Goal: Transaction & Acquisition: Purchase product/service

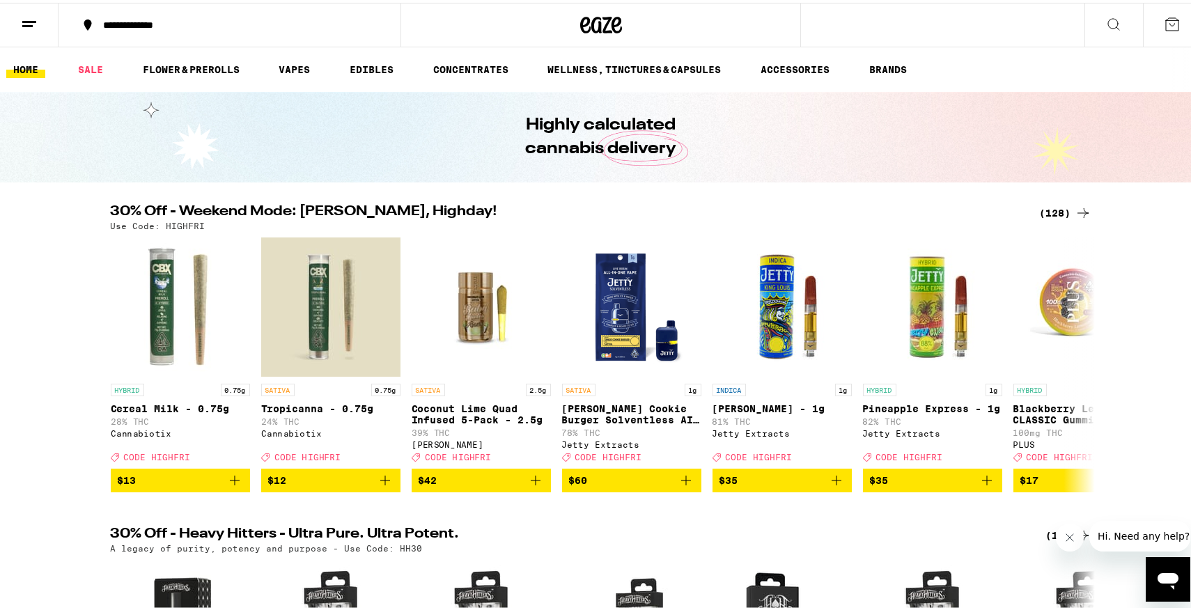
click at [186, 21] on div "**********" at bounding box center [236, 22] width 281 height 10
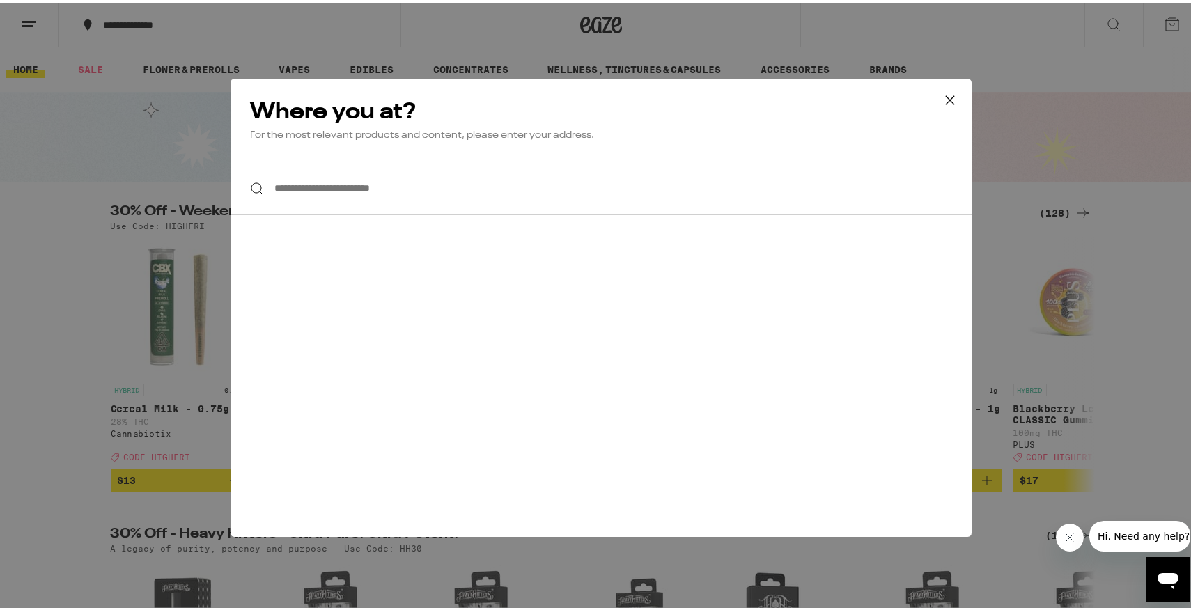
click at [323, 180] on input "**********" at bounding box center [600, 186] width 741 height 54
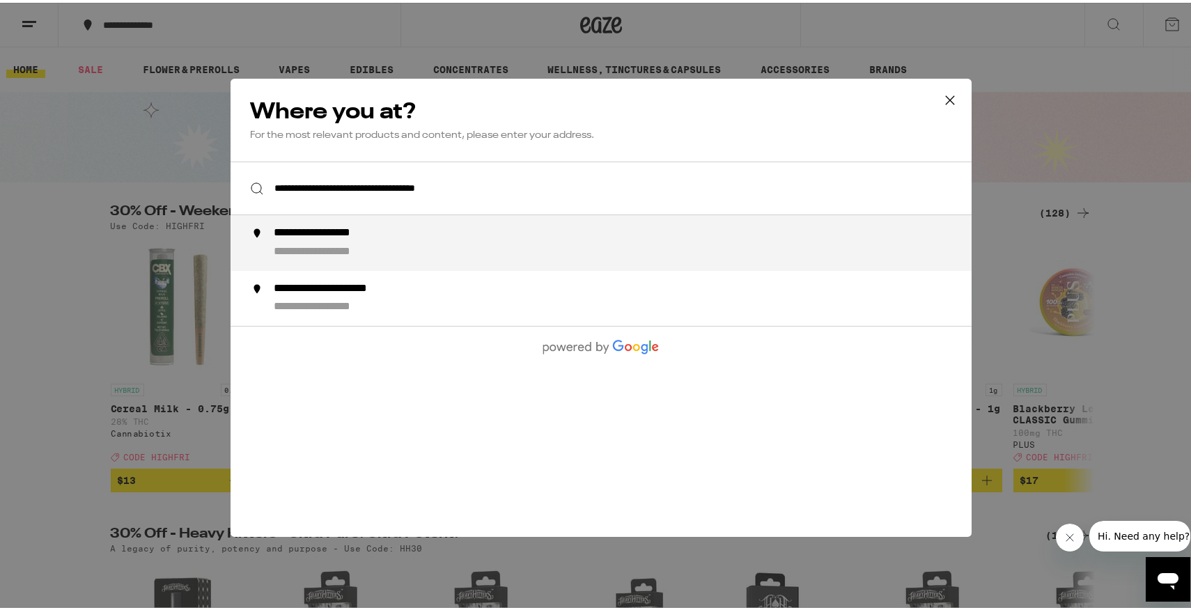
type input "**********"
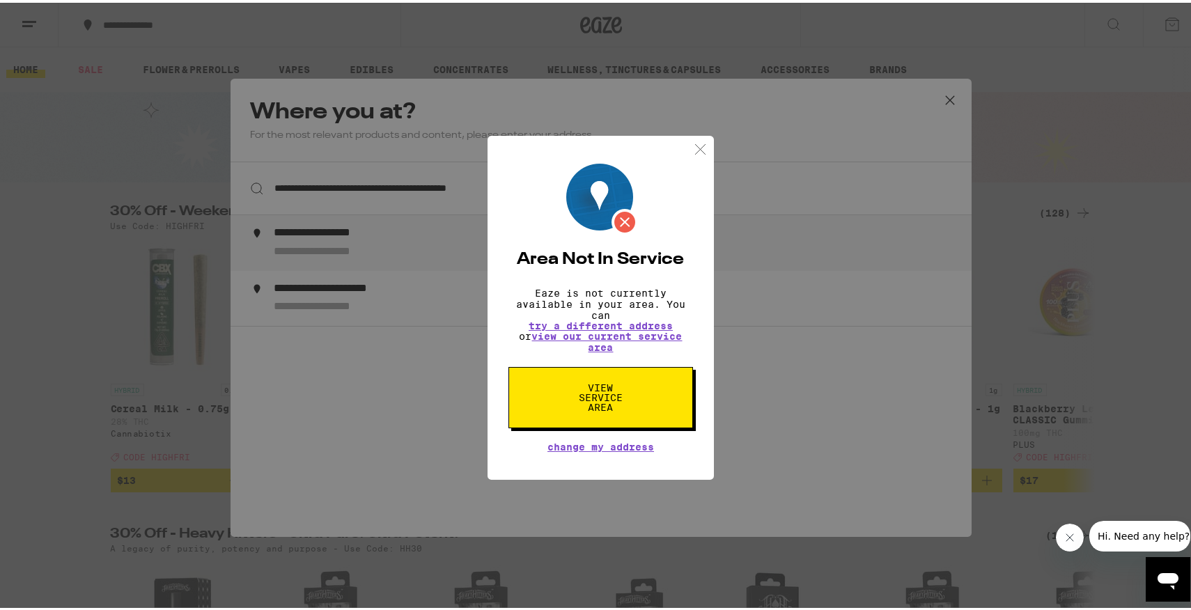
click at [554, 391] on button "View Service Area" at bounding box center [600, 394] width 185 height 61
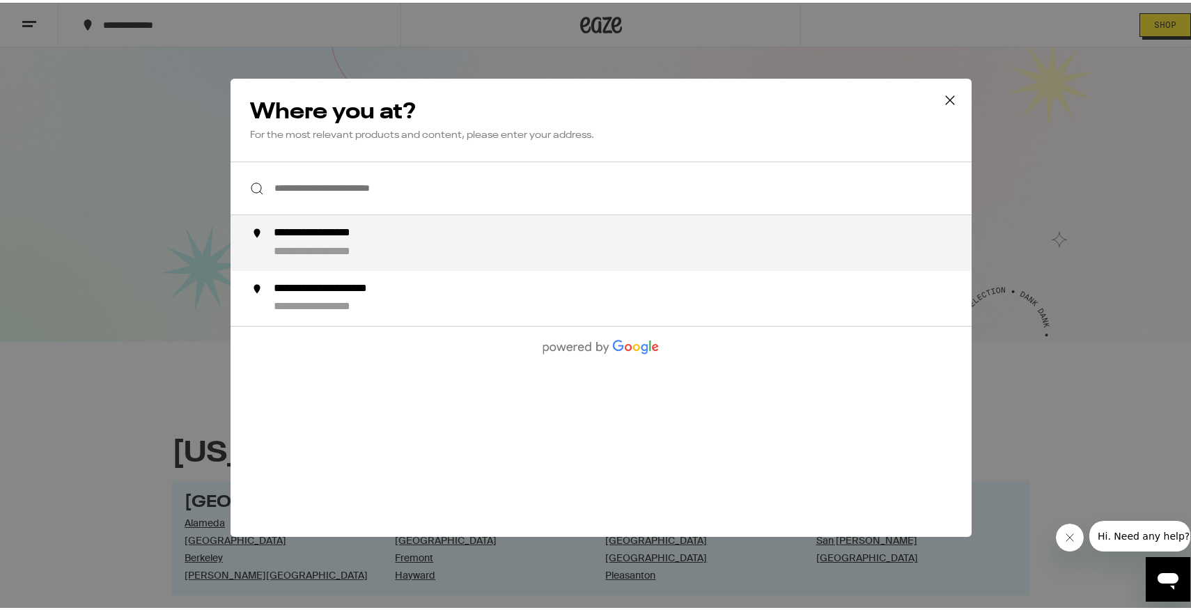
click at [348, 237] on div "**********" at bounding box center [338, 231] width 130 height 15
type input "**********"
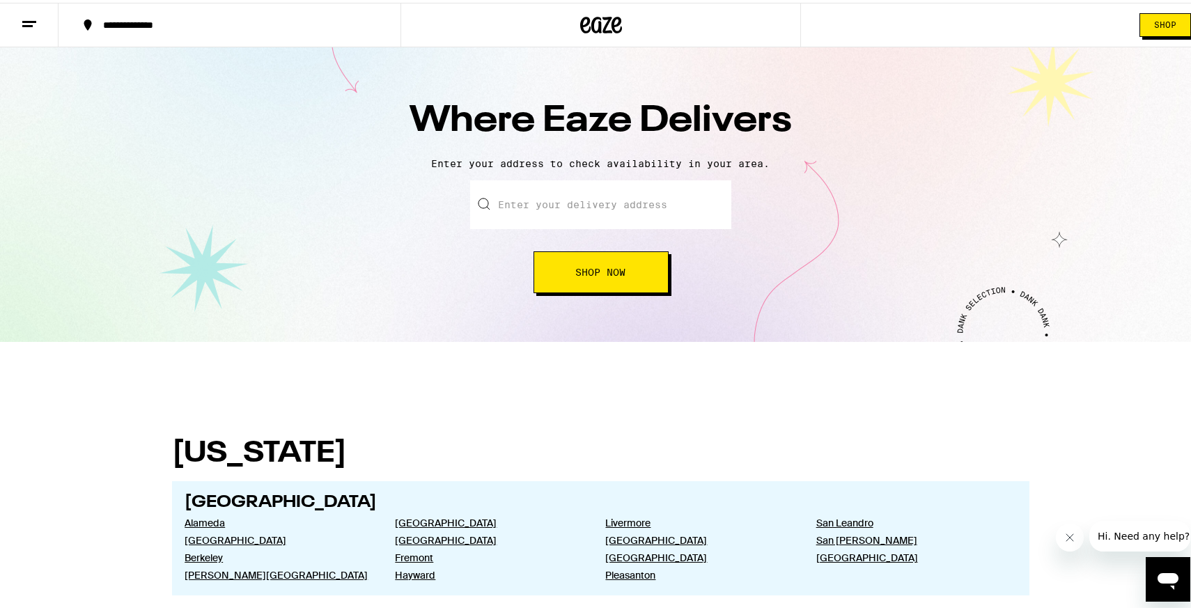
click at [542, 200] on input "text" at bounding box center [600, 202] width 261 height 49
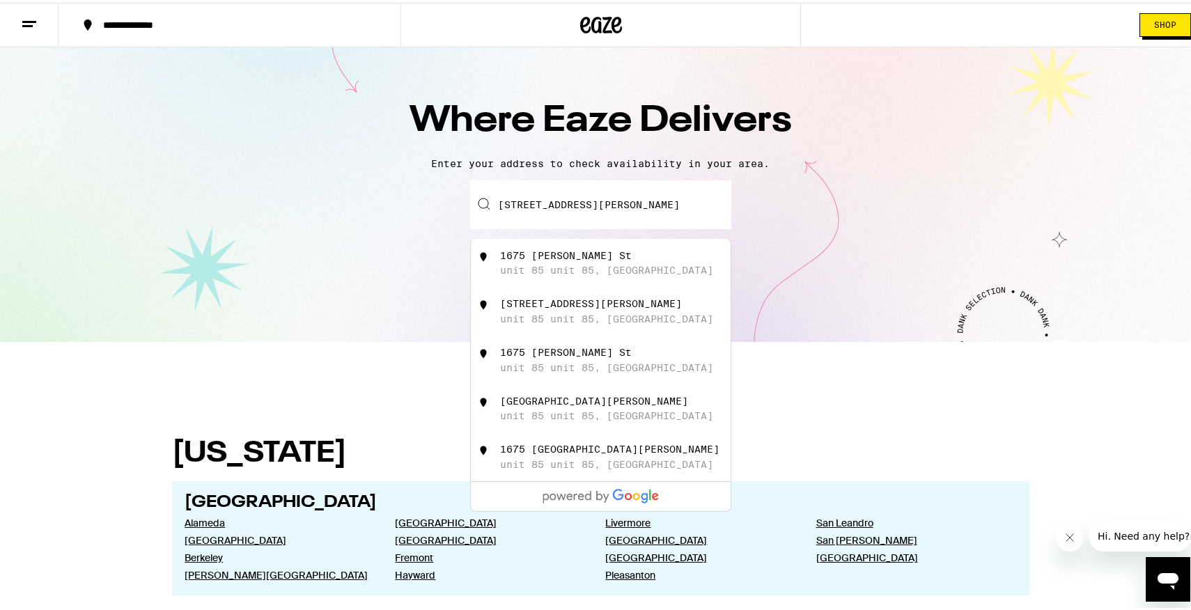
drag, startPoint x: 641, startPoint y: 199, endPoint x: 593, endPoint y: 205, distance: 48.4
click at [593, 205] on input "[STREET_ADDRESS][PERSON_NAME]" at bounding box center [600, 202] width 261 height 49
click at [561, 263] on div "[STREET_ADDRESS][PERSON_NAME]" at bounding box center [624, 260] width 249 height 26
type input "[STREET_ADDRESS][PERSON_NAME]"
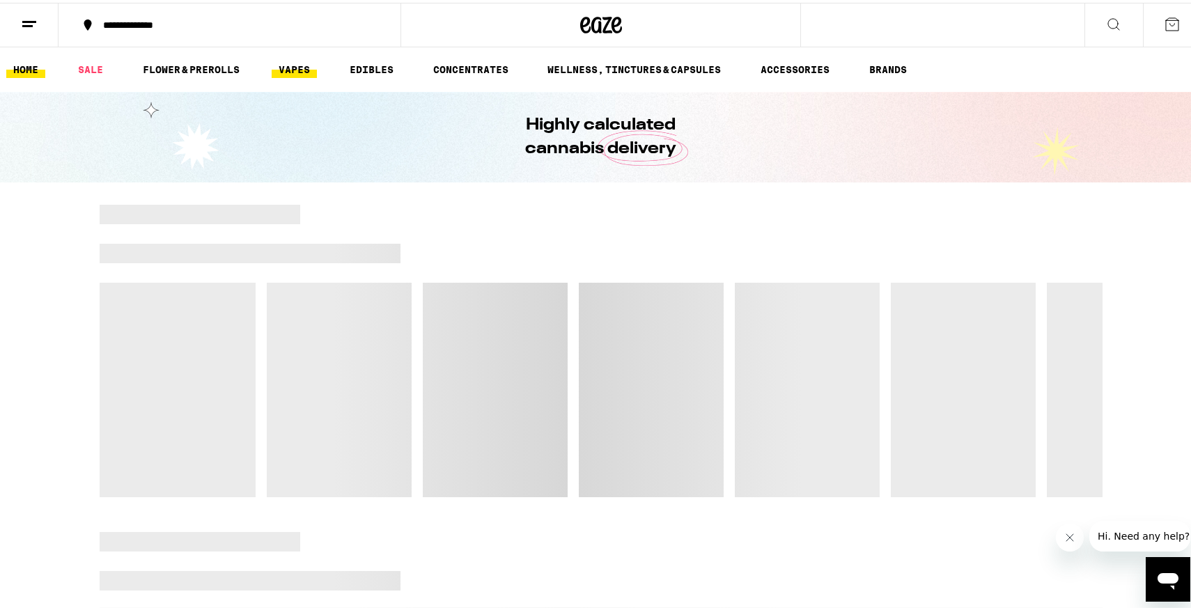
click at [300, 65] on link "VAPES" at bounding box center [294, 66] width 45 height 17
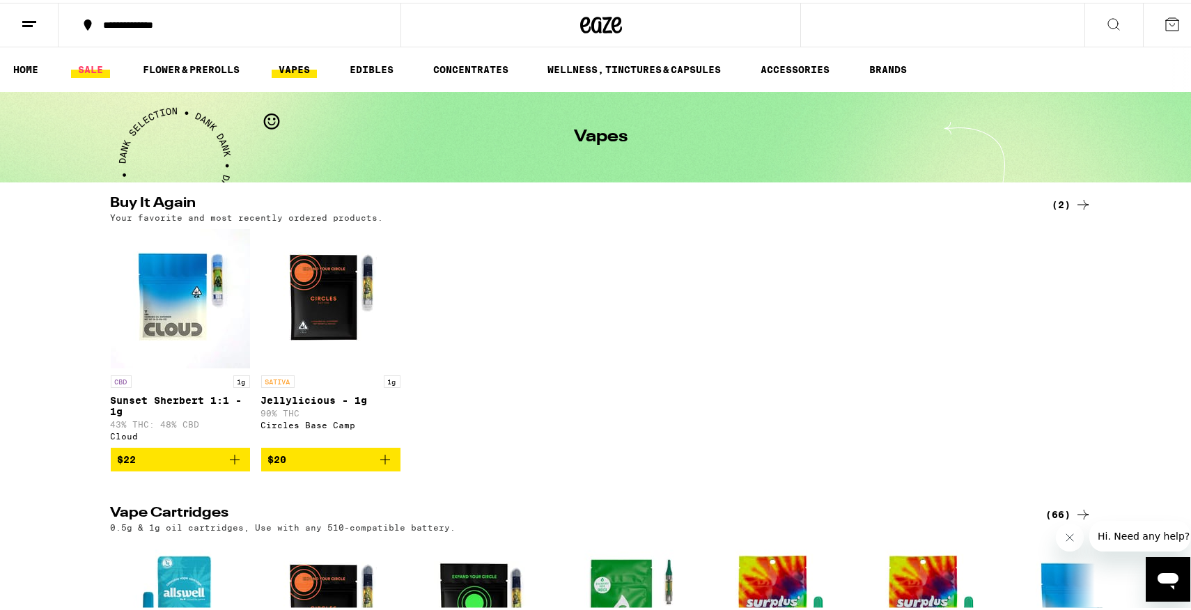
click at [91, 66] on link "SALE" at bounding box center [90, 66] width 39 height 17
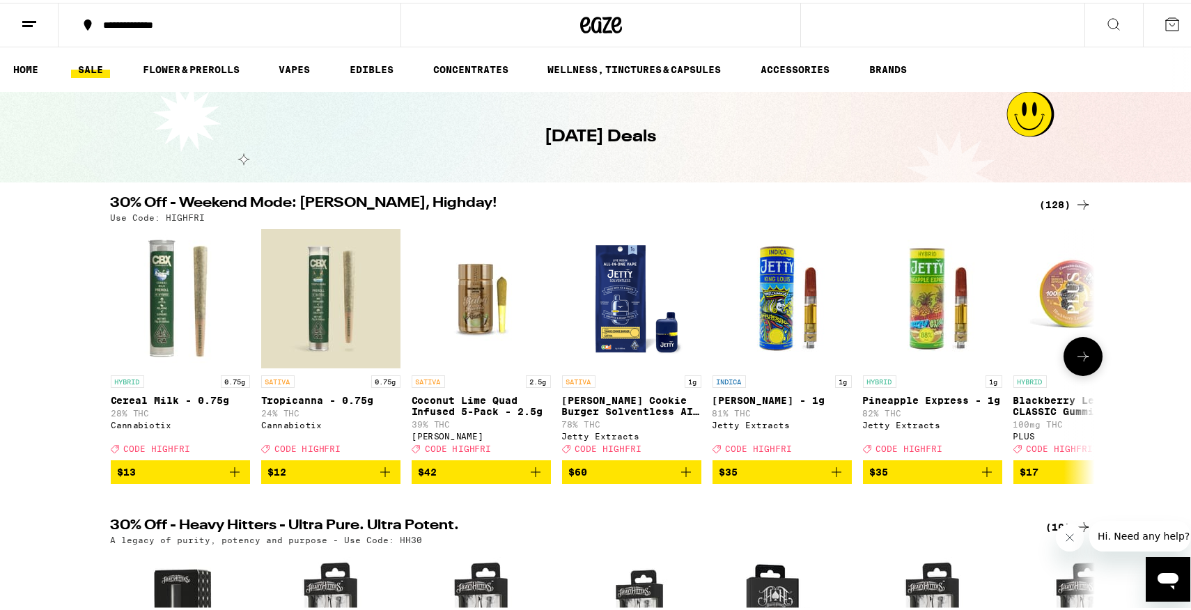
click at [1084, 346] on button at bounding box center [1082, 353] width 39 height 39
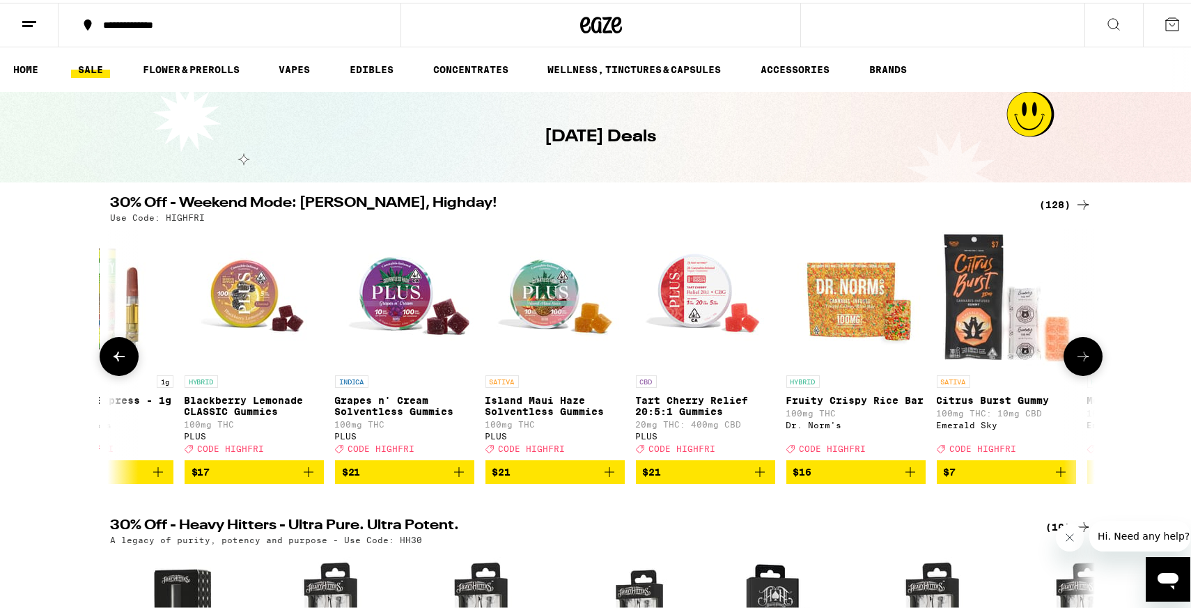
click at [1079, 362] on icon at bounding box center [1082, 353] width 17 height 17
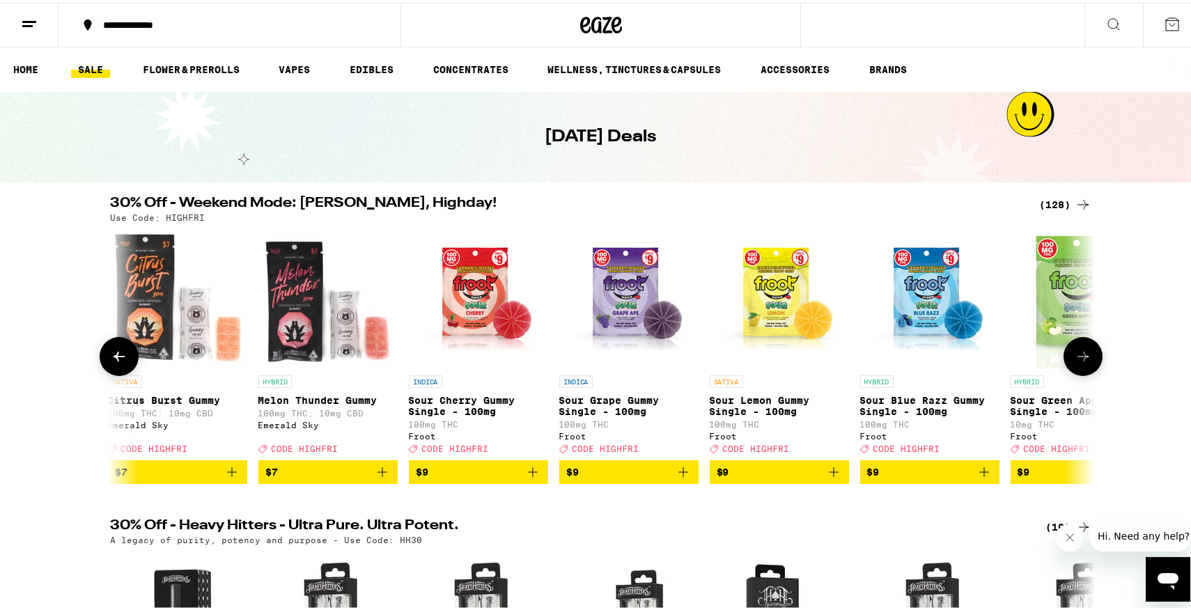
click at [1079, 362] on icon at bounding box center [1082, 353] width 17 height 17
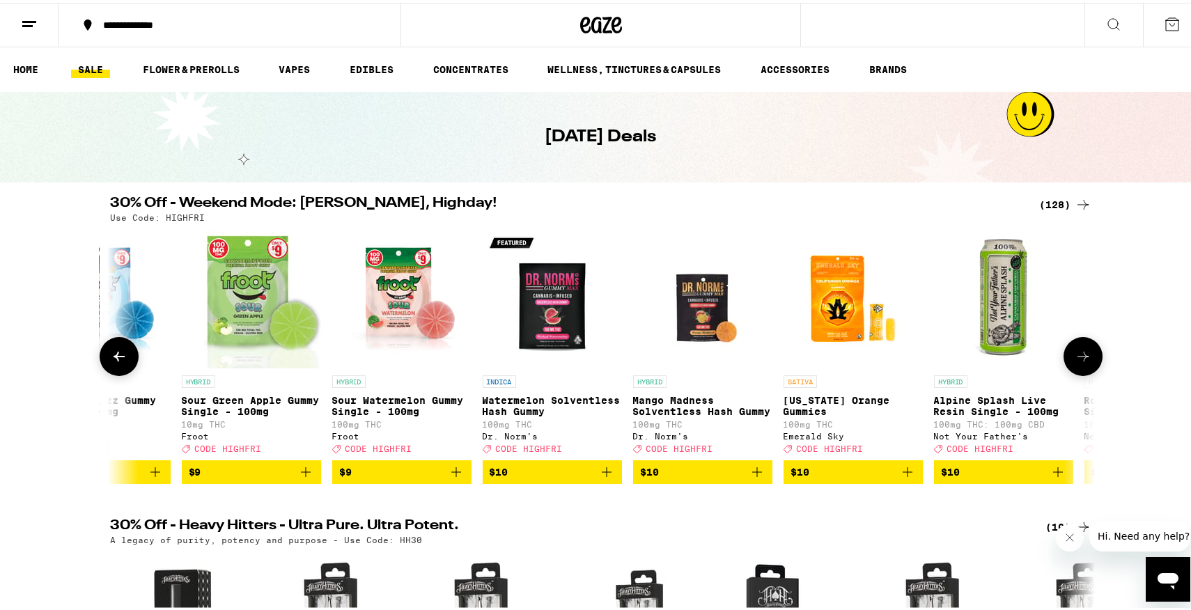
click at [1079, 362] on icon at bounding box center [1082, 353] width 17 height 17
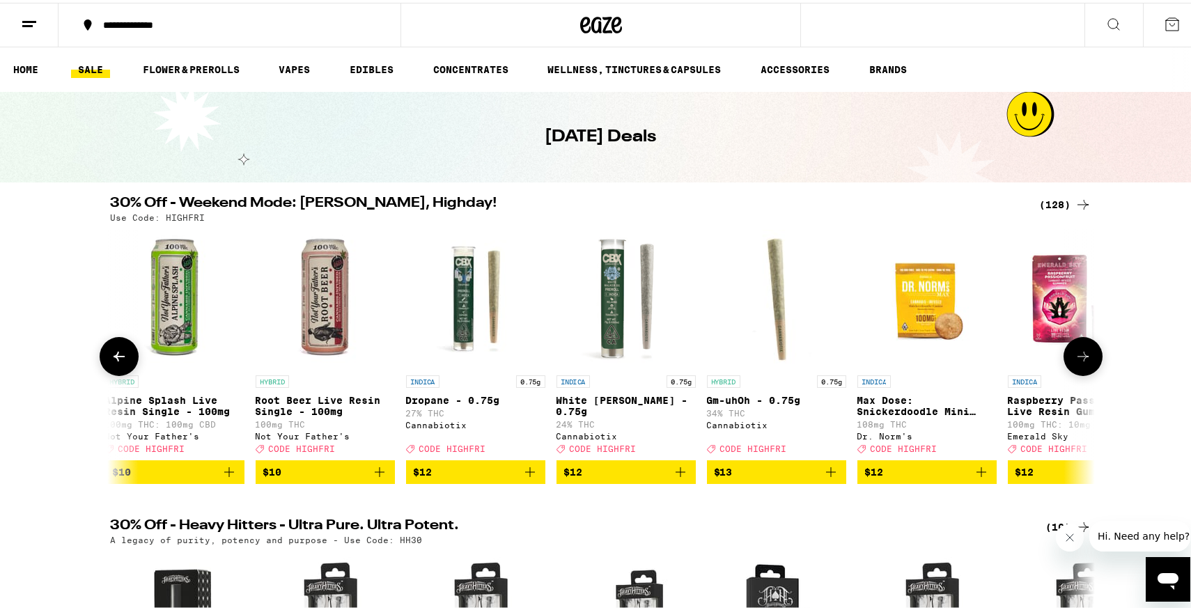
click at [1079, 362] on icon at bounding box center [1082, 353] width 17 height 17
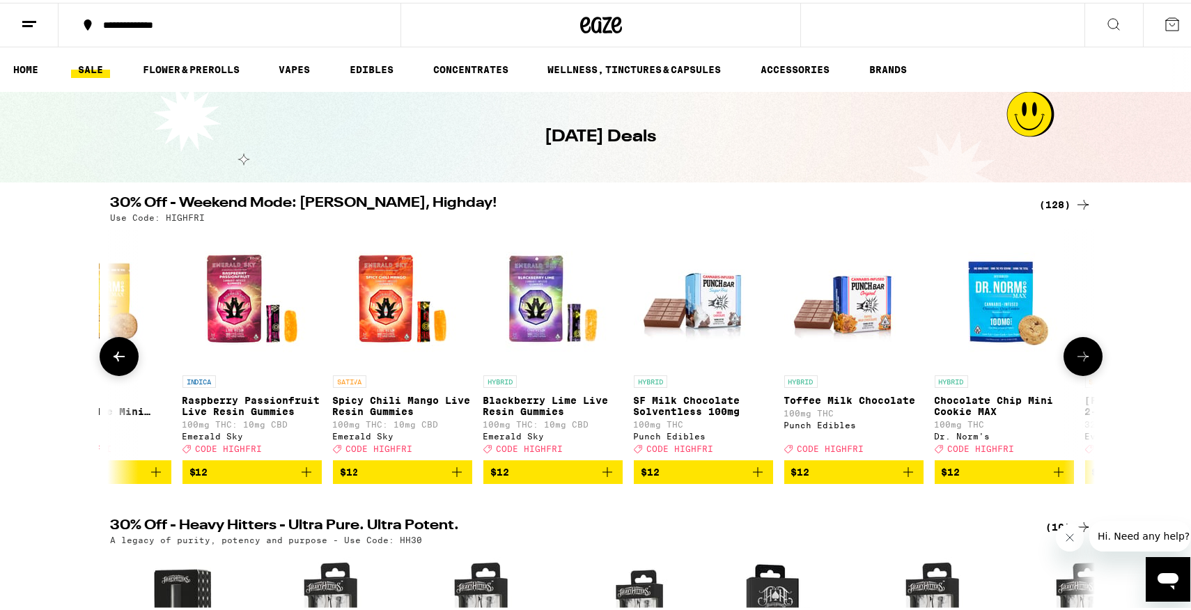
scroll to position [0, 4143]
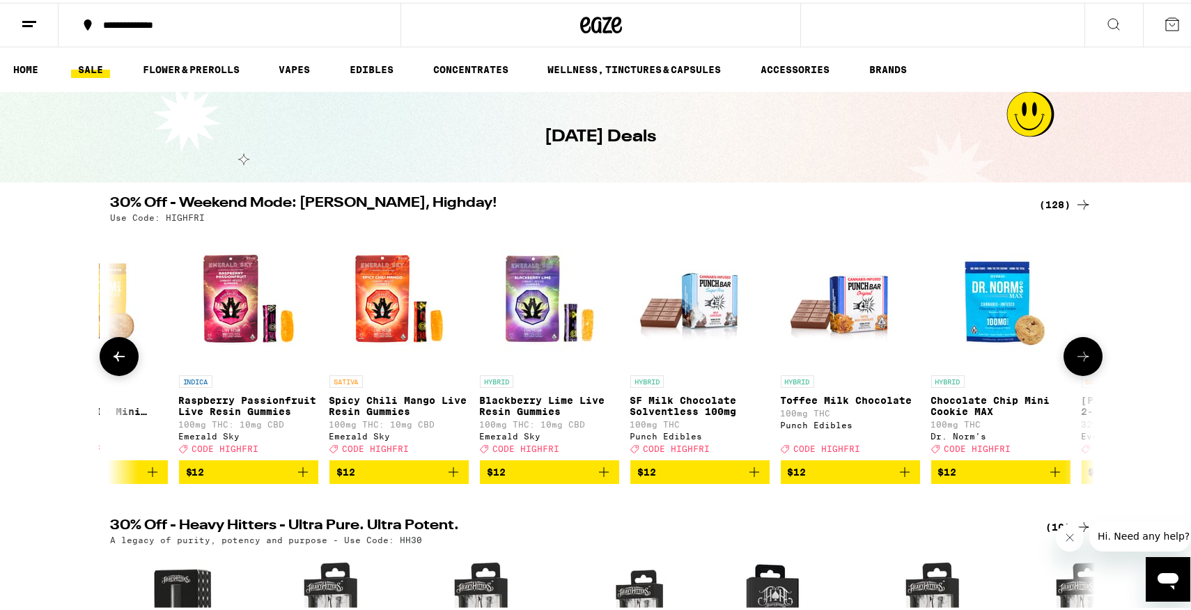
click at [1079, 362] on icon at bounding box center [1082, 353] width 17 height 17
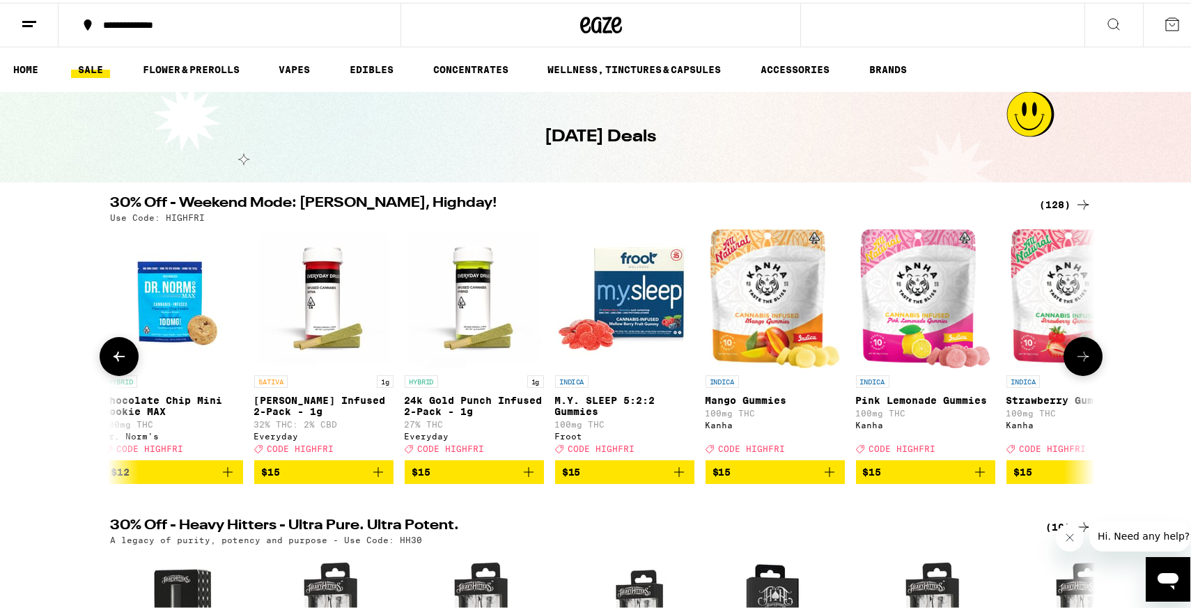
scroll to position [0, 4972]
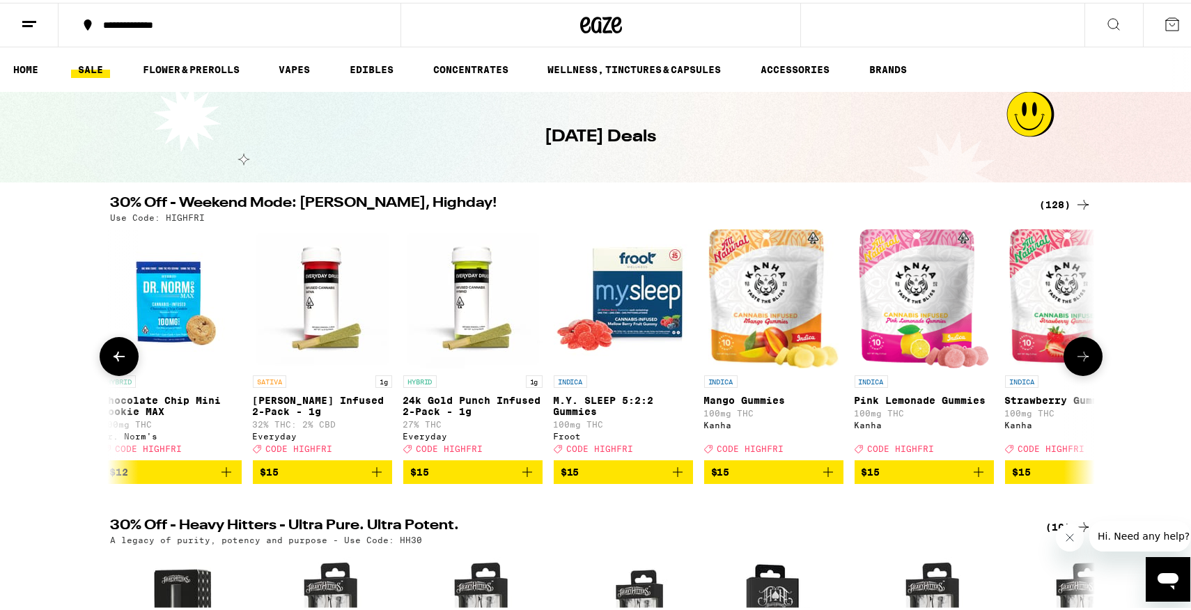
click at [1079, 362] on icon at bounding box center [1082, 353] width 17 height 17
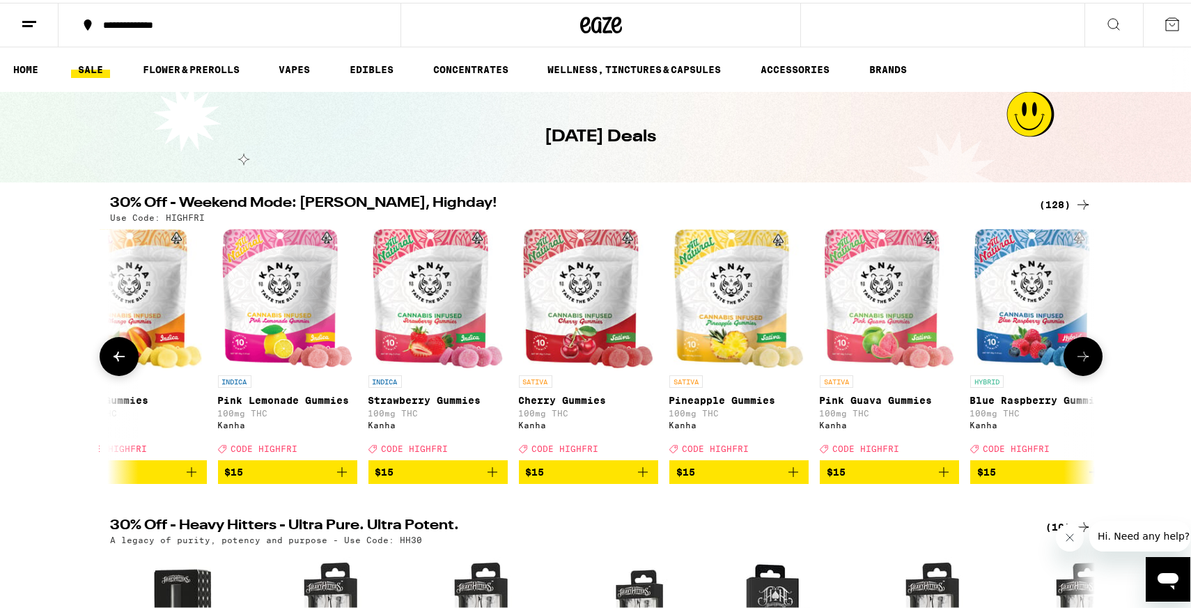
scroll to position [0, 5800]
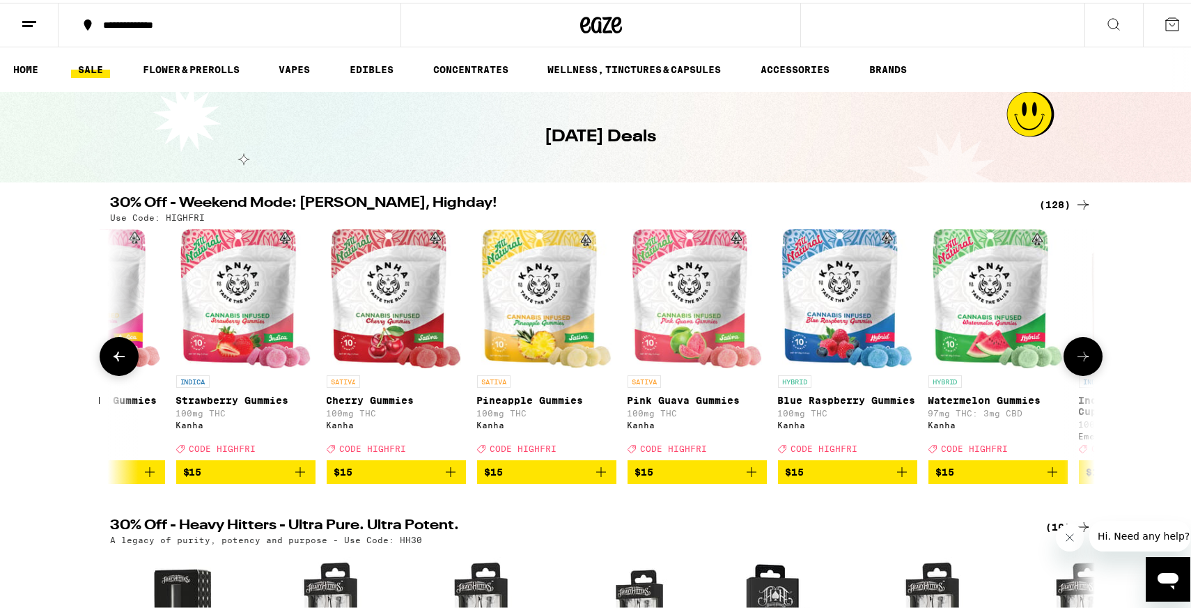
click at [1079, 362] on icon at bounding box center [1082, 353] width 17 height 17
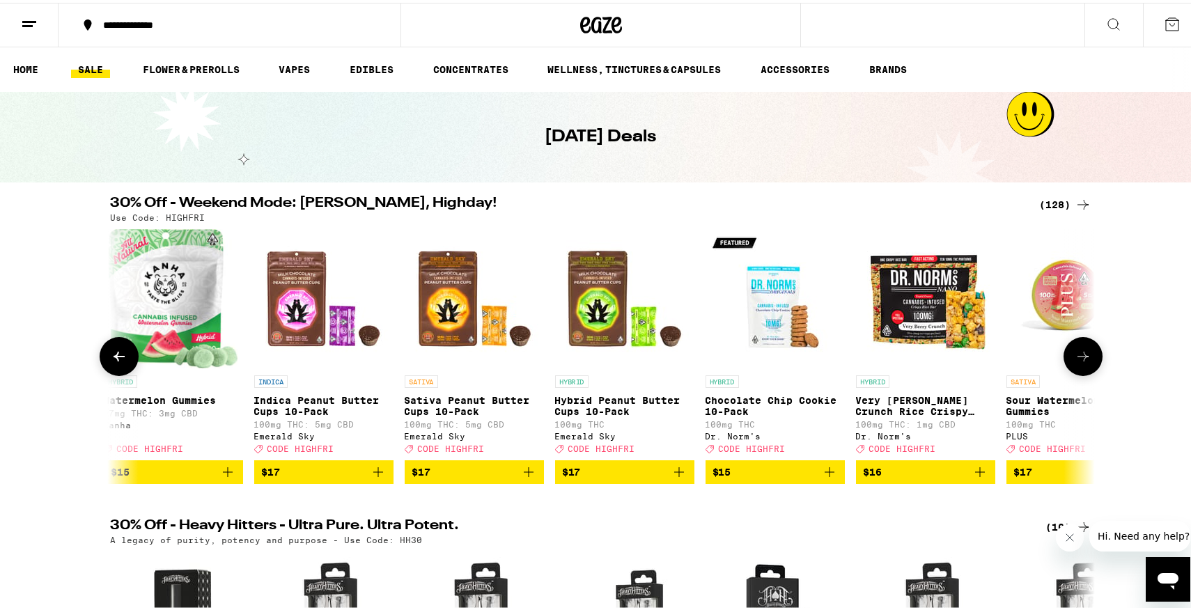
scroll to position [0, 6629]
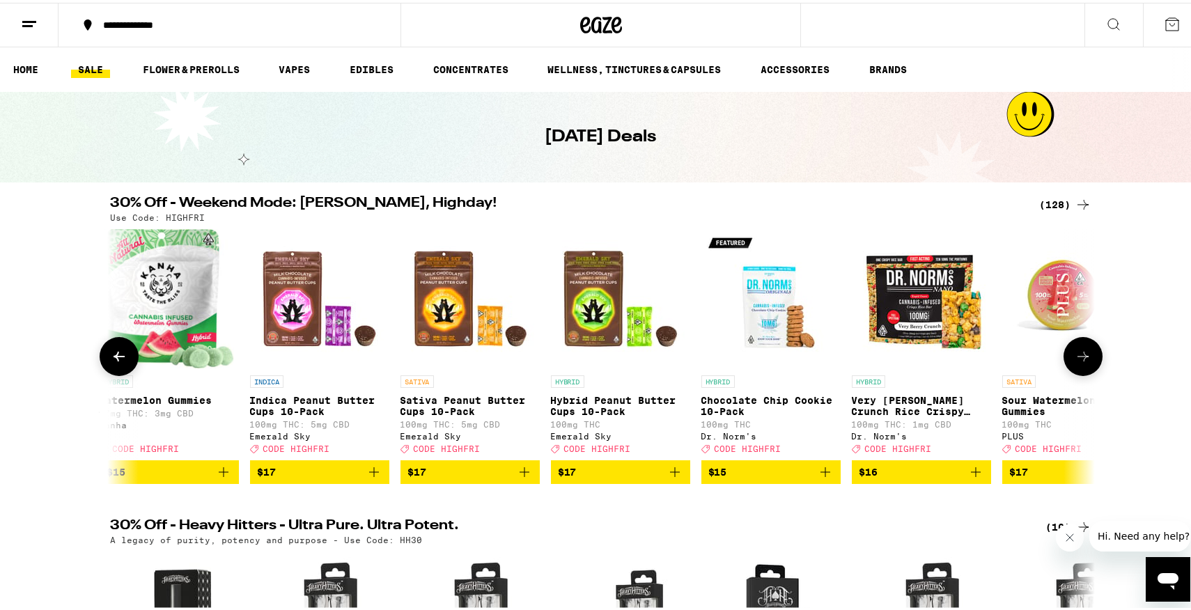
click at [1079, 362] on icon at bounding box center [1082, 353] width 17 height 17
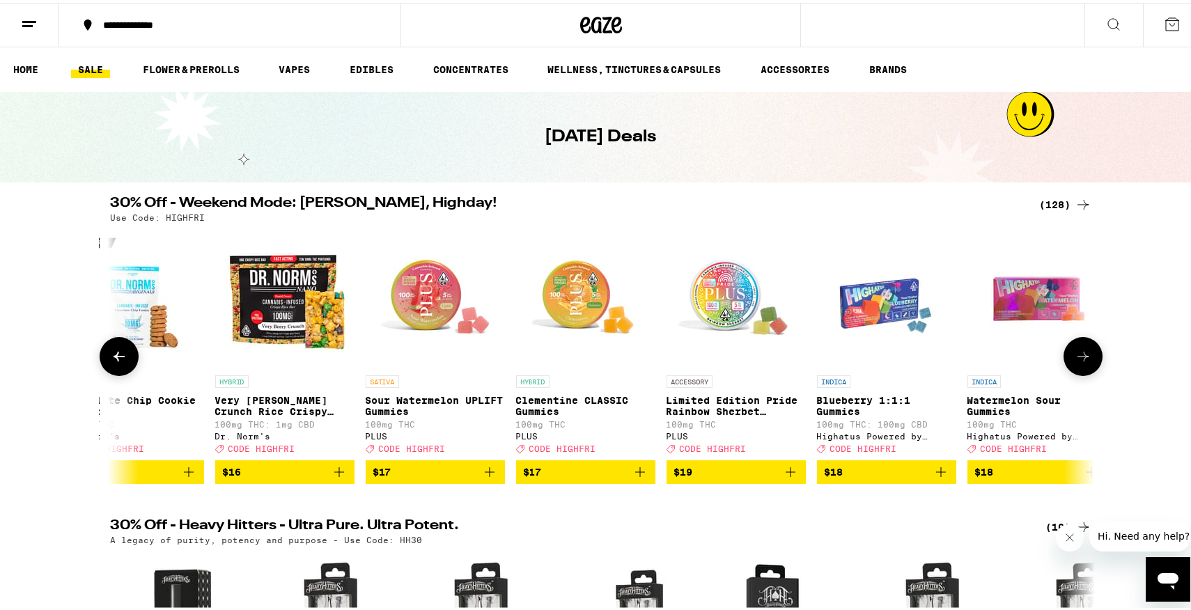
scroll to position [0, 7458]
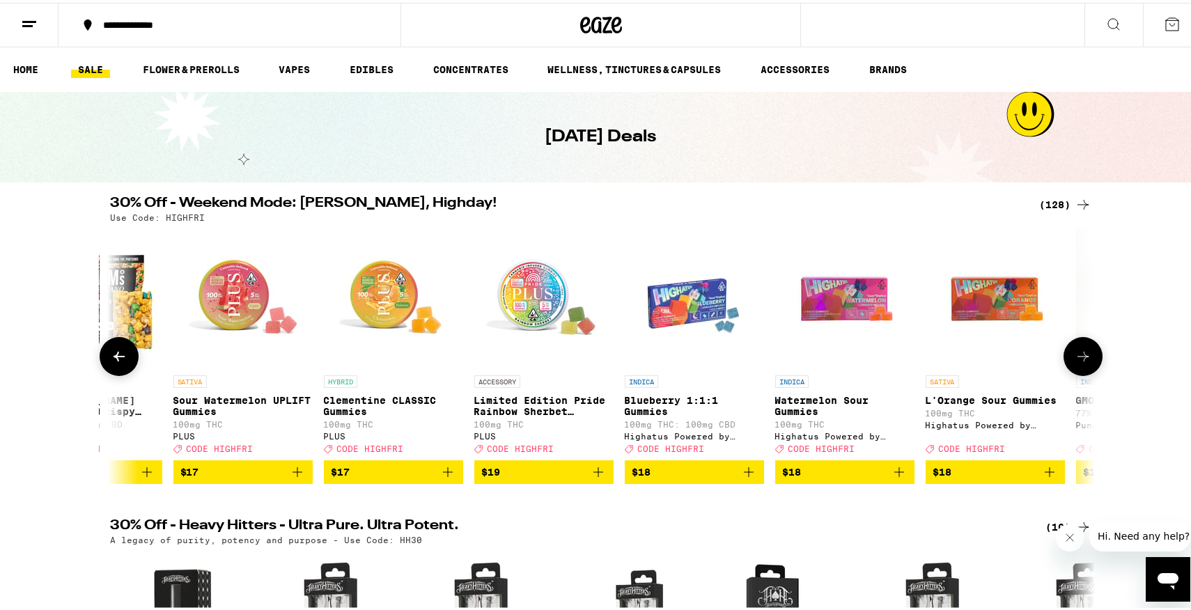
click at [1079, 362] on icon at bounding box center [1082, 353] width 17 height 17
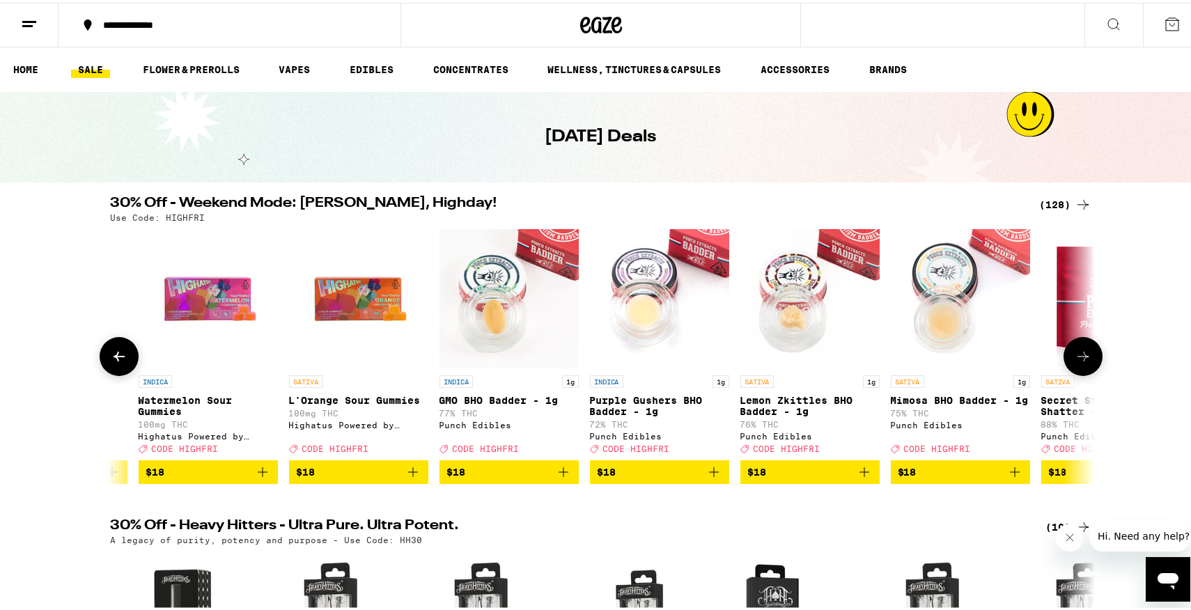
scroll to position [0, 8286]
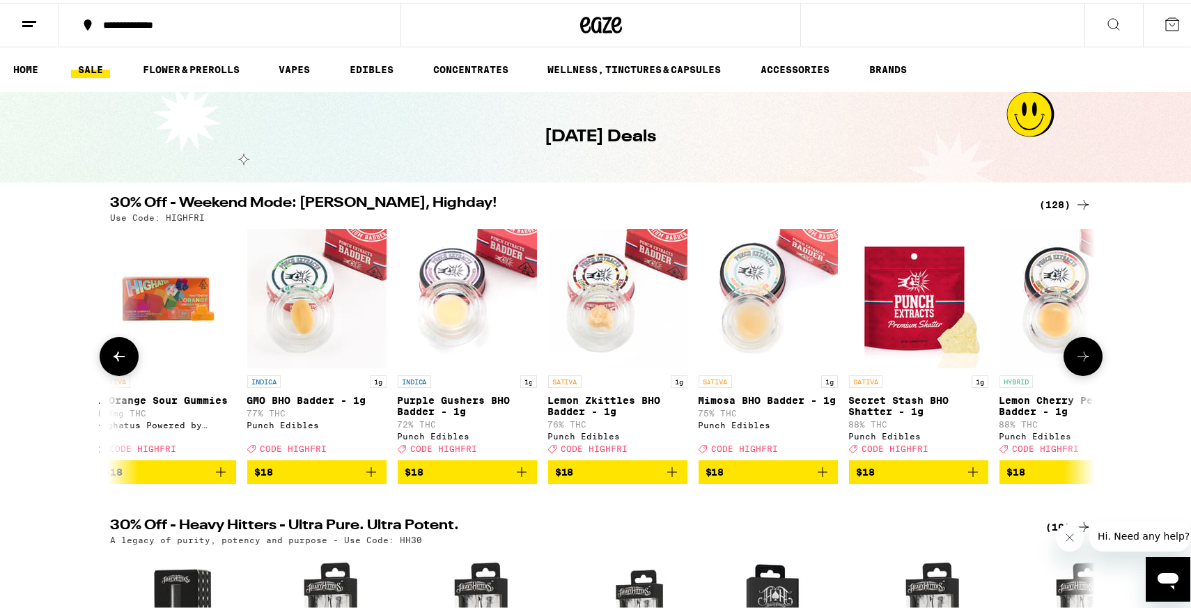
click at [579, 312] on img "Open page for Lemon Zkittles BHO Badder - 1g from Punch Edibles" at bounding box center [617, 295] width 139 height 139
click at [1077, 361] on icon at bounding box center [1082, 353] width 17 height 17
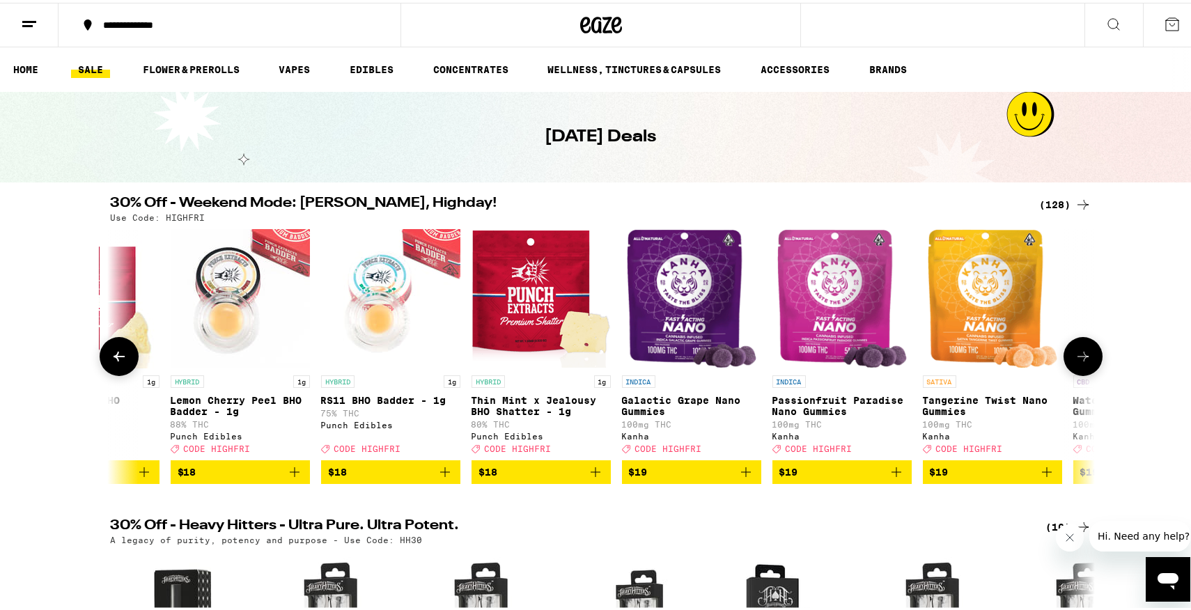
click at [1077, 361] on icon at bounding box center [1082, 353] width 17 height 17
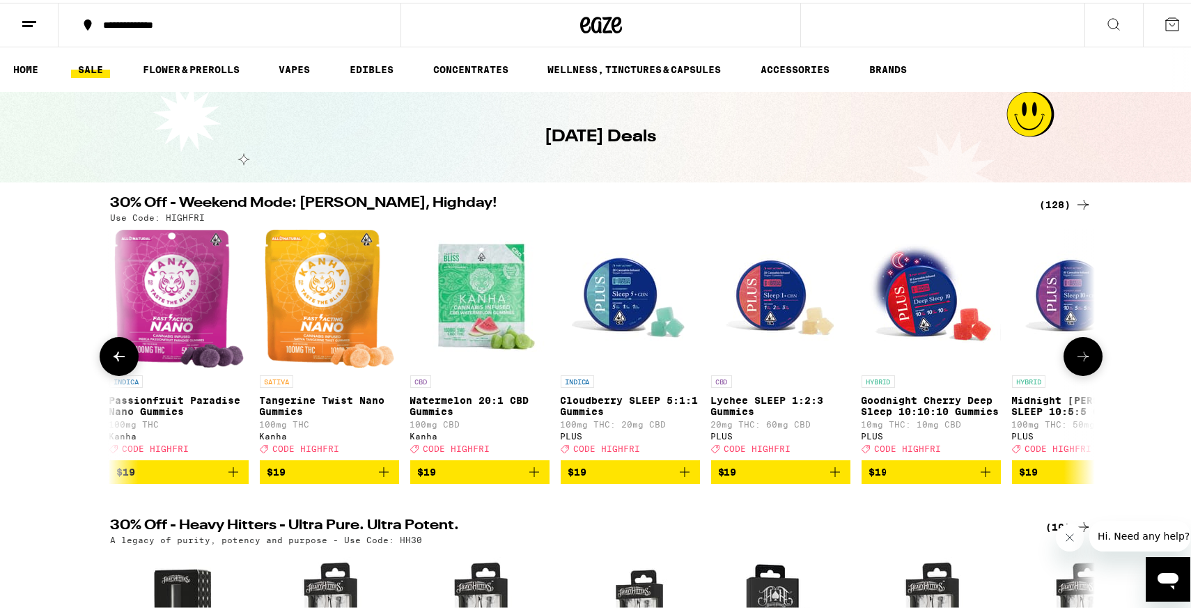
scroll to position [0, 9943]
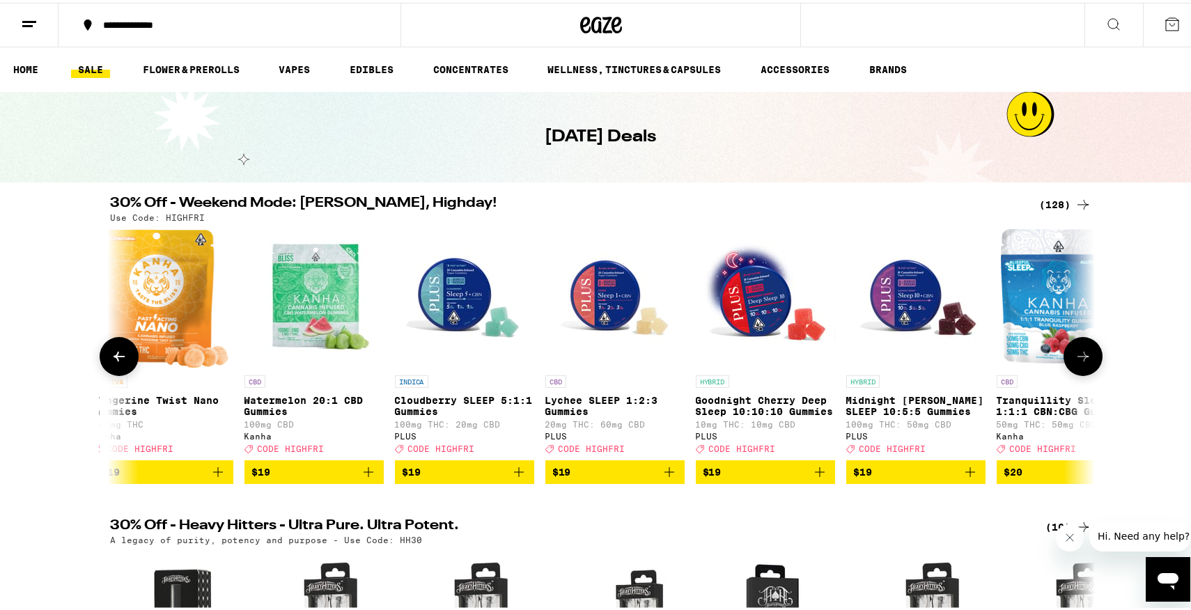
click at [1077, 361] on icon at bounding box center [1082, 353] width 17 height 17
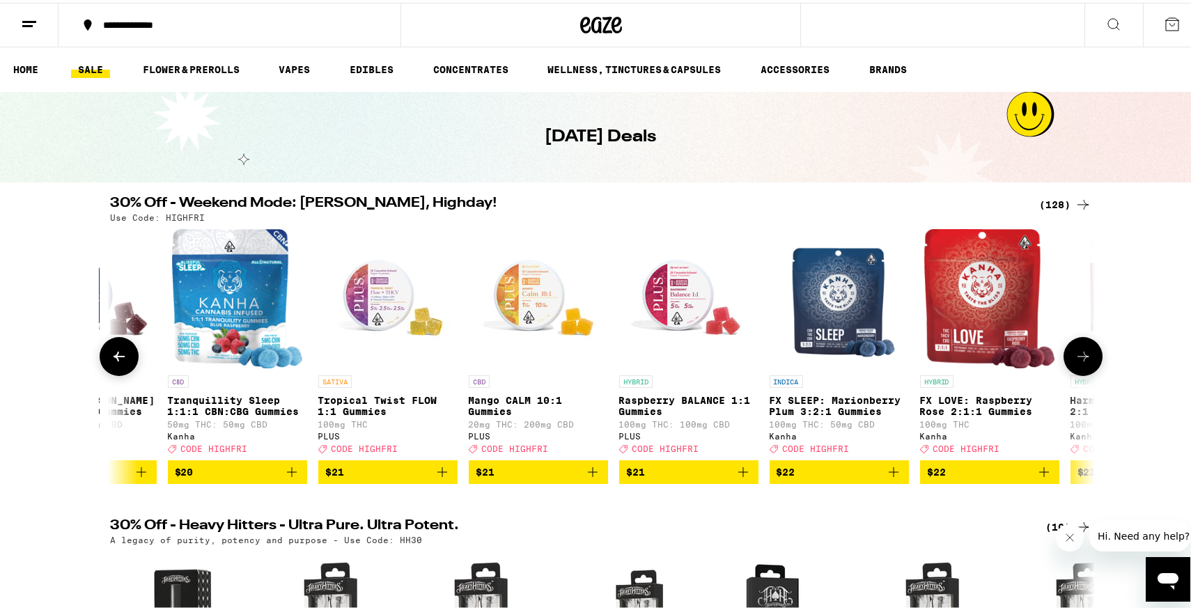
click at [1077, 360] on icon at bounding box center [1082, 353] width 17 height 17
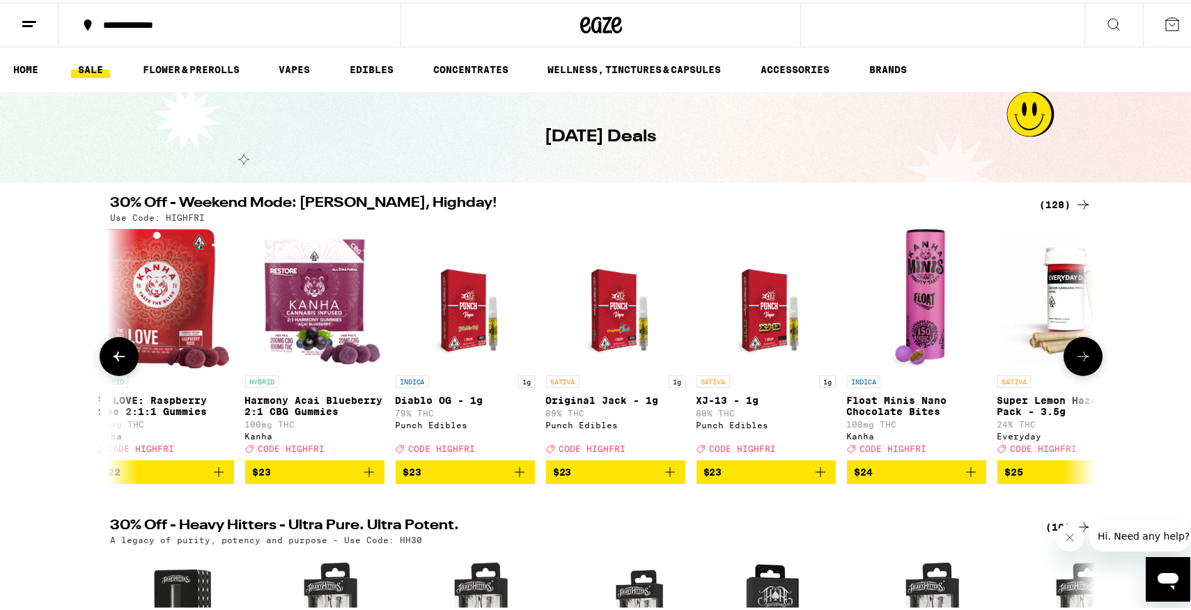
scroll to position [0, 11601]
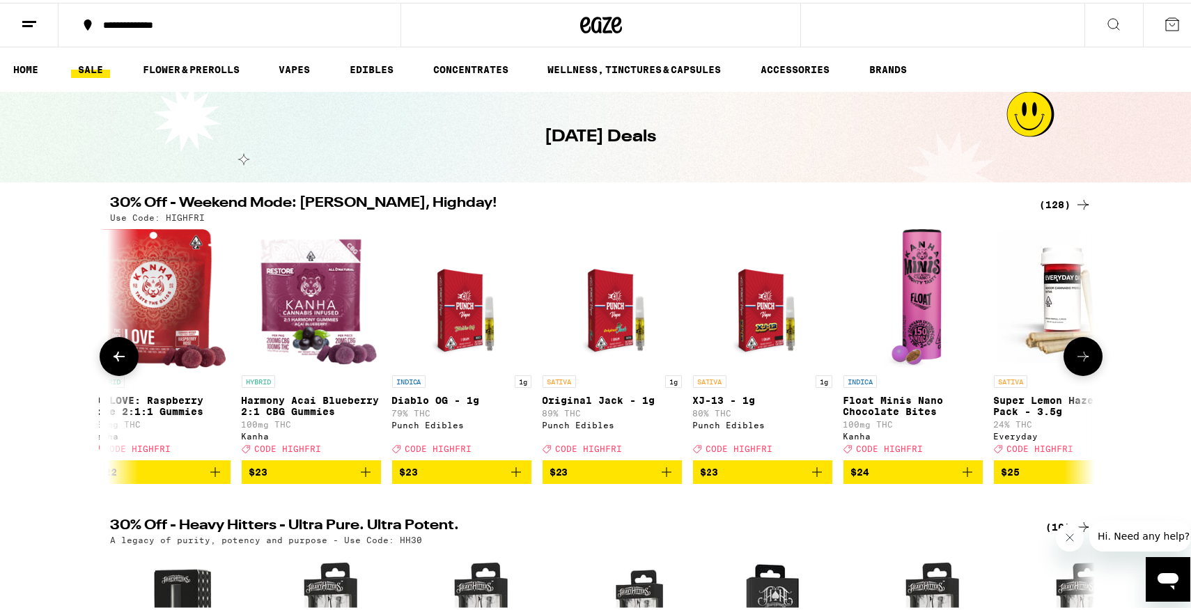
click at [1077, 360] on icon at bounding box center [1082, 353] width 17 height 17
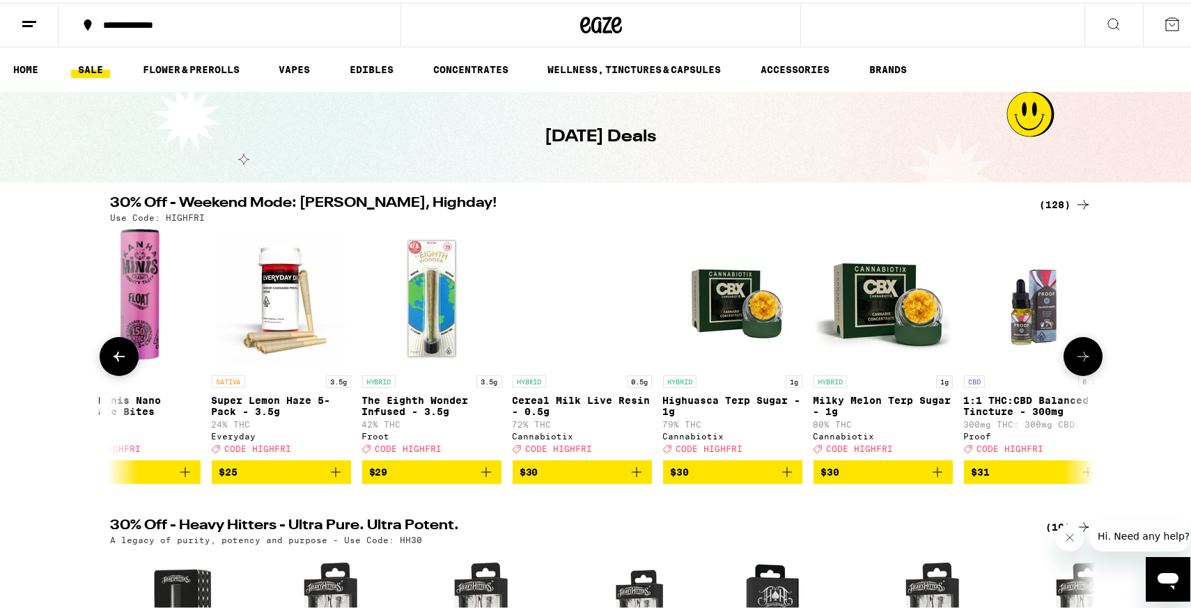
scroll to position [0, 12429]
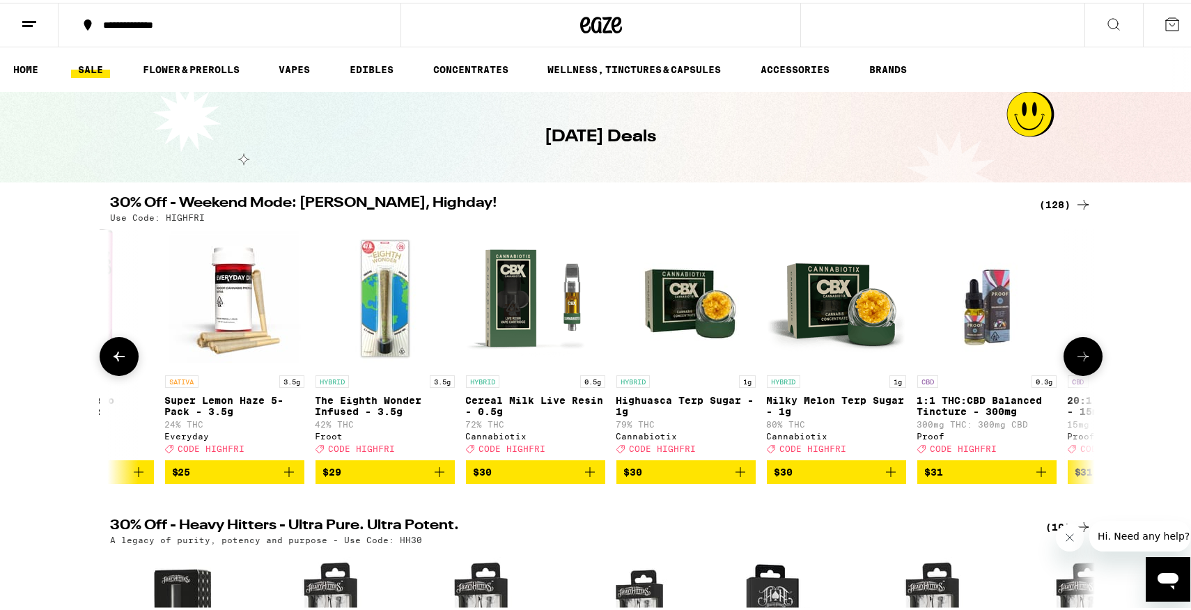
click at [1077, 359] on icon at bounding box center [1082, 354] width 11 height 10
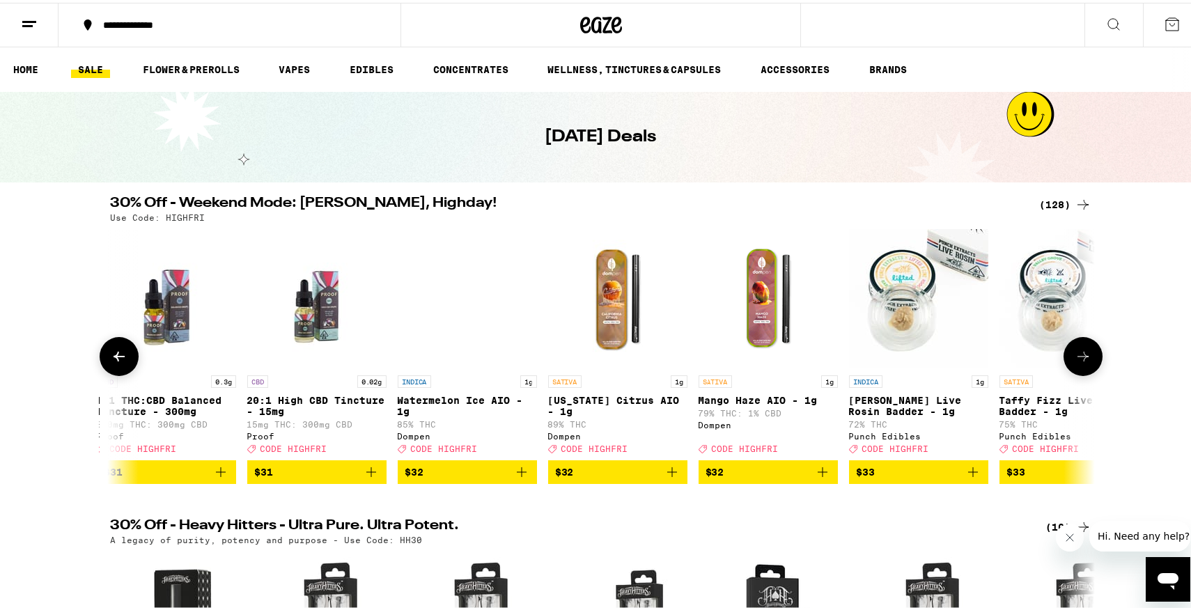
scroll to position [0, 13258]
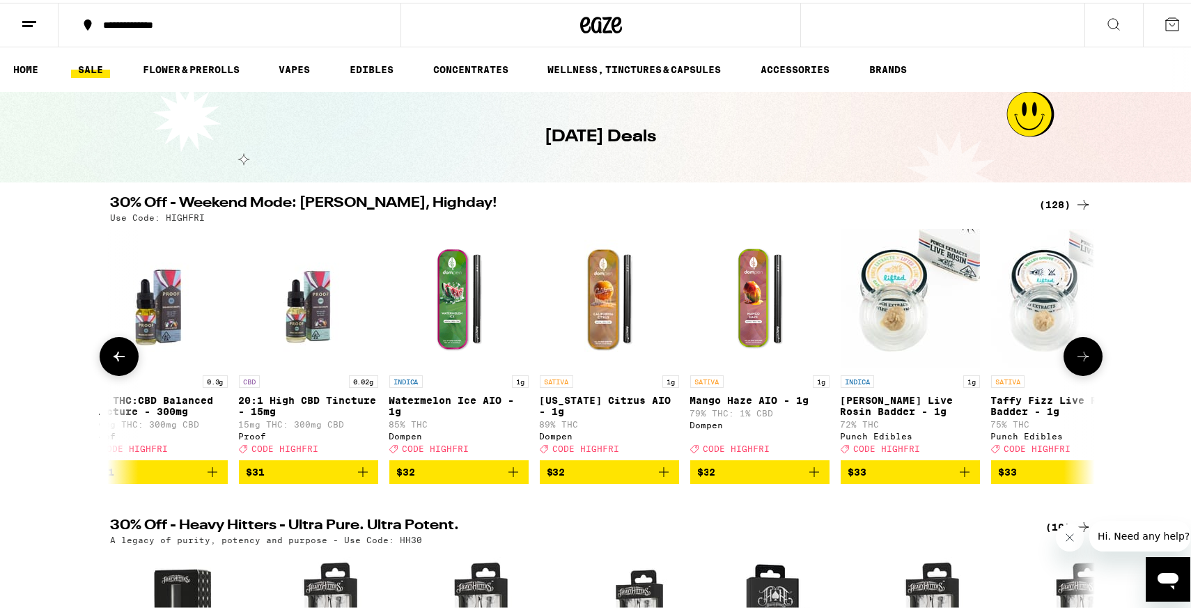
click at [1080, 348] on button at bounding box center [1082, 353] width 39 height 39
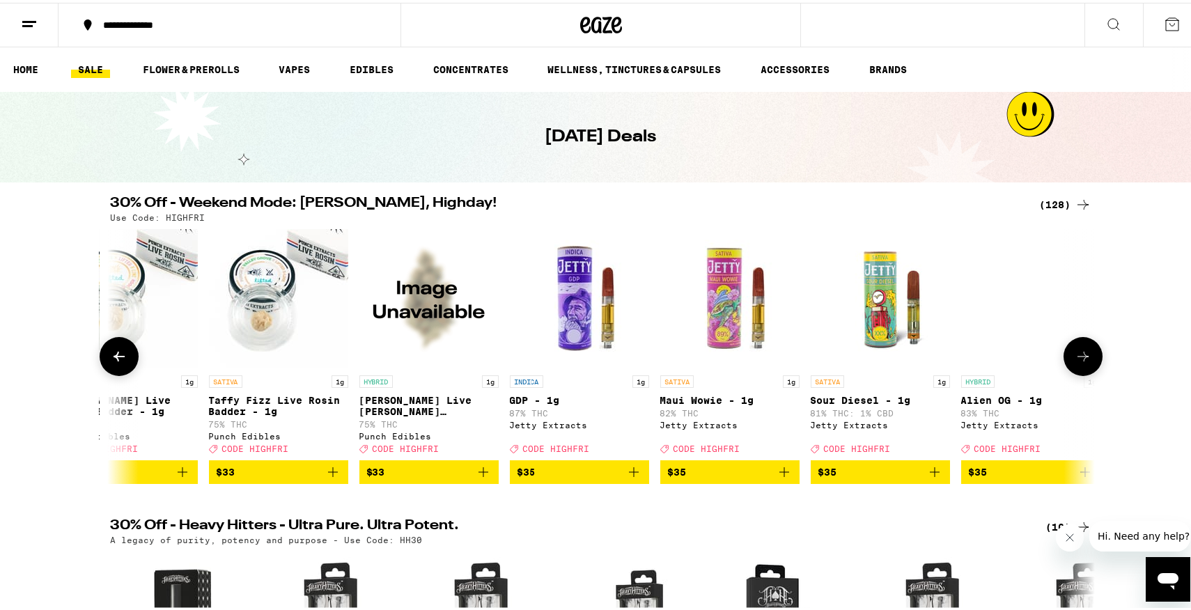
scroll to position [0, 14086]
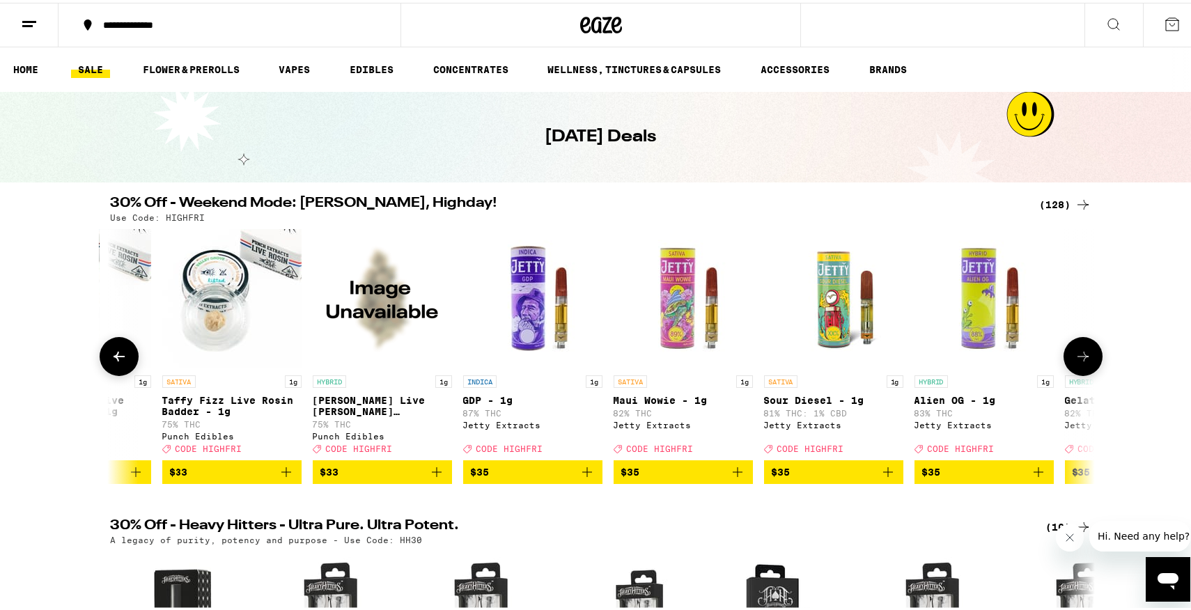
click at [1080, 347] on button at bounding box center [1082, 353] width 39 height 39
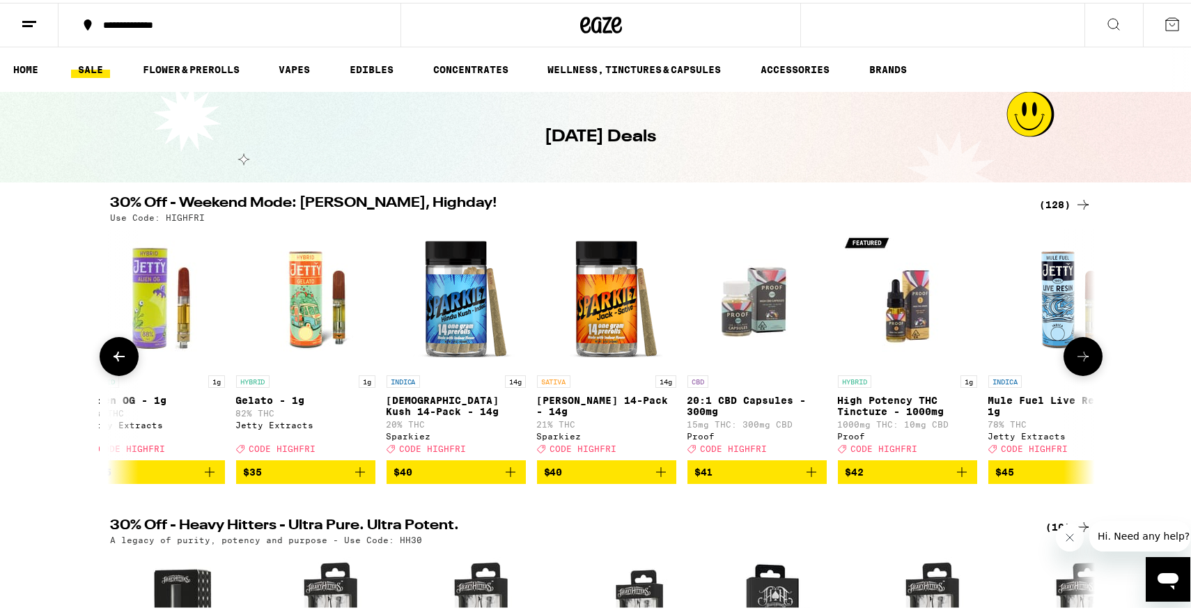
click at [1080, 347] on button at bounding box center [1082, 353] width 39 height 39
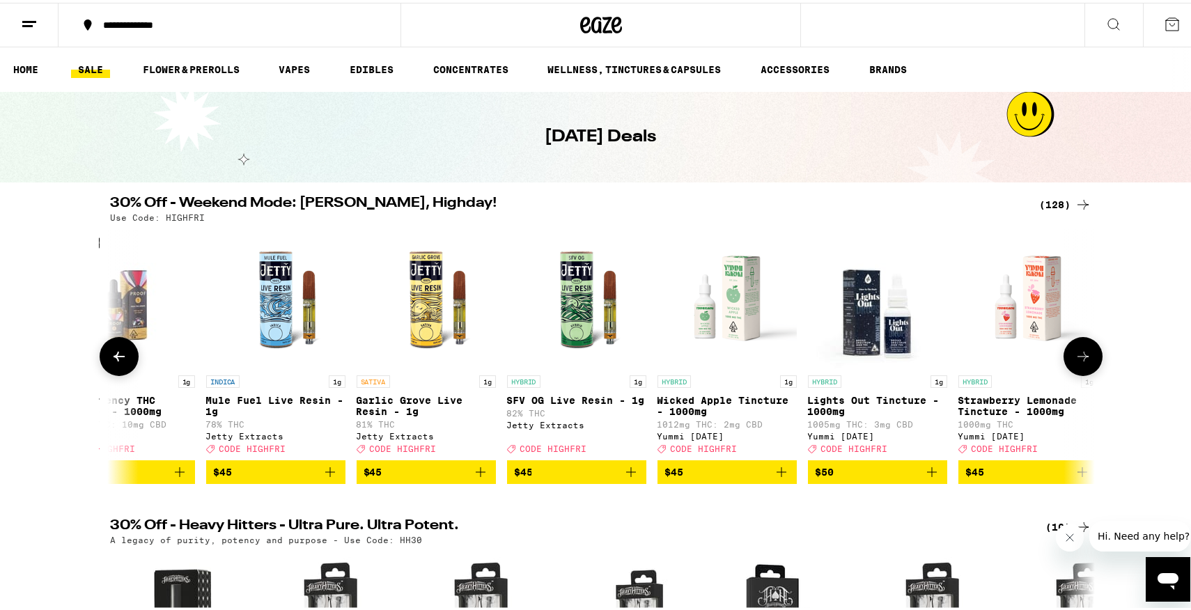
scroll to position [0, 15744]
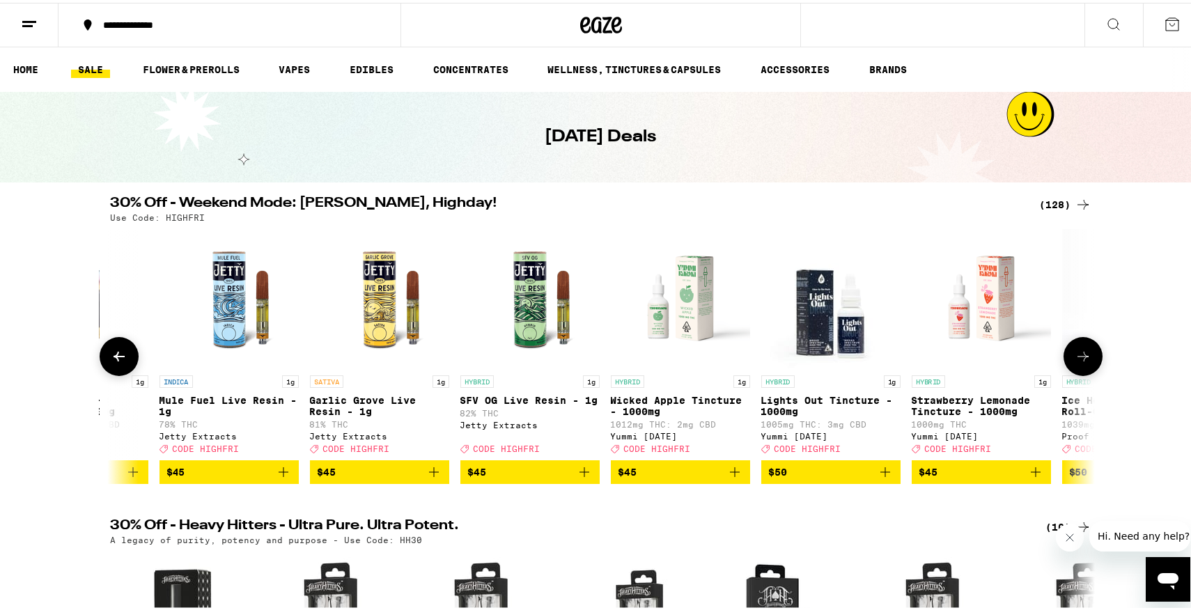
click at [826, 339] on img "Open page for Lights Out Tincture - 1000mg from Yummi Karma" at bounding box center [830, 295] width 139 height 139
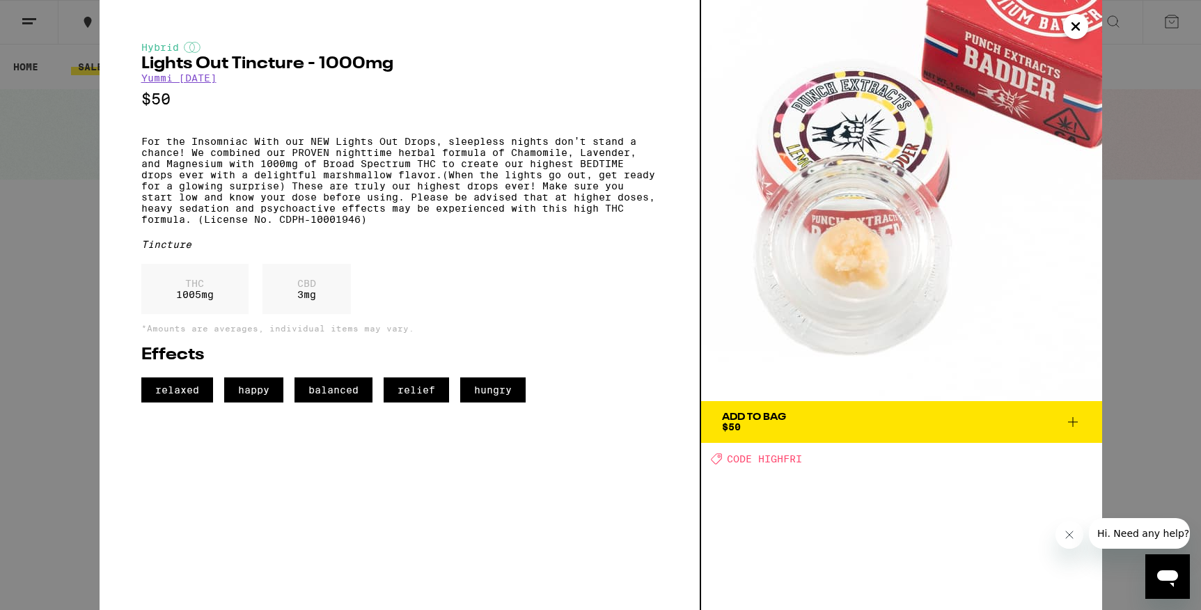
click at [64, 283] on div "Hybrid Lights Out Tincture - 1000mg Yummi [DATE] $50 For the Insomniac With our…" at bounding box center [600, 305] width 1201 height 610
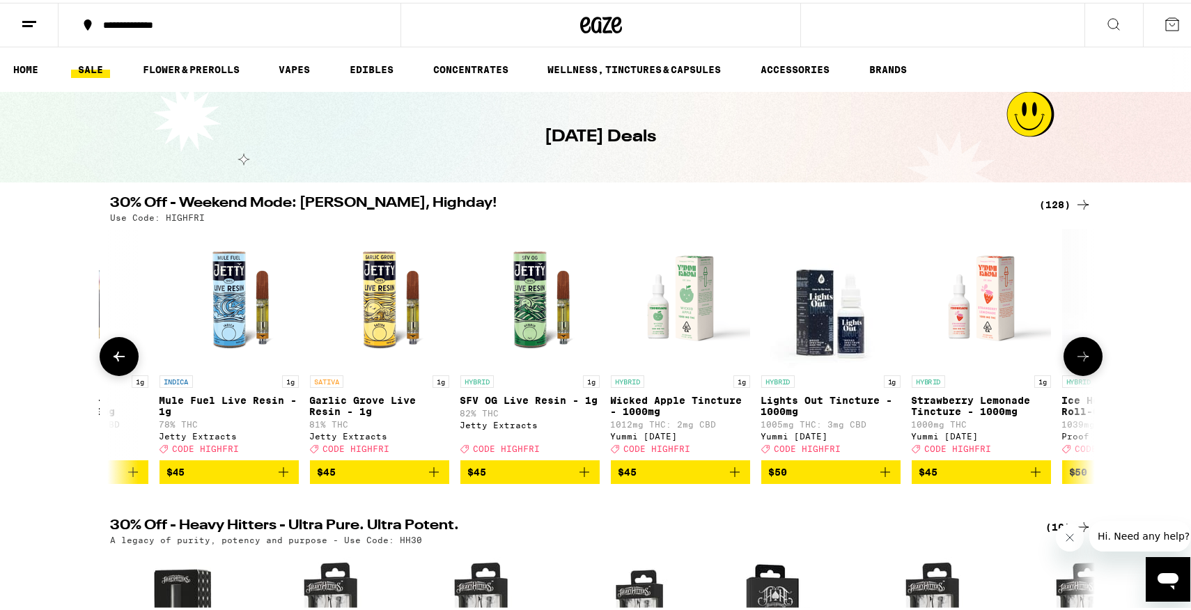
click at [799, 320] on img "Open page for Lights Out Tincture - 1000mg from Yummi Karma" at bounding box center [830, 295] width 139 height 139
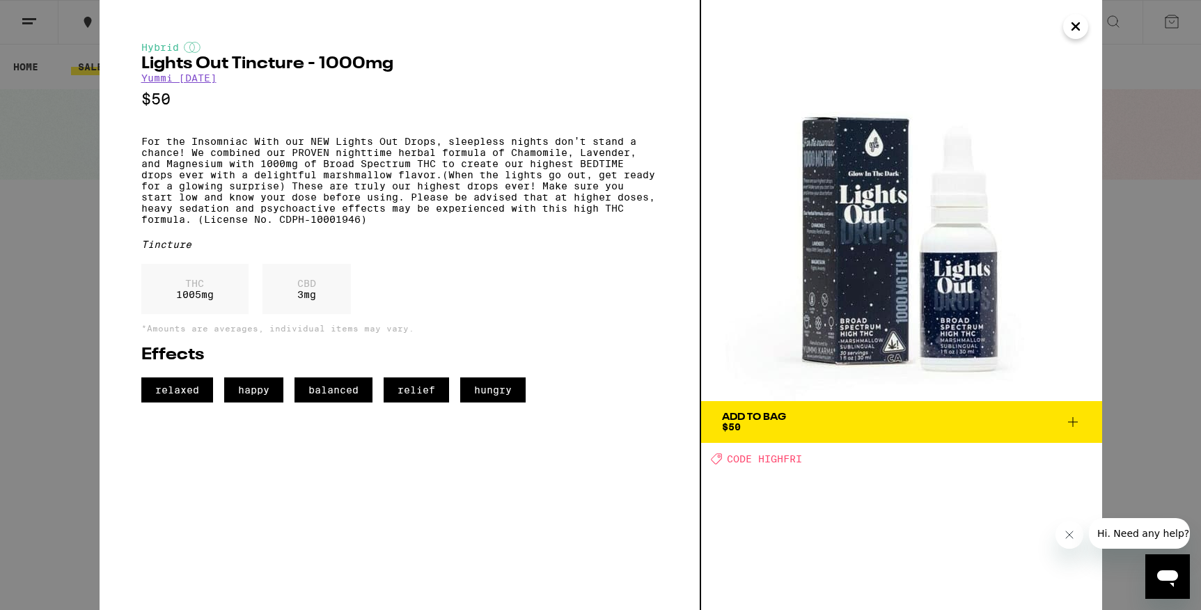
click at [72, 263] on div "Hybrid Lights Out Tincture - 1000mg Yummi [DATE] $50 For the Insomniac With our…" at bounding box center [600, 305] width 1201 height 610
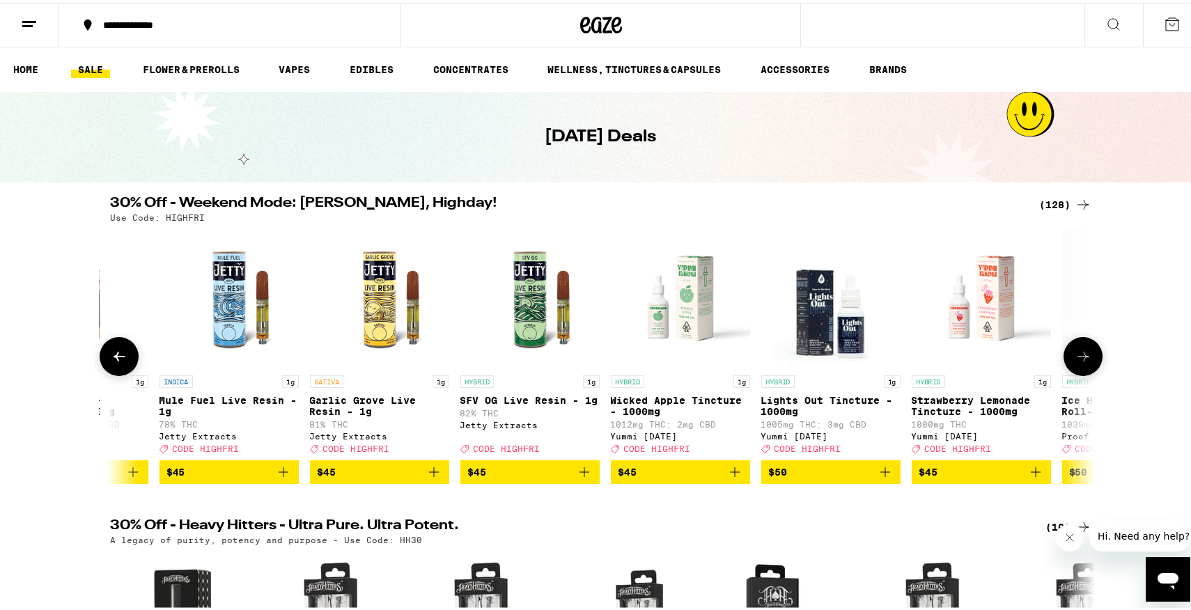
click at [669, 320] on img "Open page for Wicked Apple Tincture - 1000mg from Yummi Karma" at bounding box center [680, 295] width 139 height 139
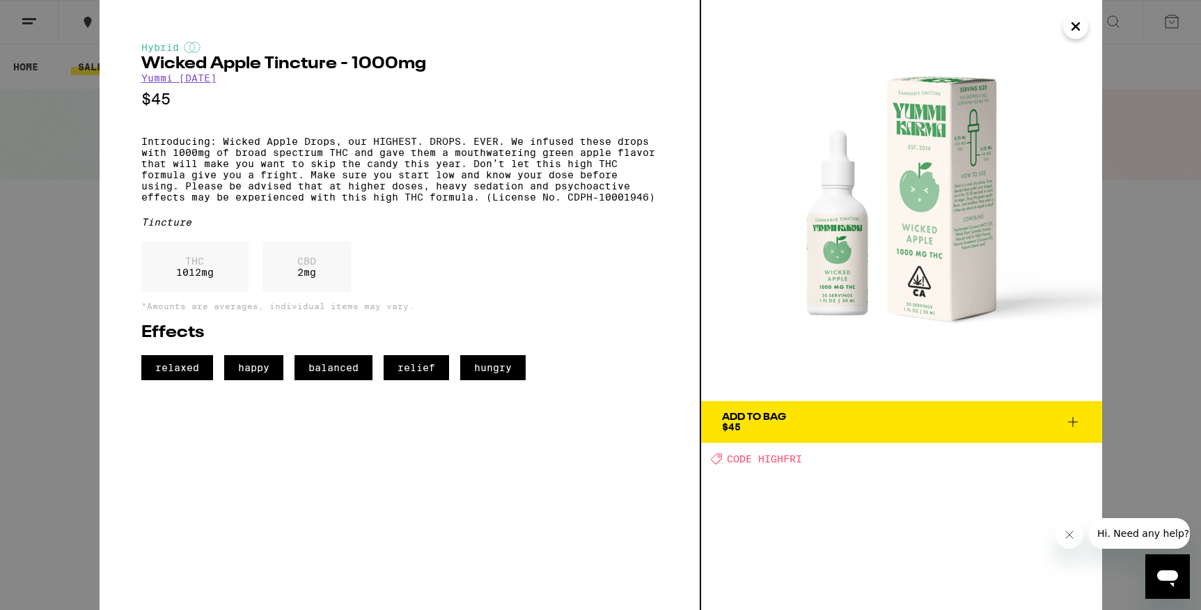
click at [917, 256] on img at bounding box center [901, 200] width 401 height 401
click at [1080, 29] on icon "Close" at bounding box center [1075, 26] width 17 height 21
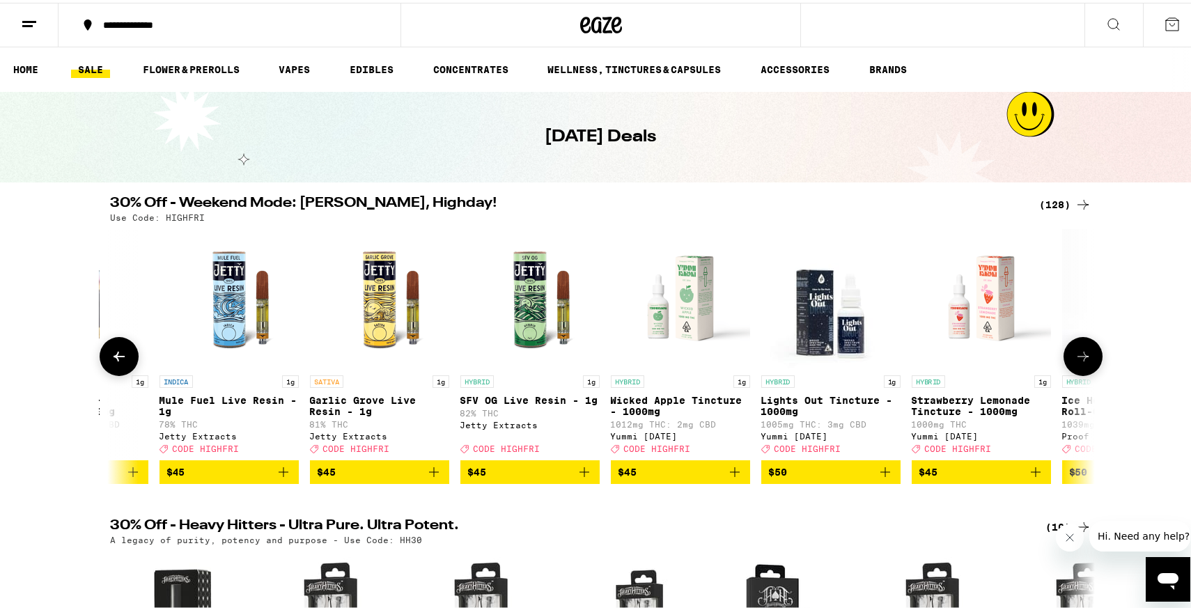
click at [1088, 363] on button at bounding box center [1082, 353] width 39 height 39
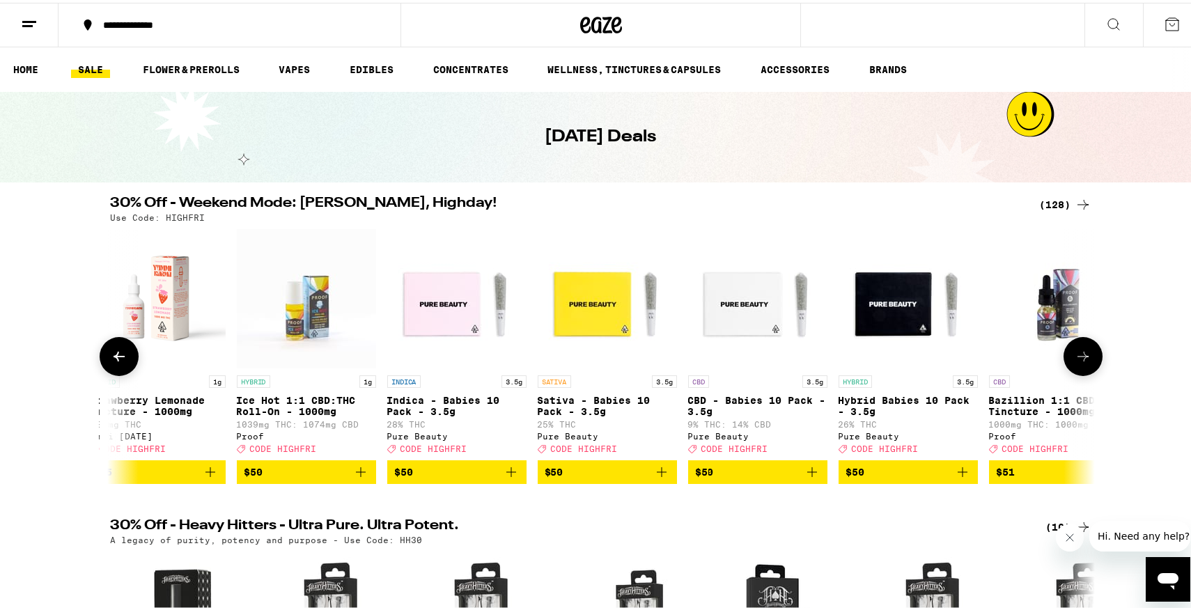
scroll to position [0, 16572]
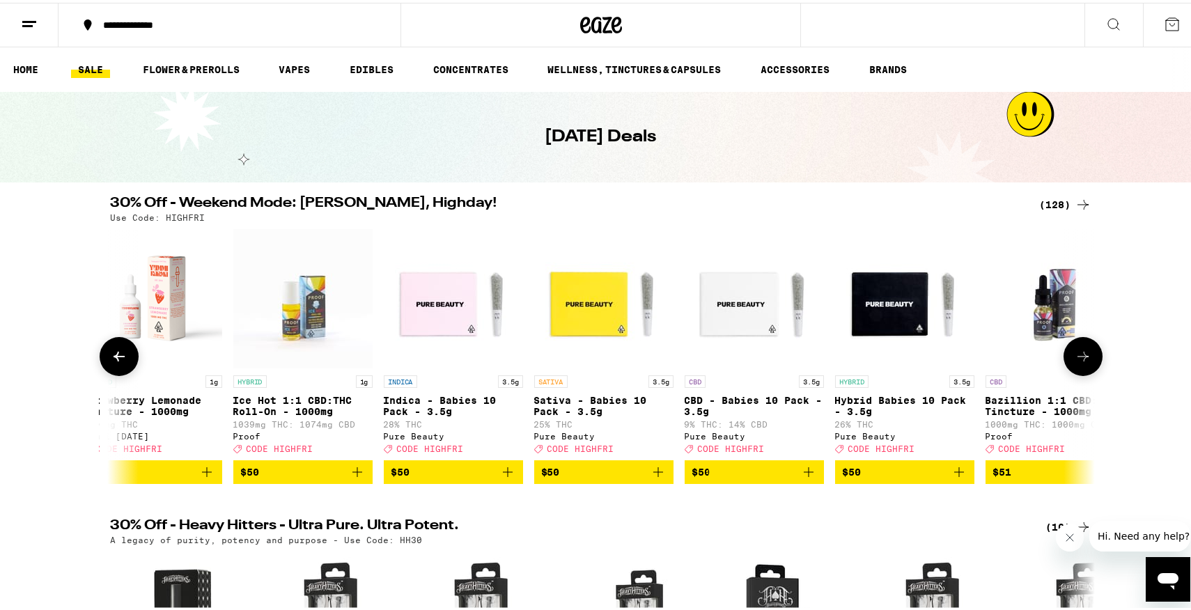
click at [111, 356] on icon at bounding box center [119, 353] width 17 height 17
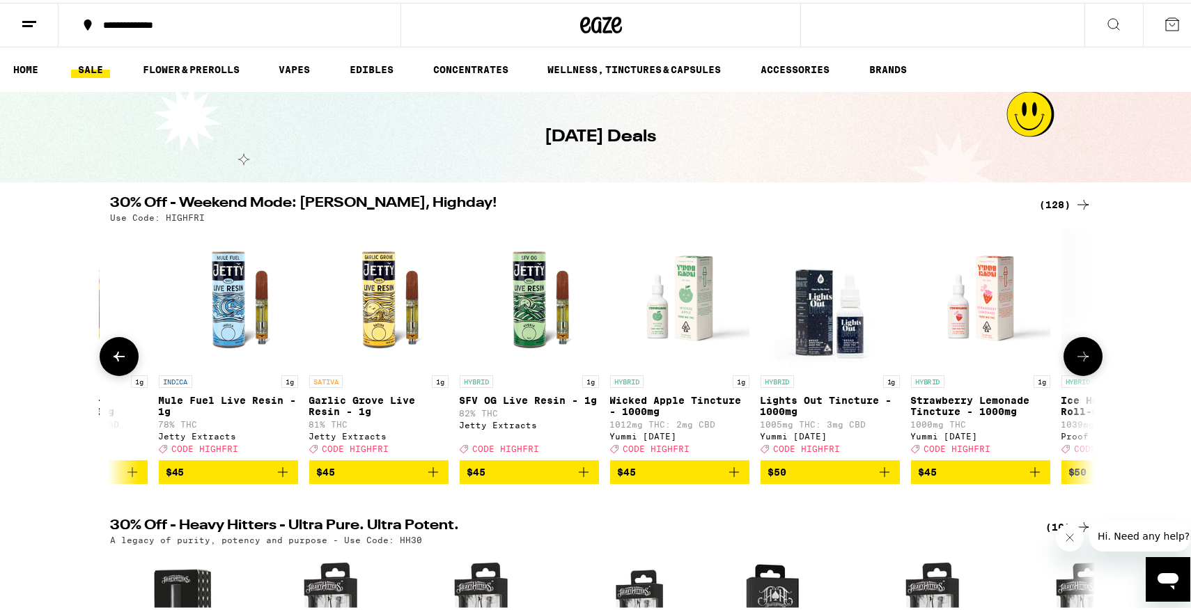
scroll to position [0, 15744]
click at [1077, 352] on icon at bounding box center [1082, 353] width 17 height 17
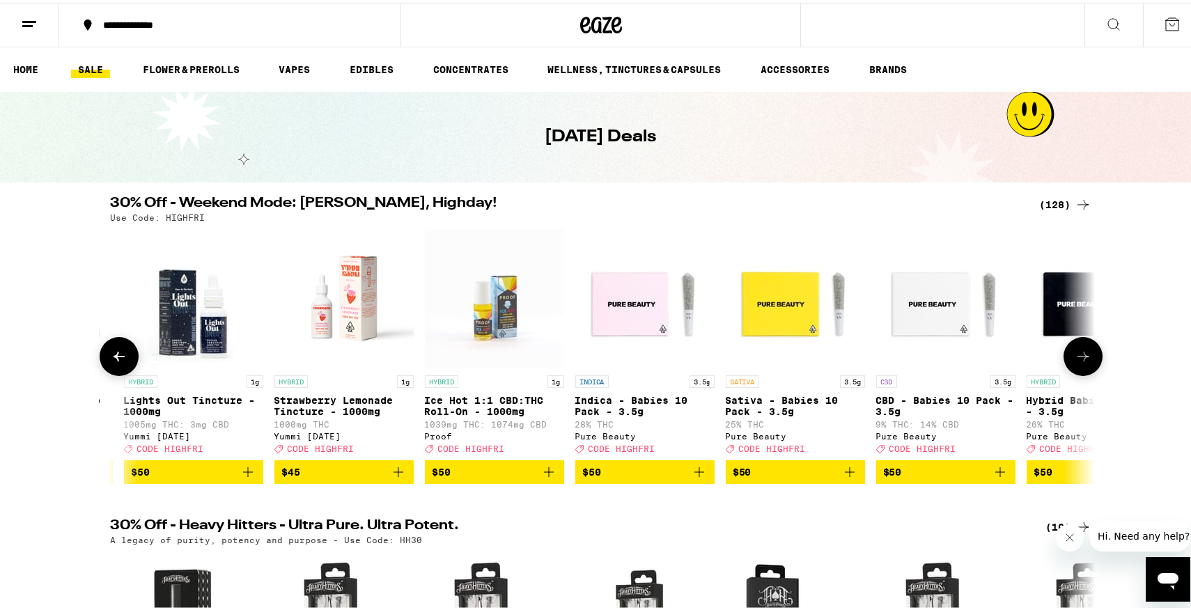
scroll to position [0, 16572]
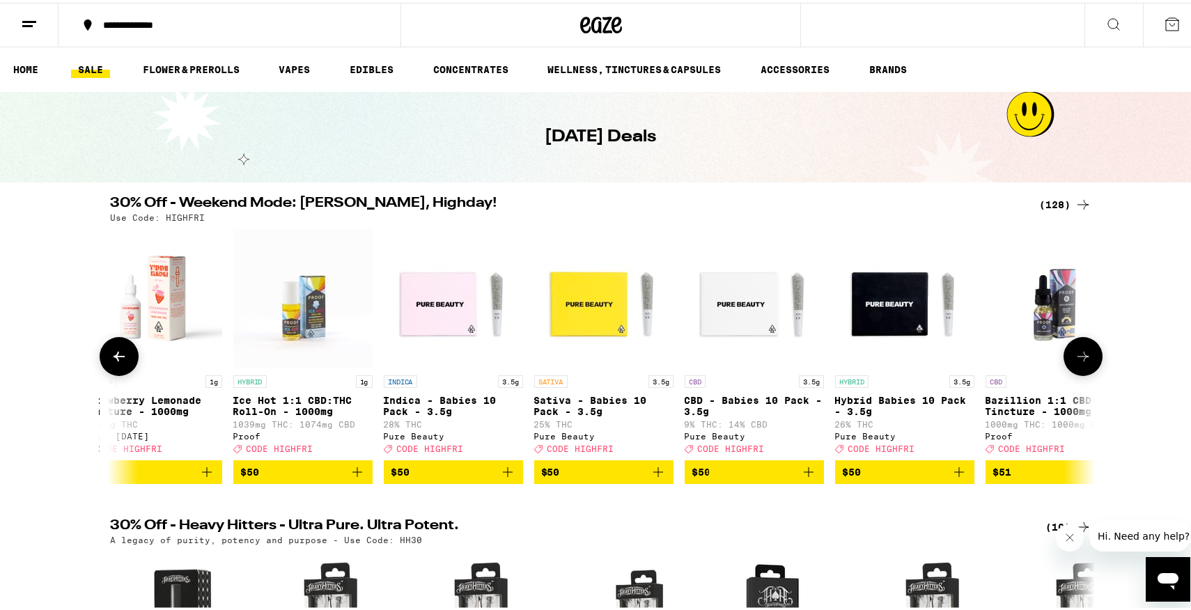
click at [1077, 353] on icon at bounding box center [1082, 353] width 17 height 17
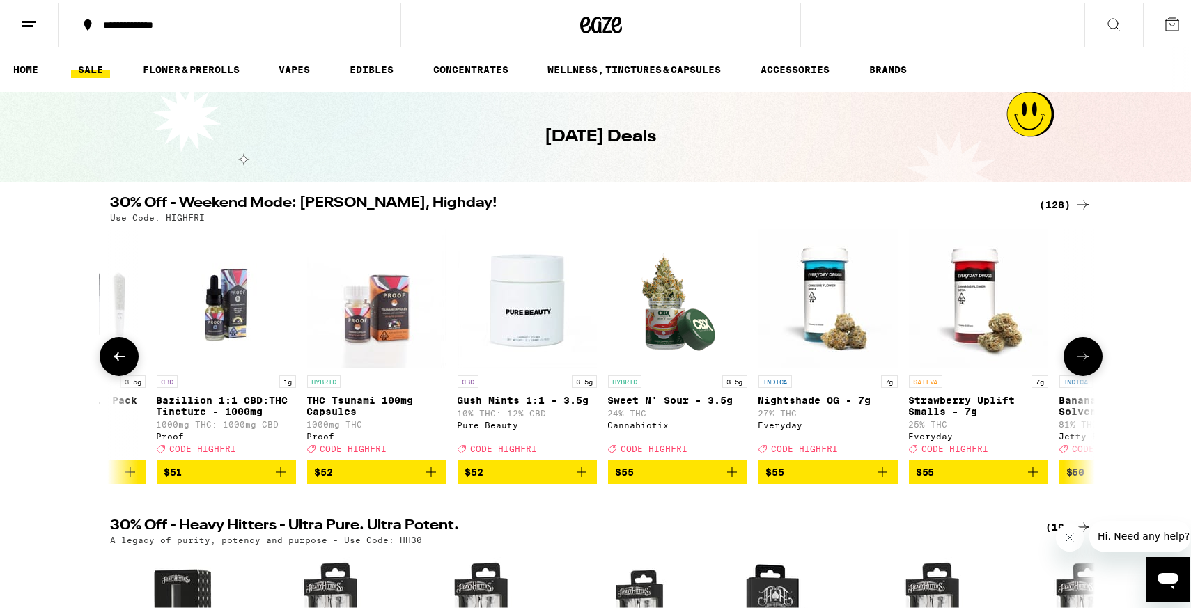
click at [1077, 353] on icon at bounding box center [1082, 353] width 17 height 17
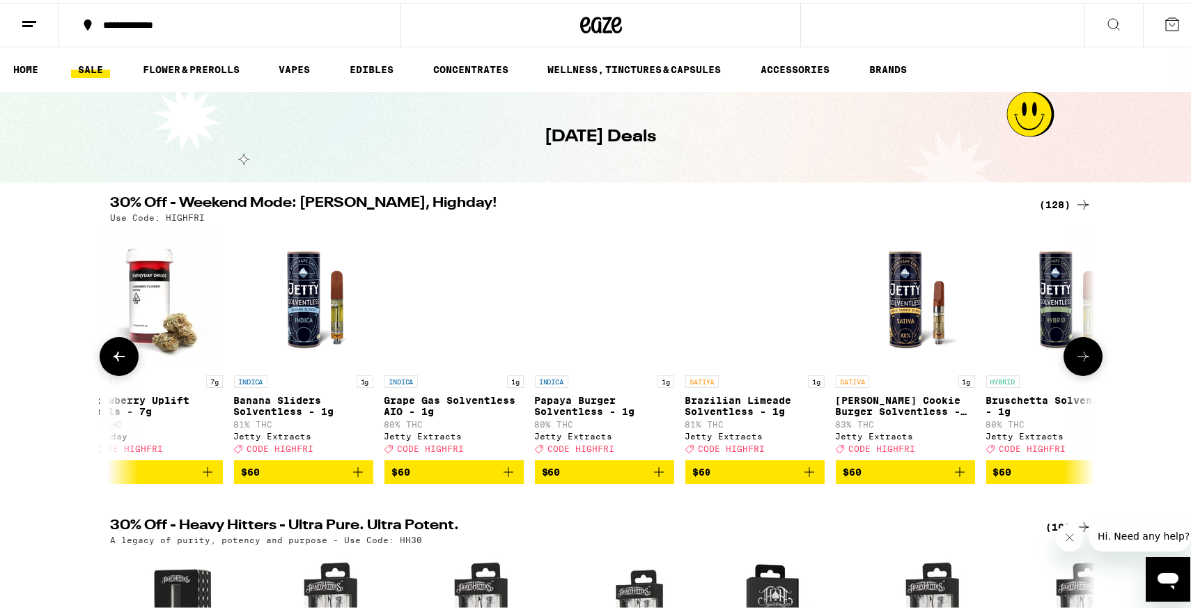
scroll to position [0, 18229]
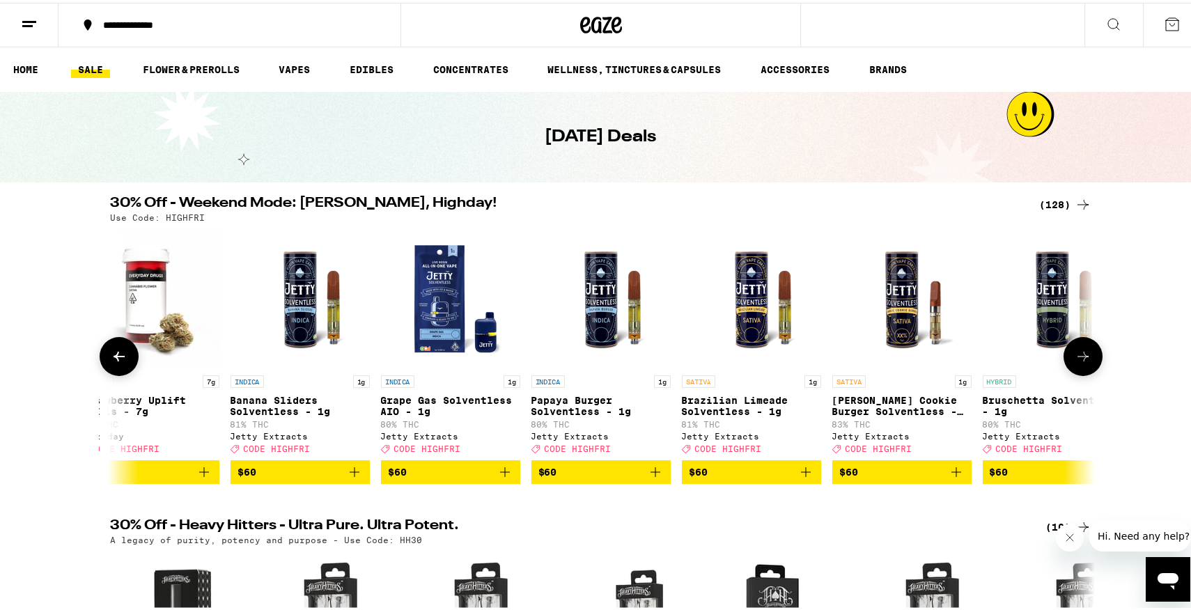
click at [1077, 354] on icon at bounding box center [1082, 353] width 17 height 17
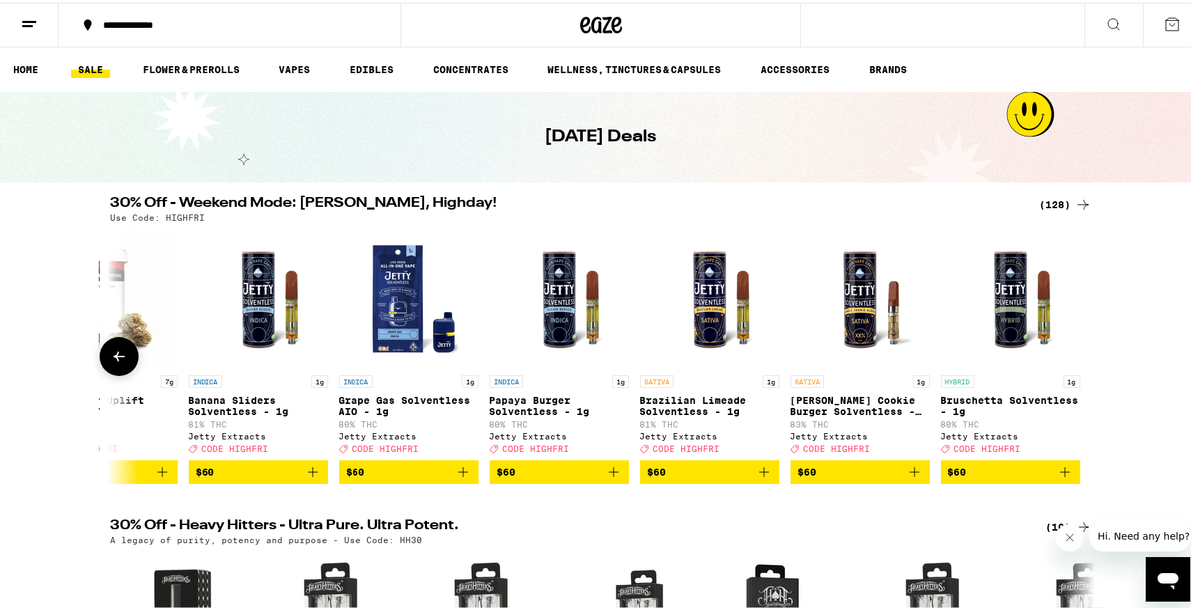
click at [118, 349] on button at bounding box center [119, 353] width 39 height 39
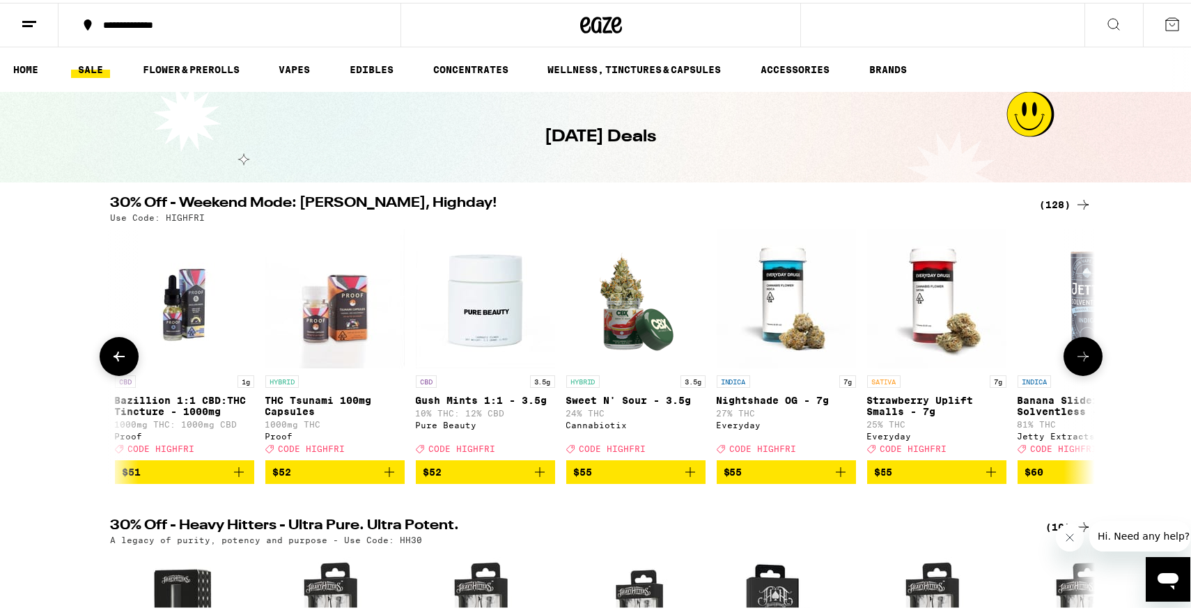
click at [118, 349] on button at bounding box center [119, 353] width 39 height 39
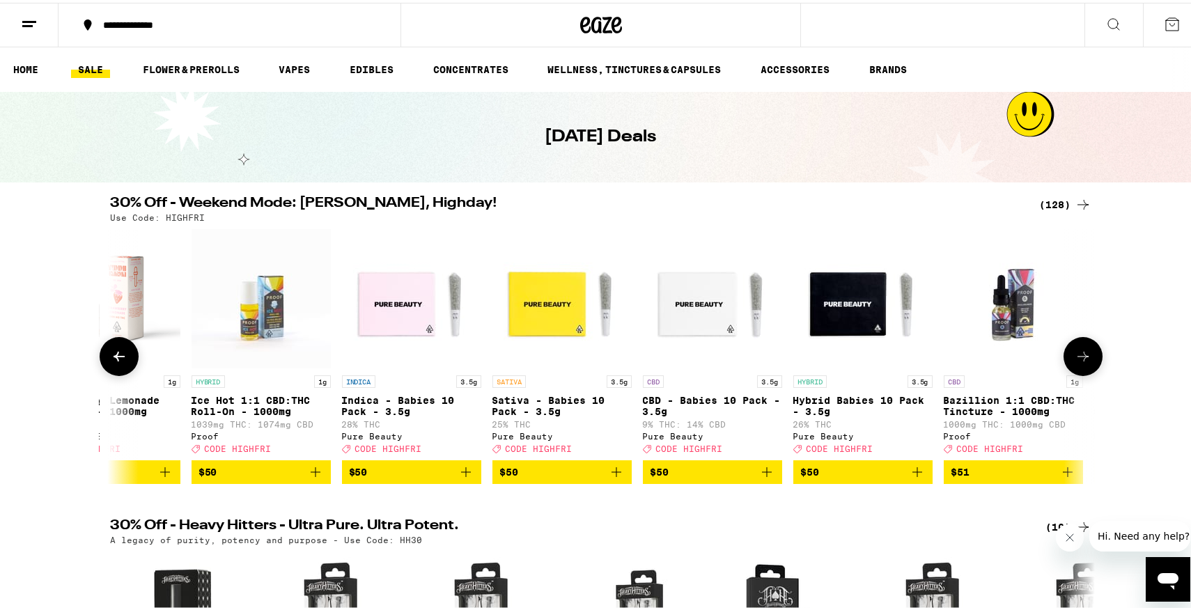
click at [118, 349] on button at bounding box center [119, 353] width 39 height 39
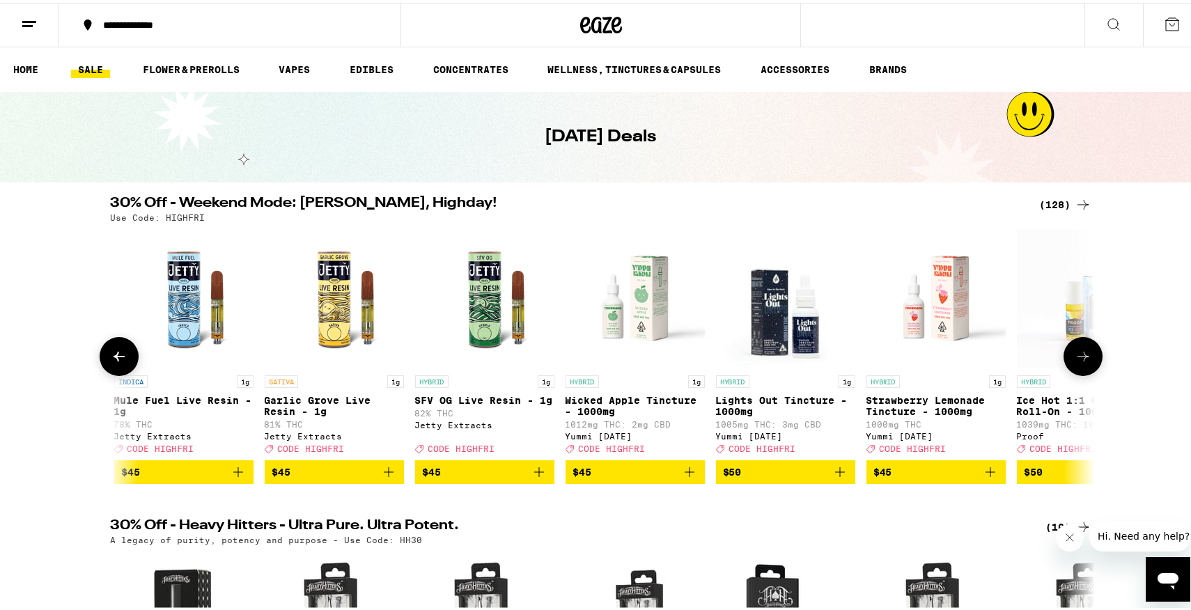
scroll to position [0, 15785]
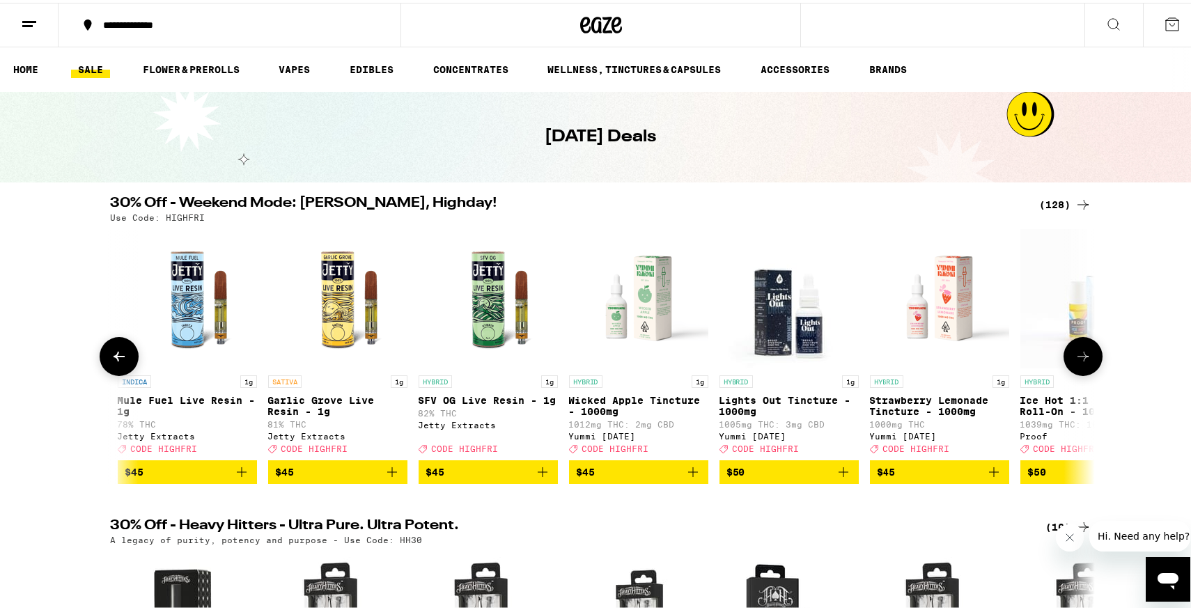
click at [922, 318] on img "Open page for Strawberry Lemonade Tincture - 1000mg from Yummi Karma" at bounding box center [939, 295] width 139 height 139
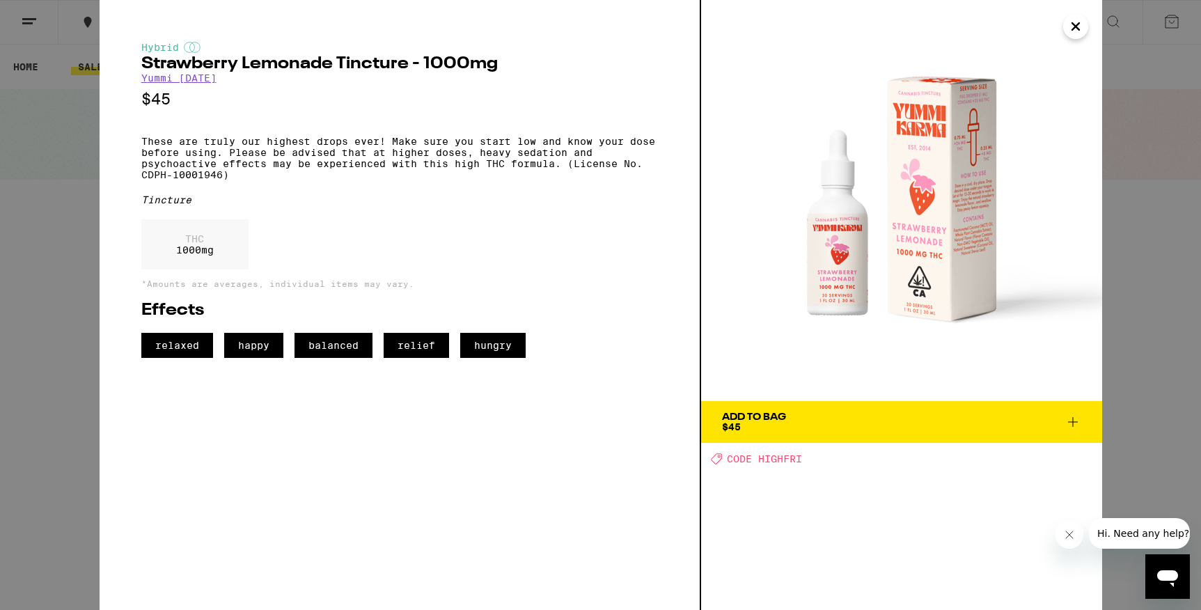
click at [831, 410] on button "Add To Bag $45" at bounding box center [901, 422] width 401 height 42
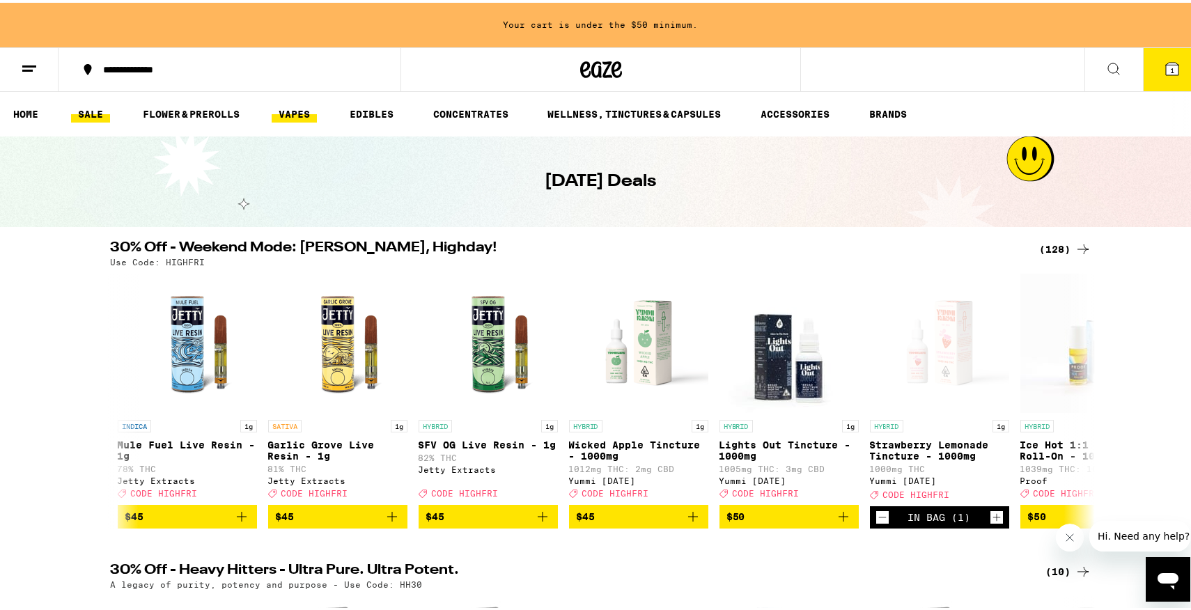
click at [306, 105] on link "VAPES" at bounding box center [294, 111] width 45 height 17
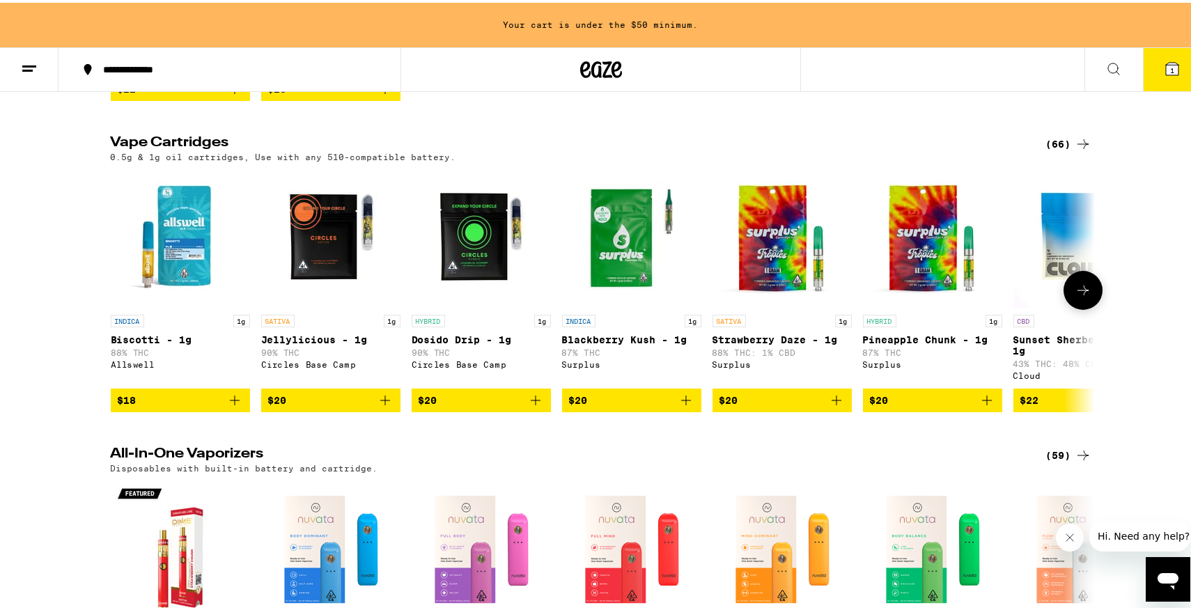
scroll to position [297, 0]
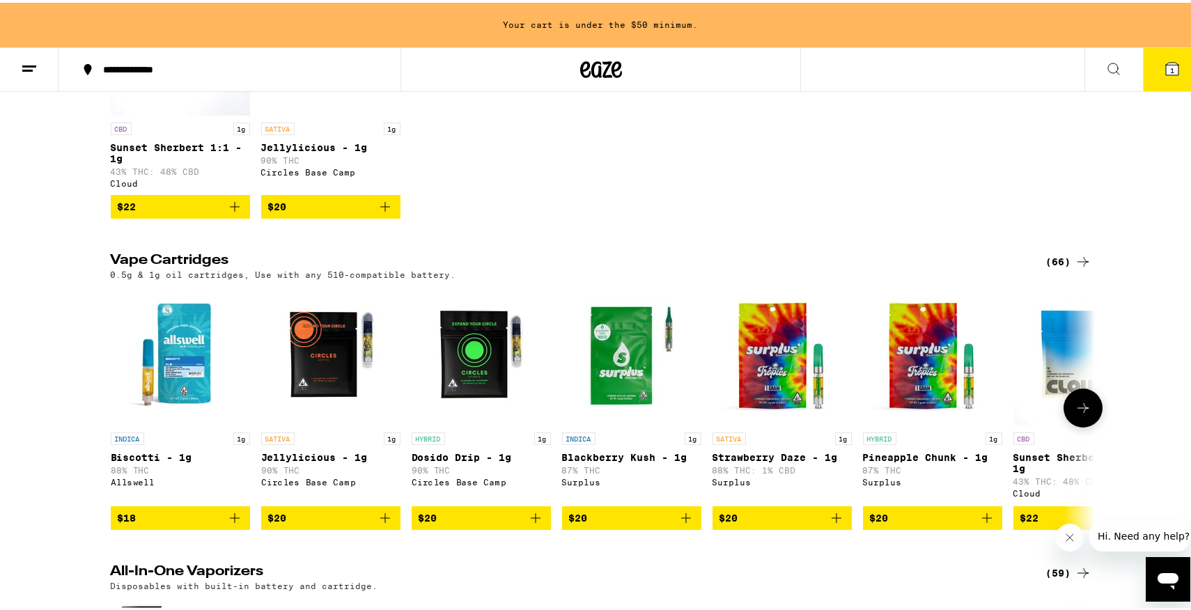
click at [384, 524] on icon "Add to bag" at bounding box center [385, 515] width 17 height 17
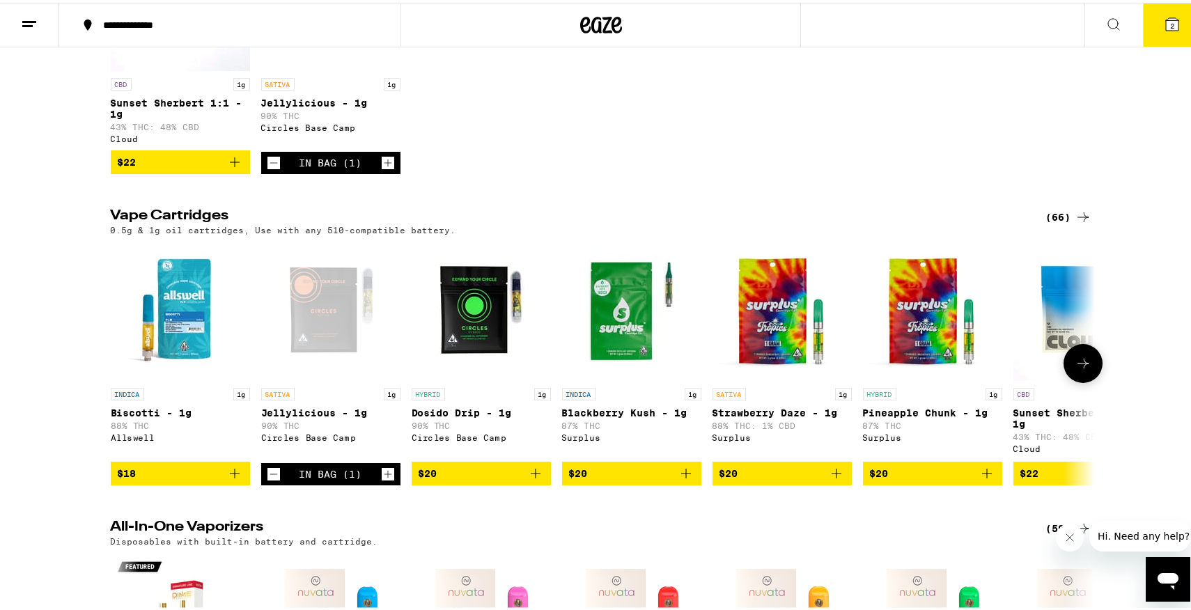
scroll to position [253, 0]
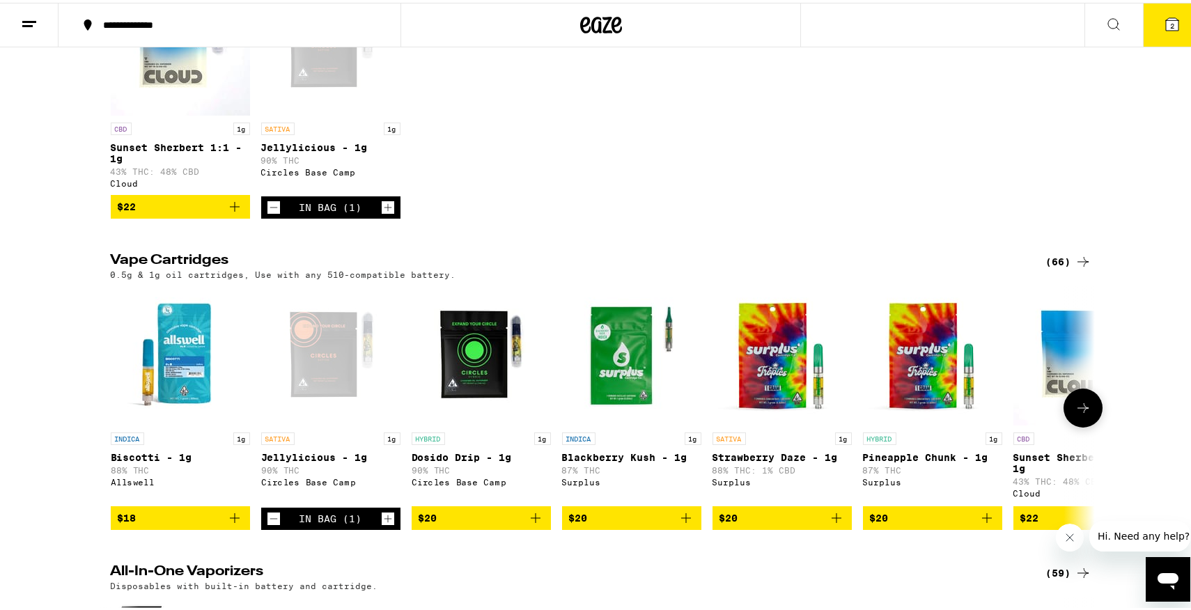
click at [382, 524] on icon "Increment" at bounding box center [388, 516] width 13 height 17
click at [269, 524] on icon "Decrement" at bounding box center [273, 516] width 13 height 17
click at [270, 524] on icon "Decrement" at bounding box center [273, 516] width 13 height 17
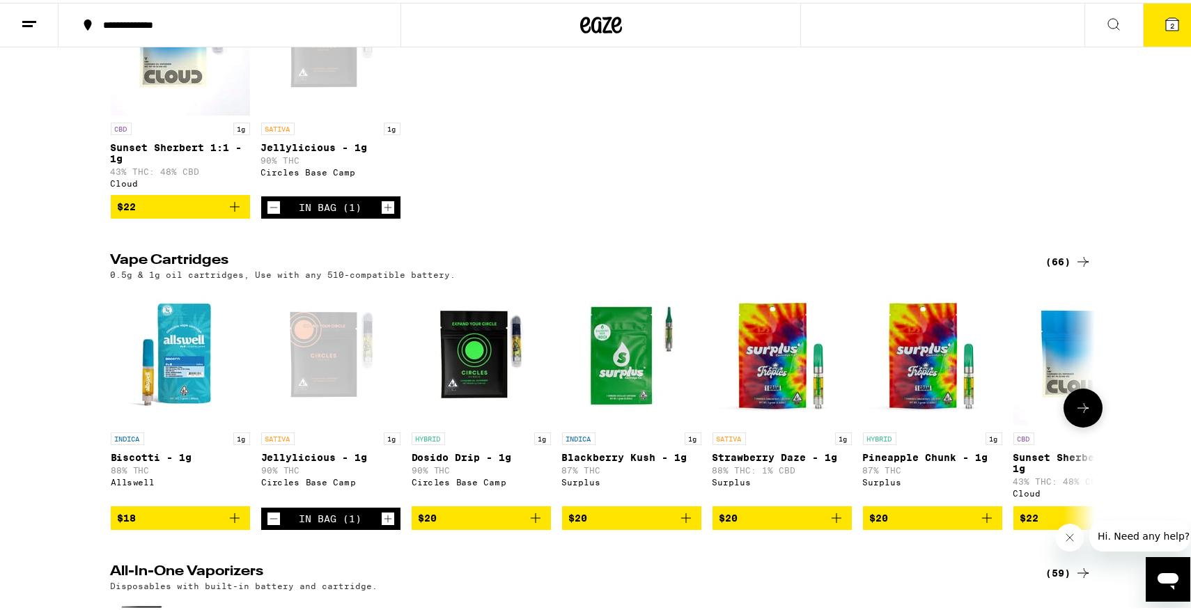
click at [270, 524] on icon "Decrement" at bounding box center [273, 516] width 13 height 17
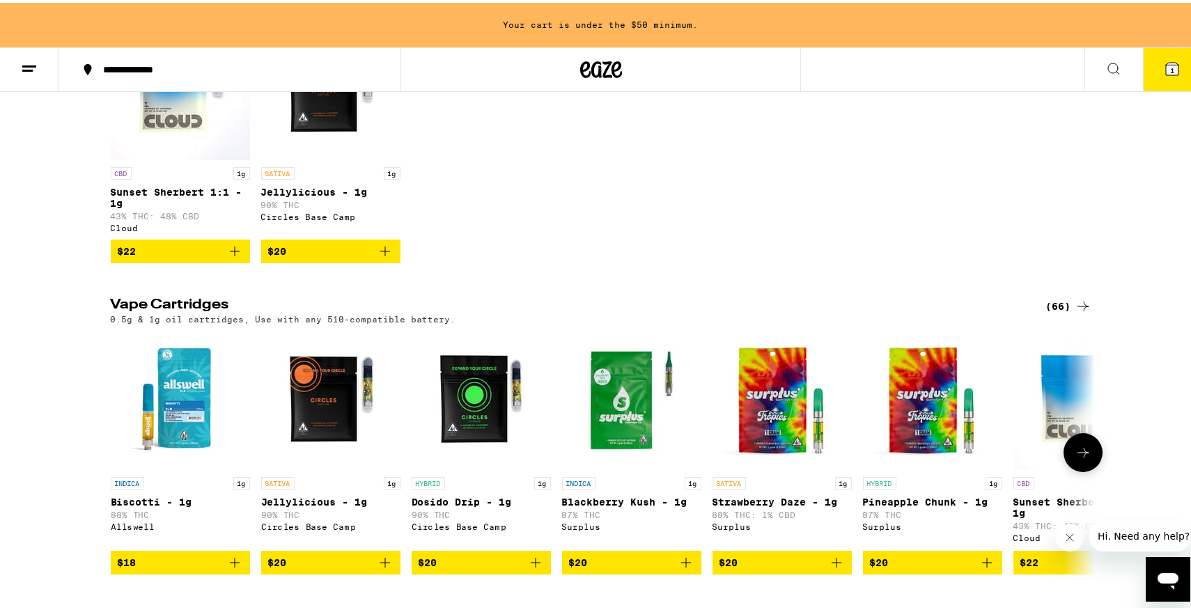
scroll to position [297, 0]
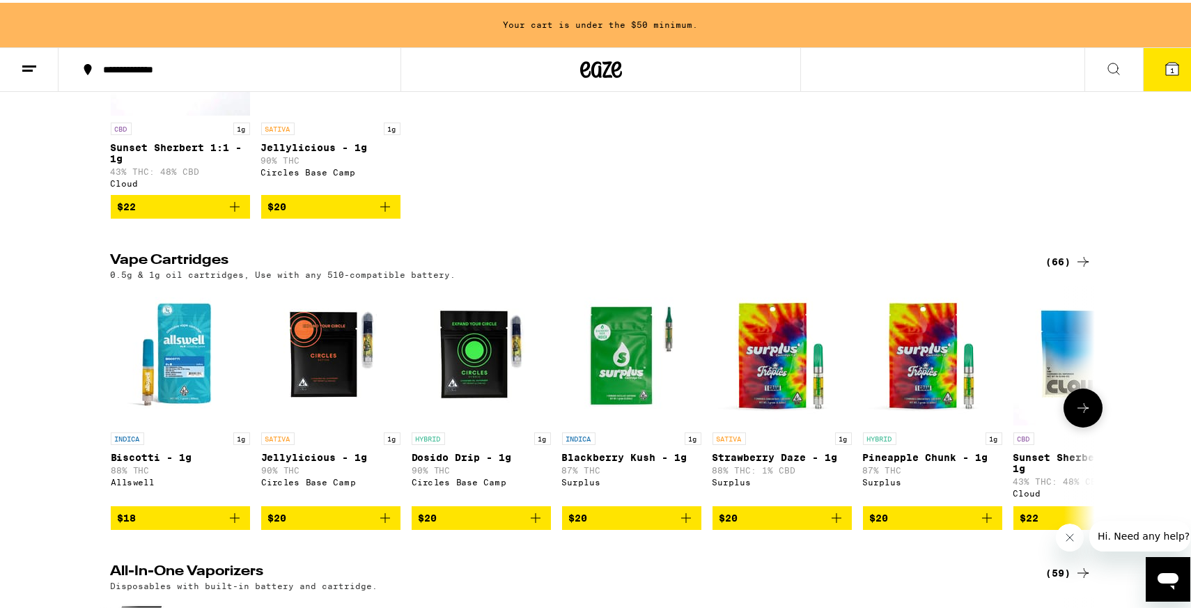
click at [270, 521] on span "$20" at bounding box center [277, 515] width 19 height 11
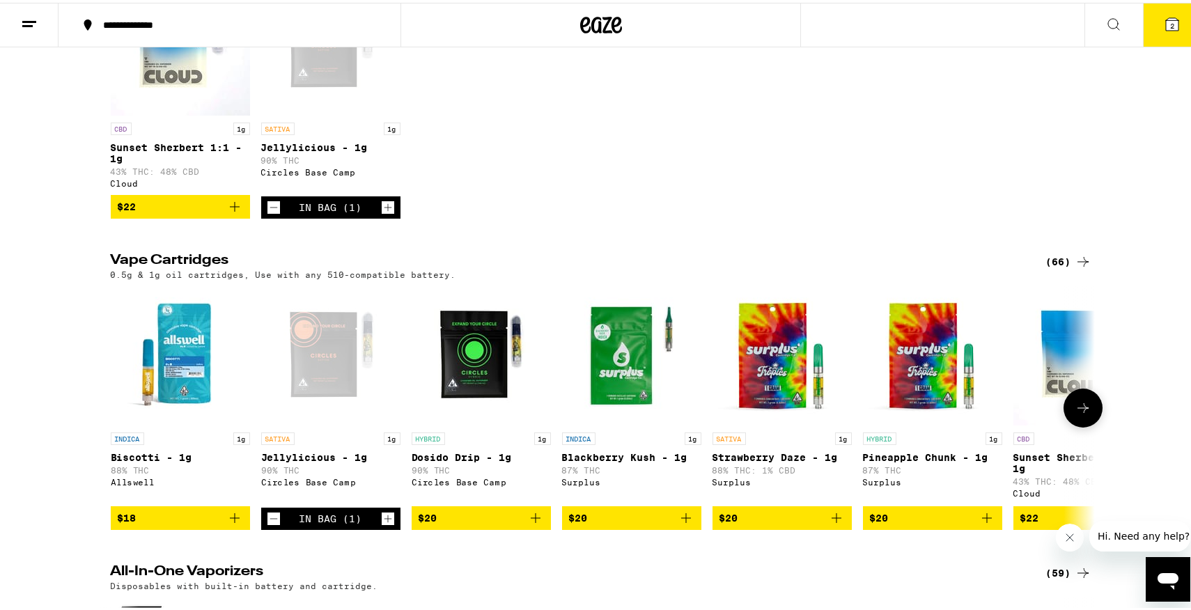
click at [270, 516] on icon "Decrement" at bounding box center [273, 516] width 8 height 0
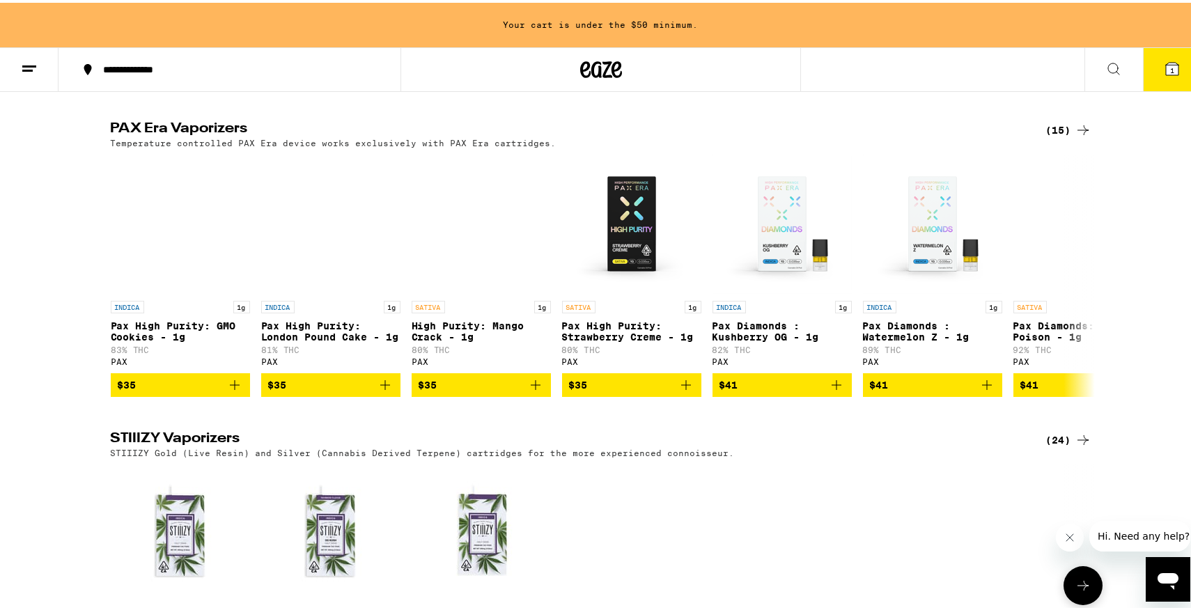
scroll to position [1244, 0]
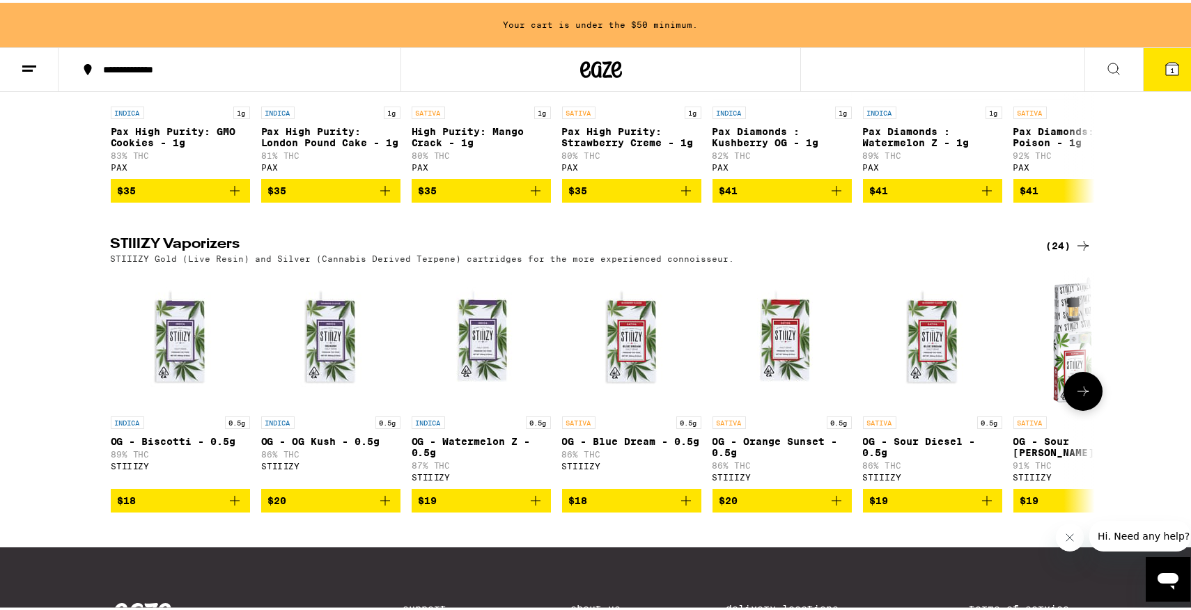
click at [1067, 408] on button at bounding box center [1082, 388] width 39 height 39
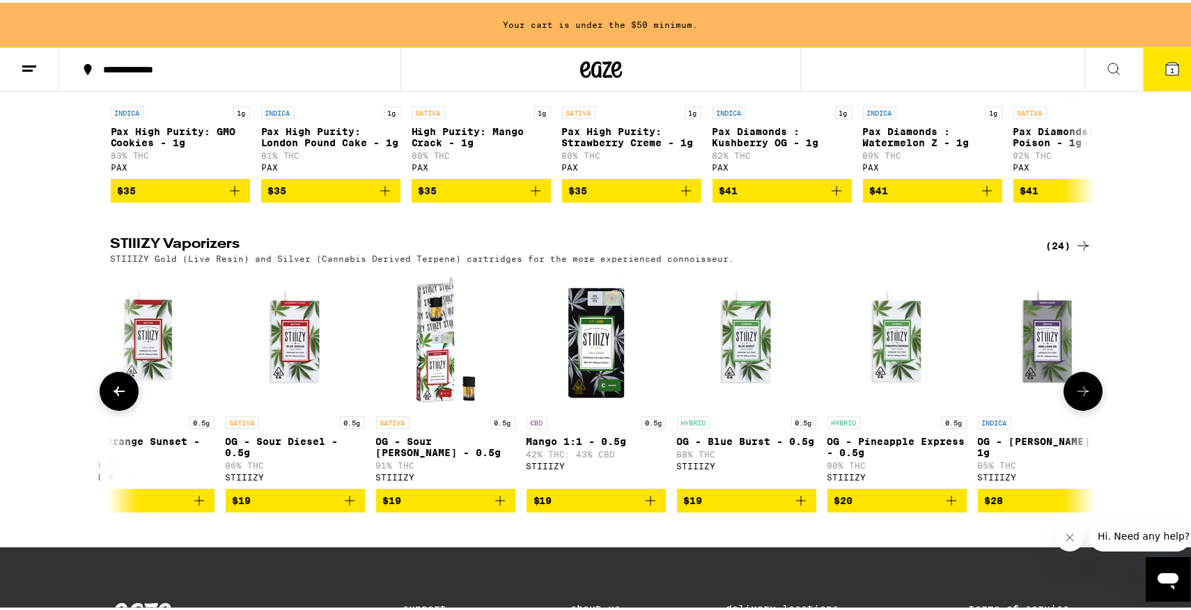
scroll to position [0, 829]
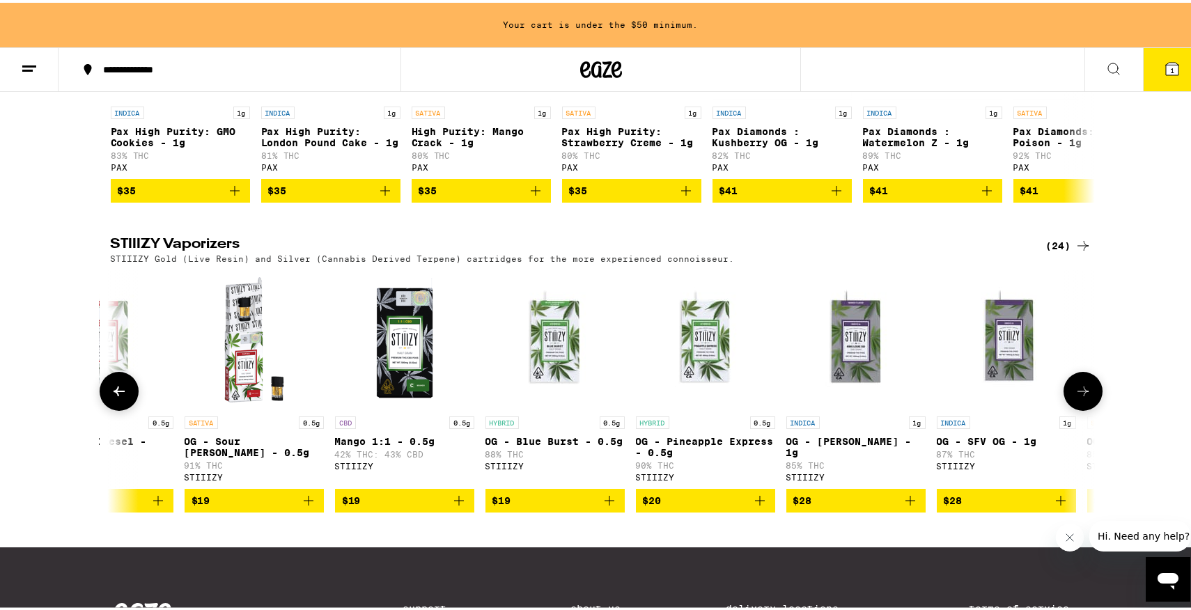
click at [1072, 408] on button at bounding box center [1082, 388] width 39 height 39
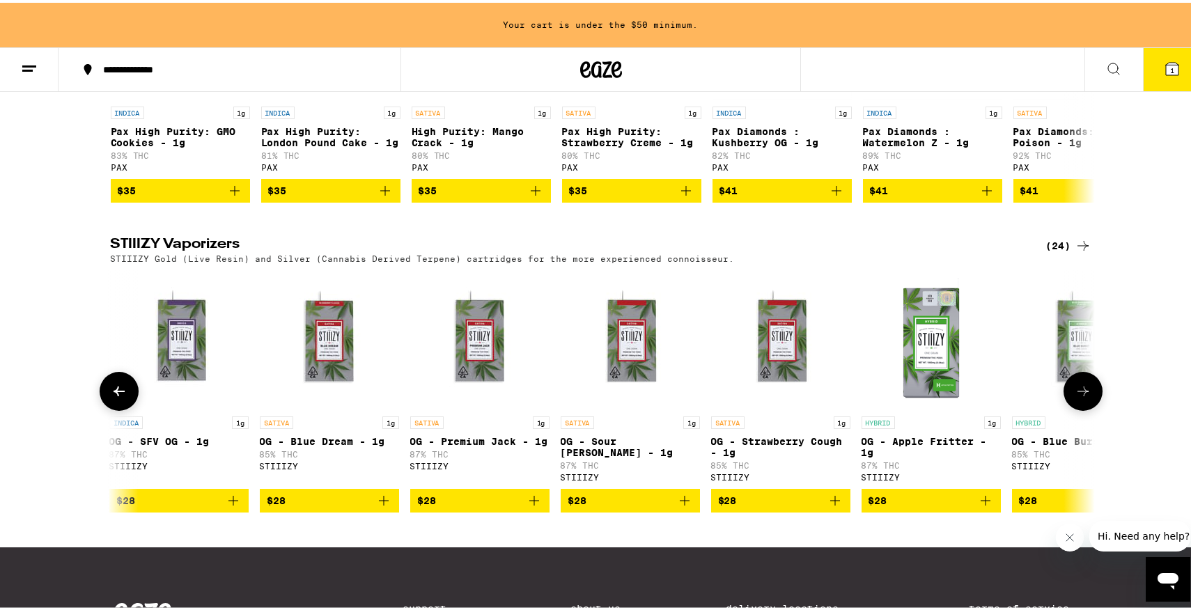
scroll to position [0, 1657]
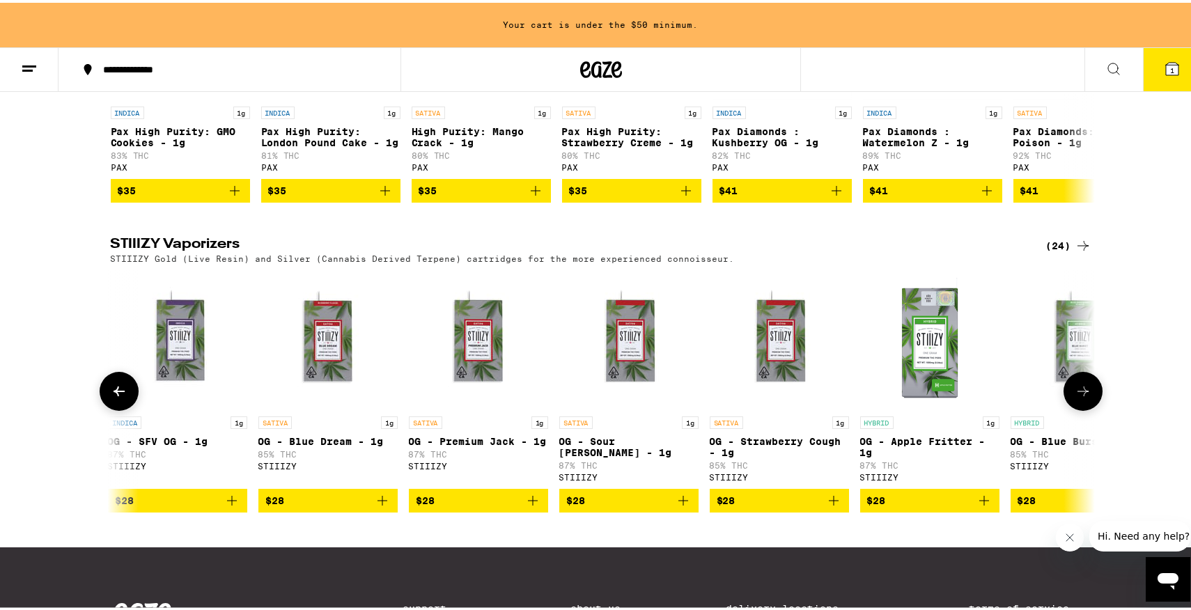
click at [1081, 397] on icon at bounding box center [1082, 388] width 17 height 17
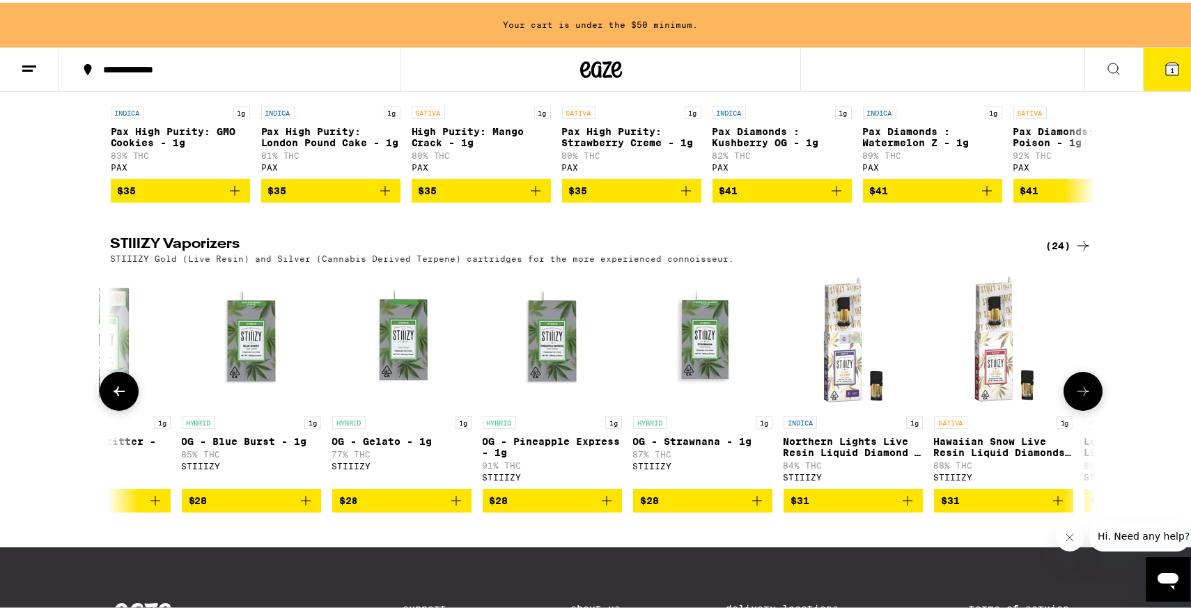
click at [1082, 397] on icon at bounding box center [1082, 388] width 17 height 17
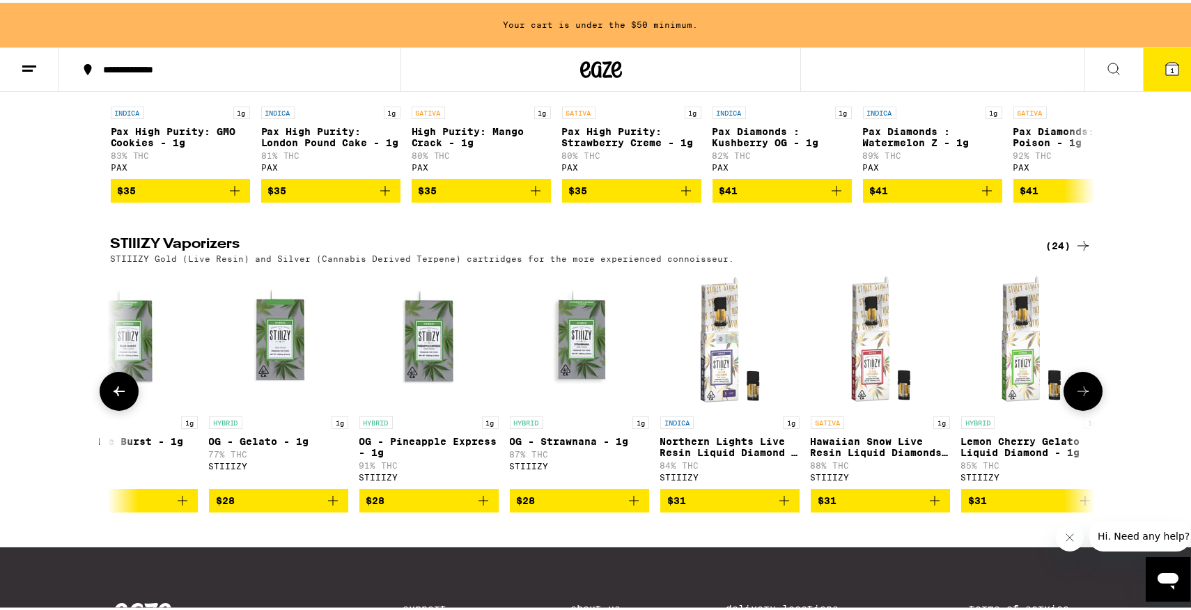
scroll to position [0, 2629]
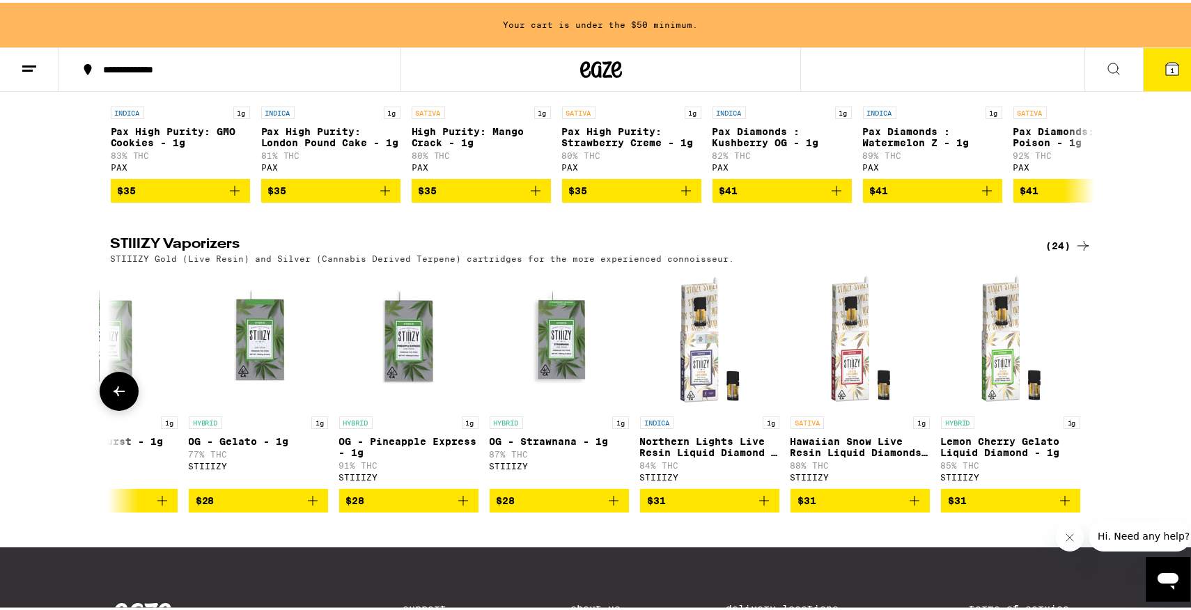
click at [116, 408] on button at bounding box center [119, 388] width 39 height 39
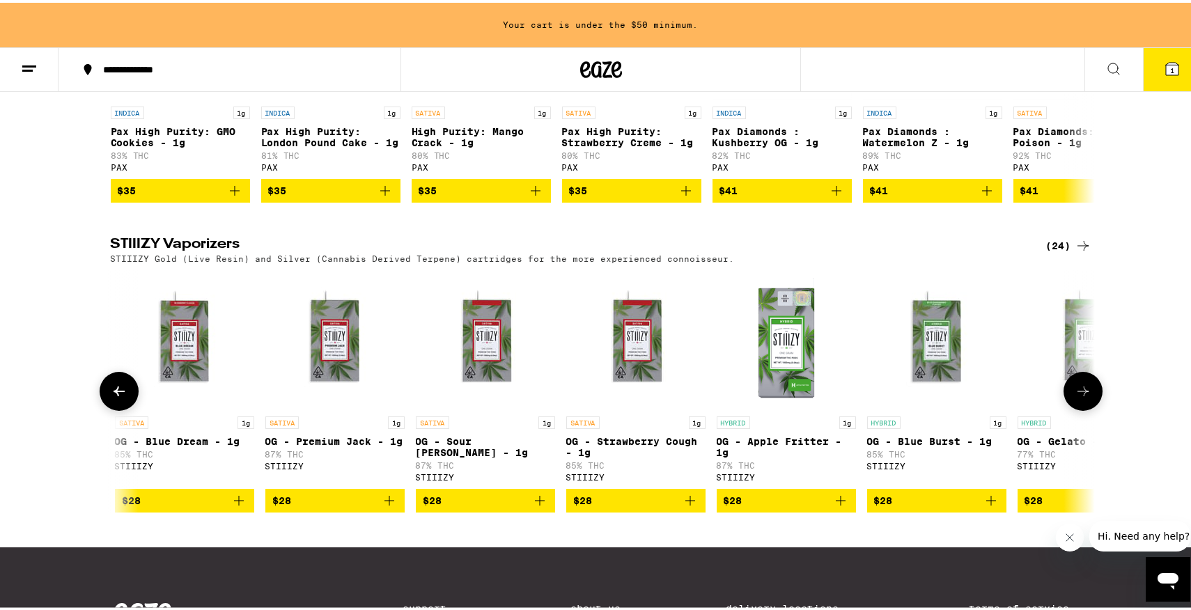
click at [116, 408] on button at bounding box center [119, 388] width 39 height 39
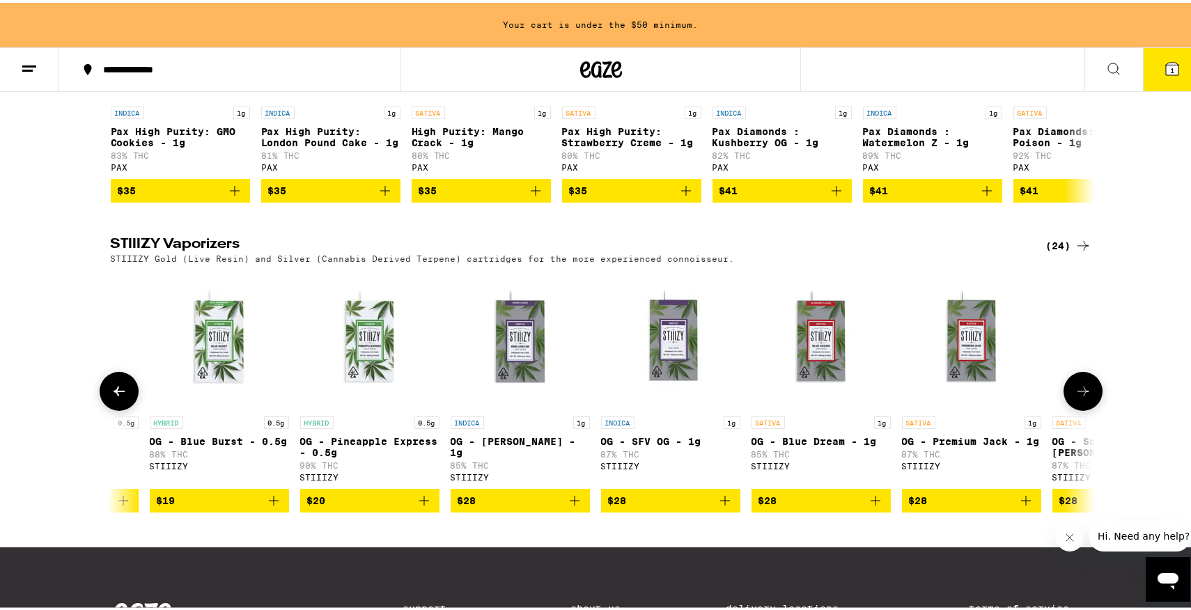
scroll to position [0, 972]
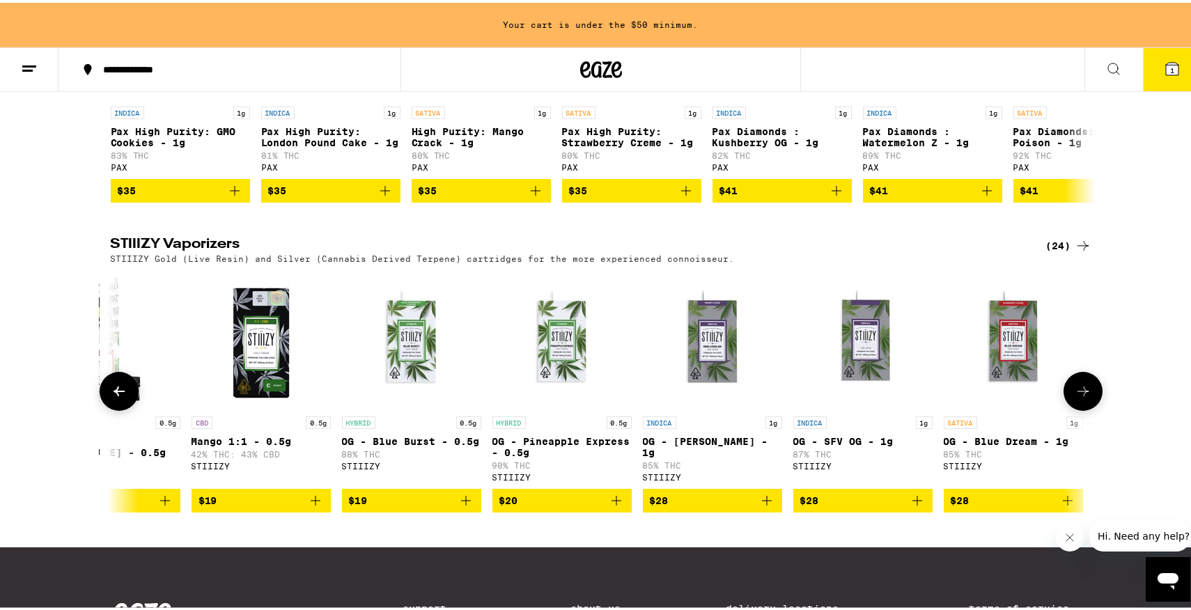
click at [116, 408] on button at bounding box center [119, 388] width 39 height 39
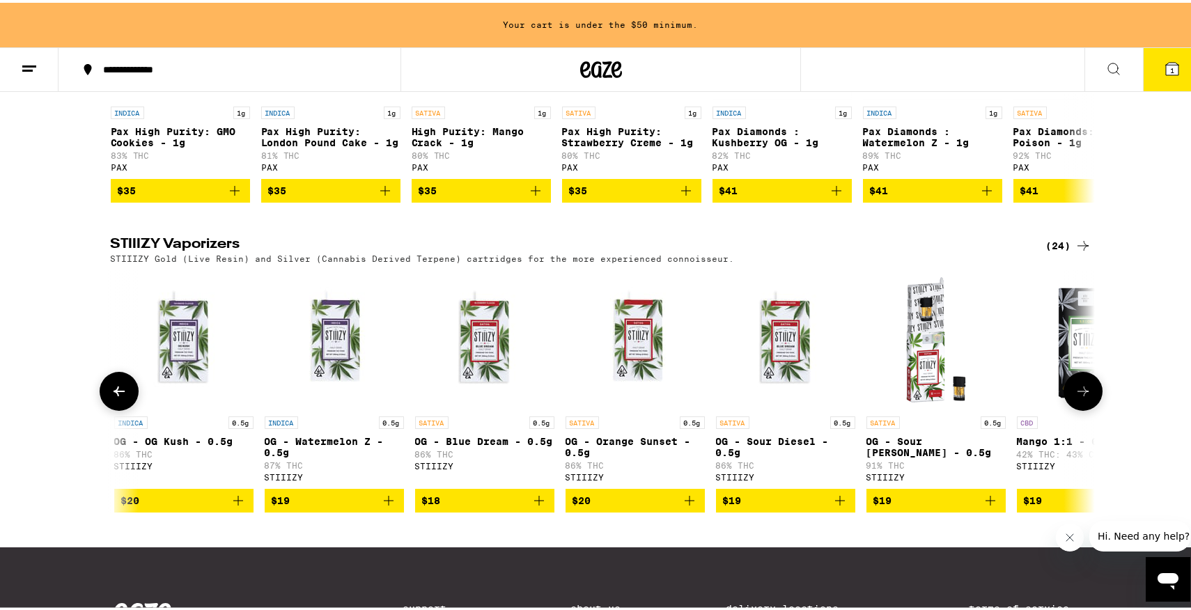
scroll to position [0, 143]
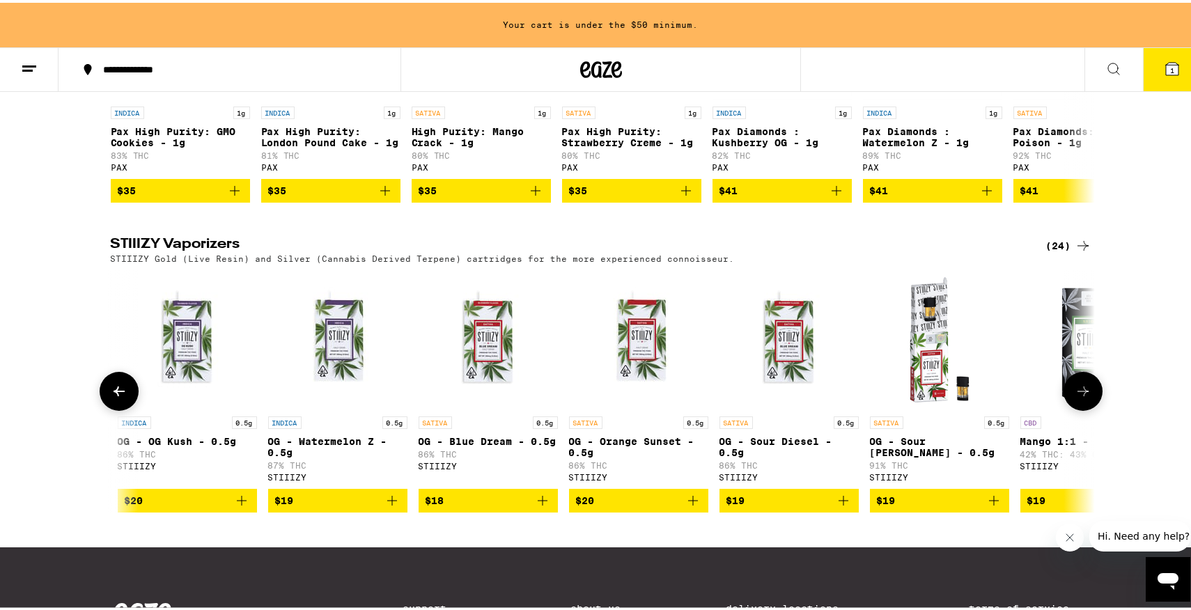
drag, startPoint x: 1080, startPoint y: 438, endPoint x: 1066, endPoint y: 439, distance: 14.0
click at [1070, 408] on div at bounding box center [1082, 388] width 39 height 39
click at [1066, 408] on button at bounding box center [1082, 388] width 39 height 39
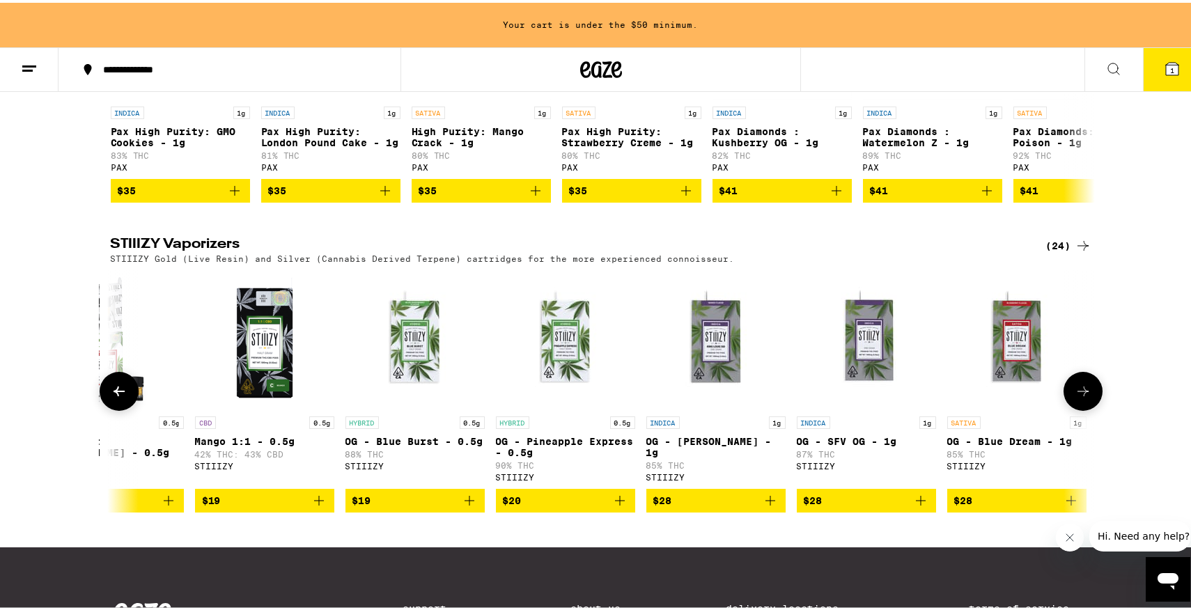
scroll to position [0, 972]
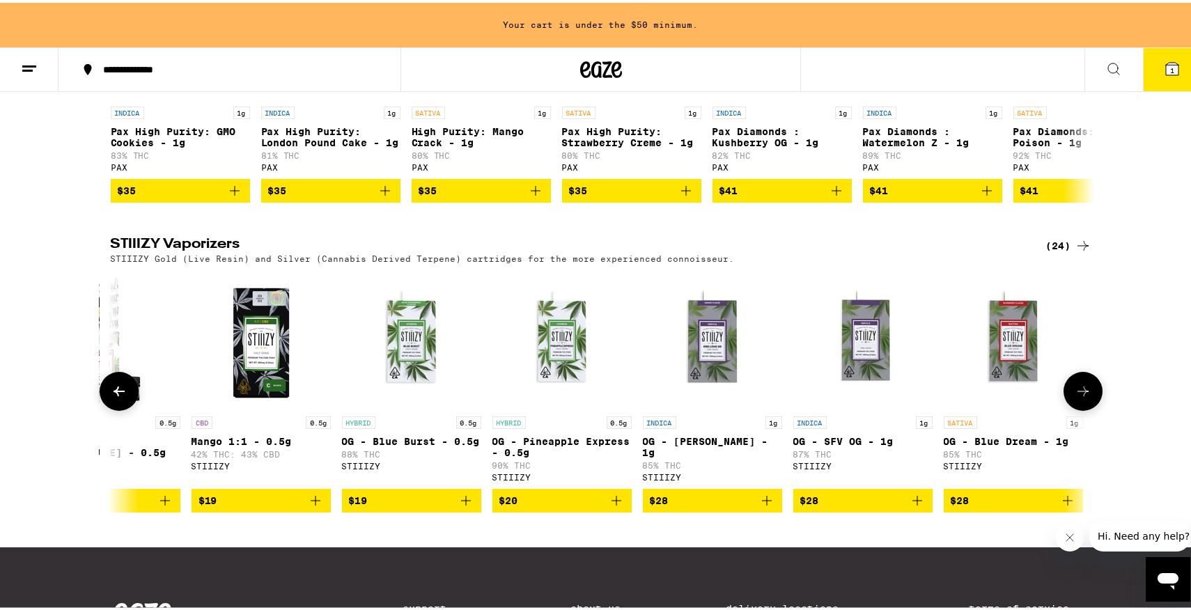
click at [909, 506] on icon "Add to bag" at bounding box center [917, 498] width 17 height 17
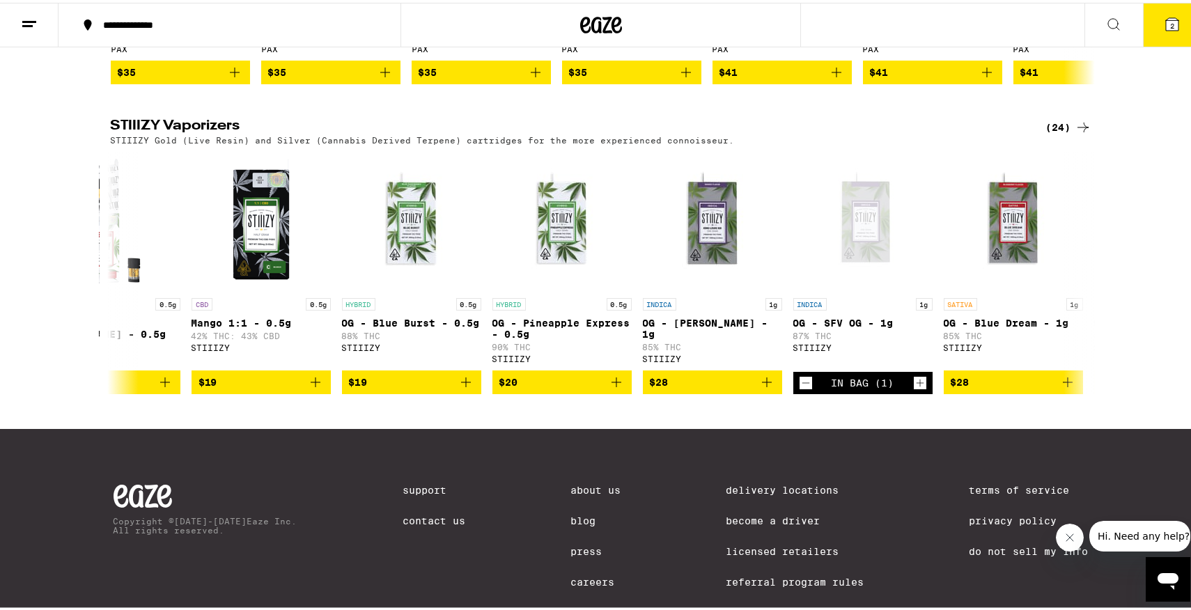
scroll to position [1367, 0]
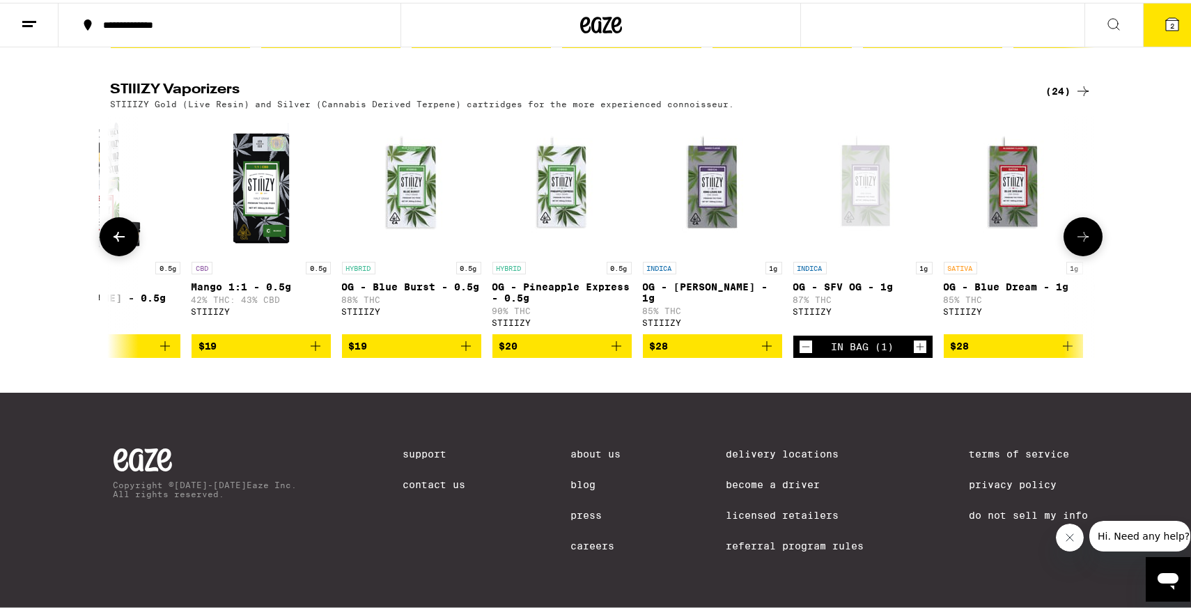
click at [609, 352] on icon "Add to bag" at bounding box center [616, 343] width 17 height 17
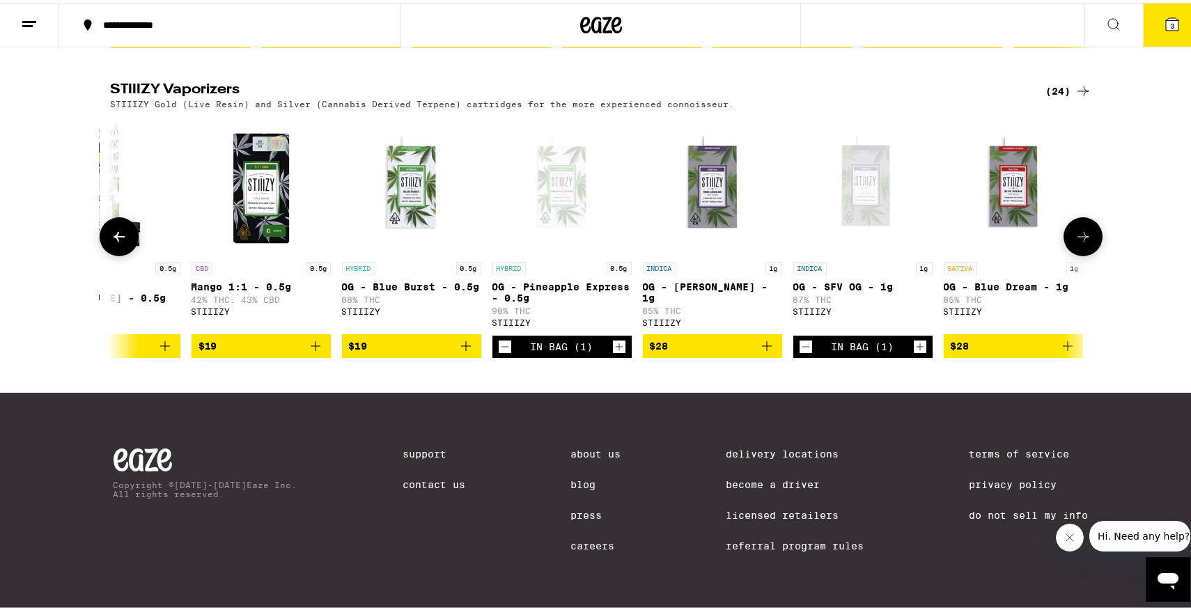
click at [102, 253] on button at bounding box center [119, 233] width 39 height 39
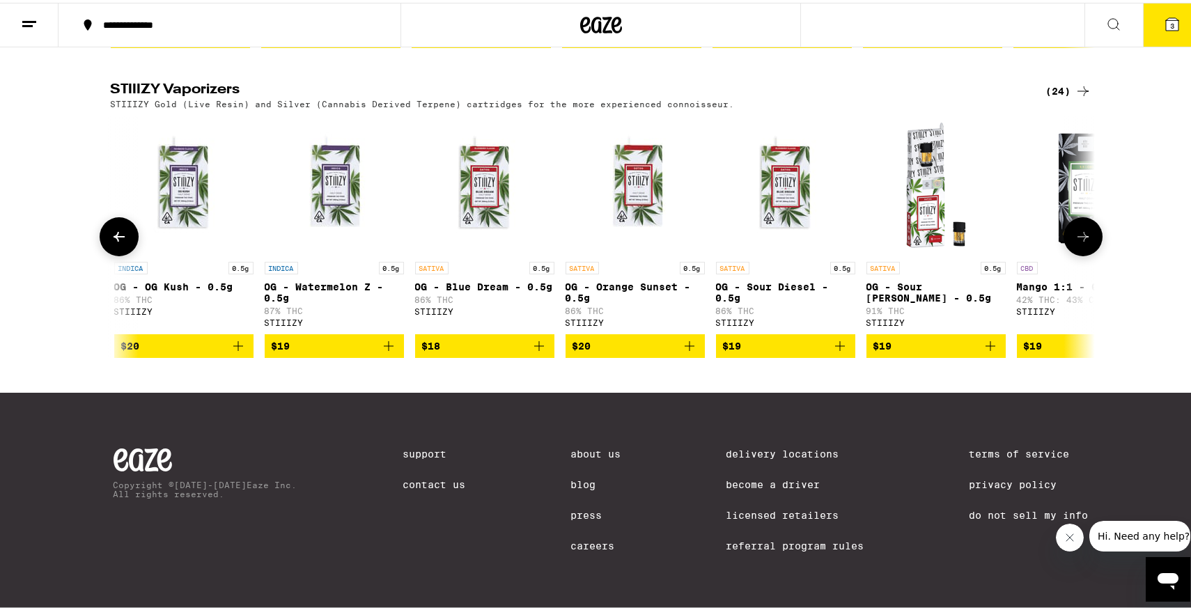
scroll to position [0, 143]
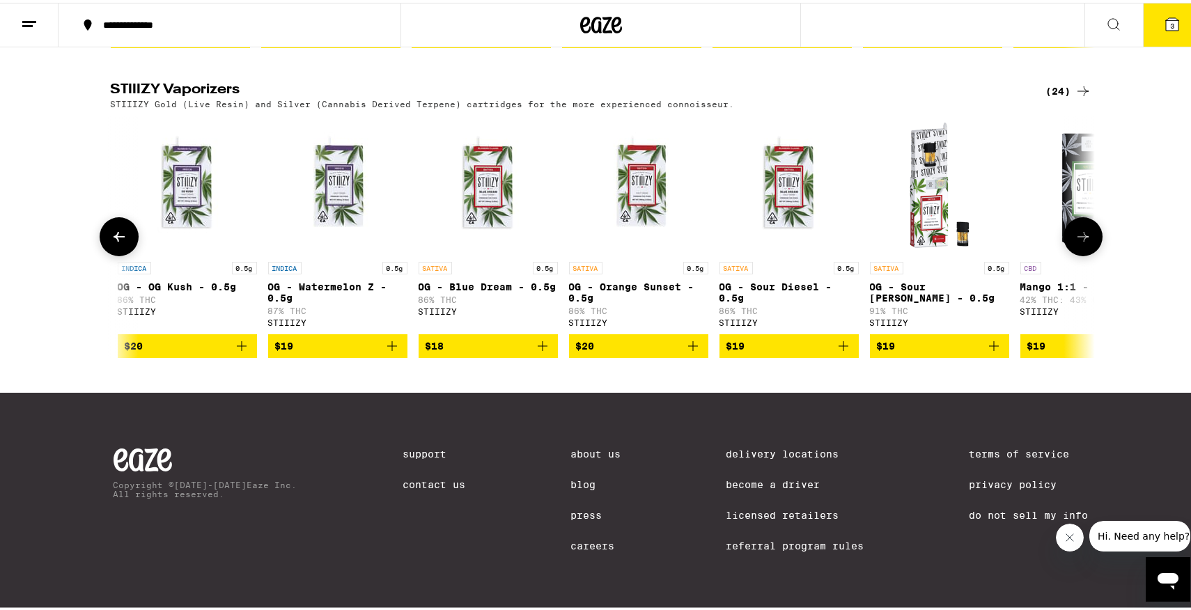
click at [987, 352] on icon "Add to bag" at bounding box center [993, 343] width 17 height 17
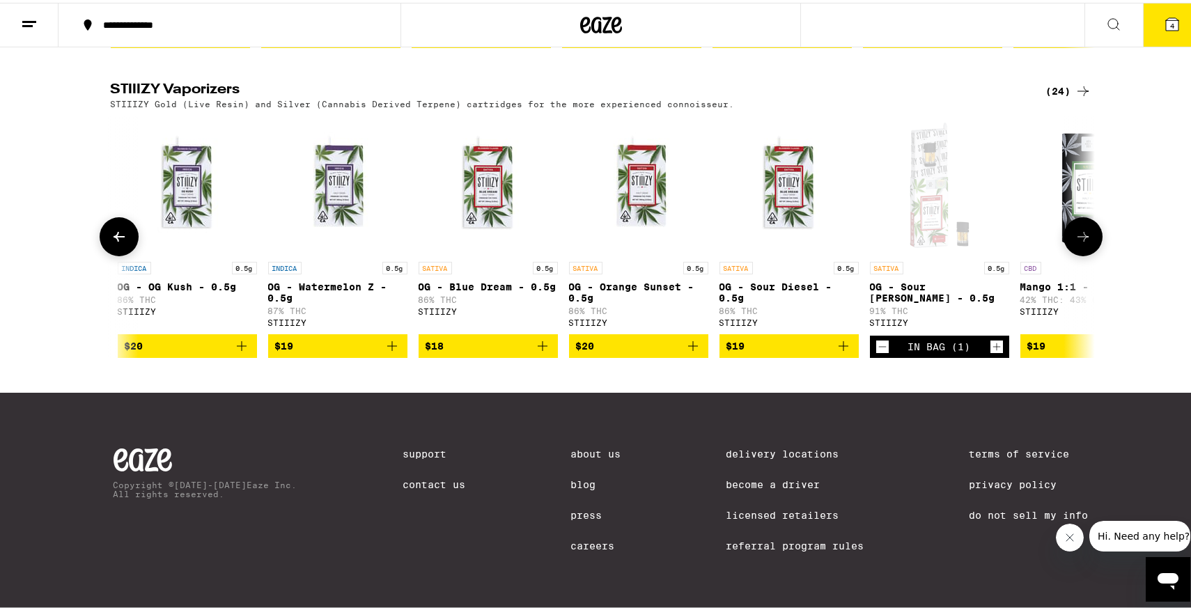
click at [115, 242] on icon at bounding box center [119, 234] width 17 height 17
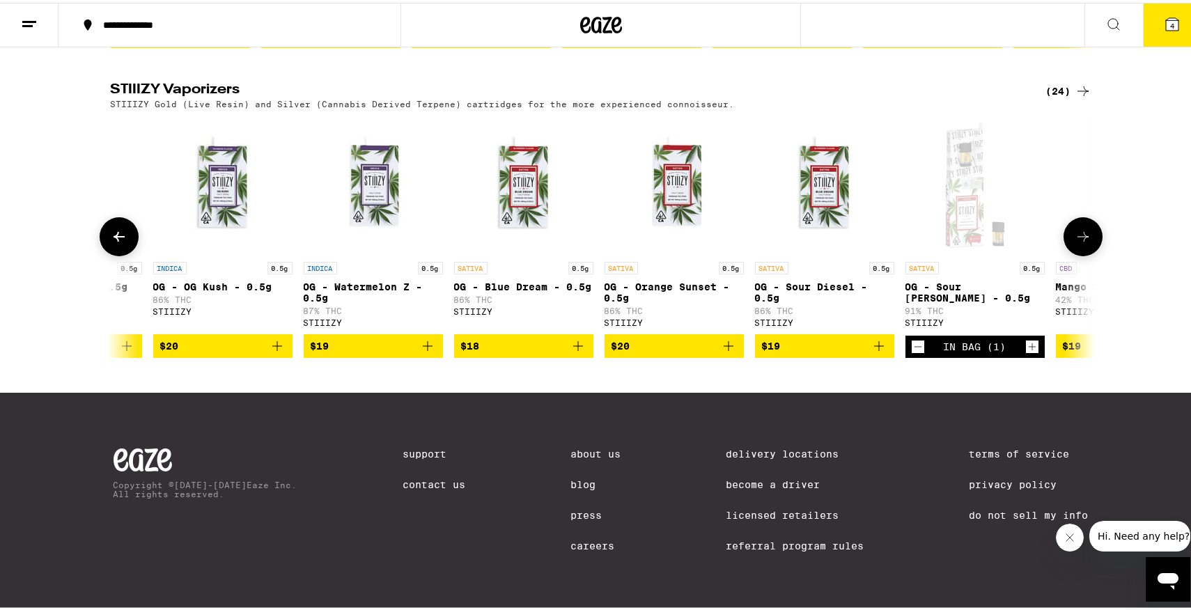
scroll to position [0, 0]
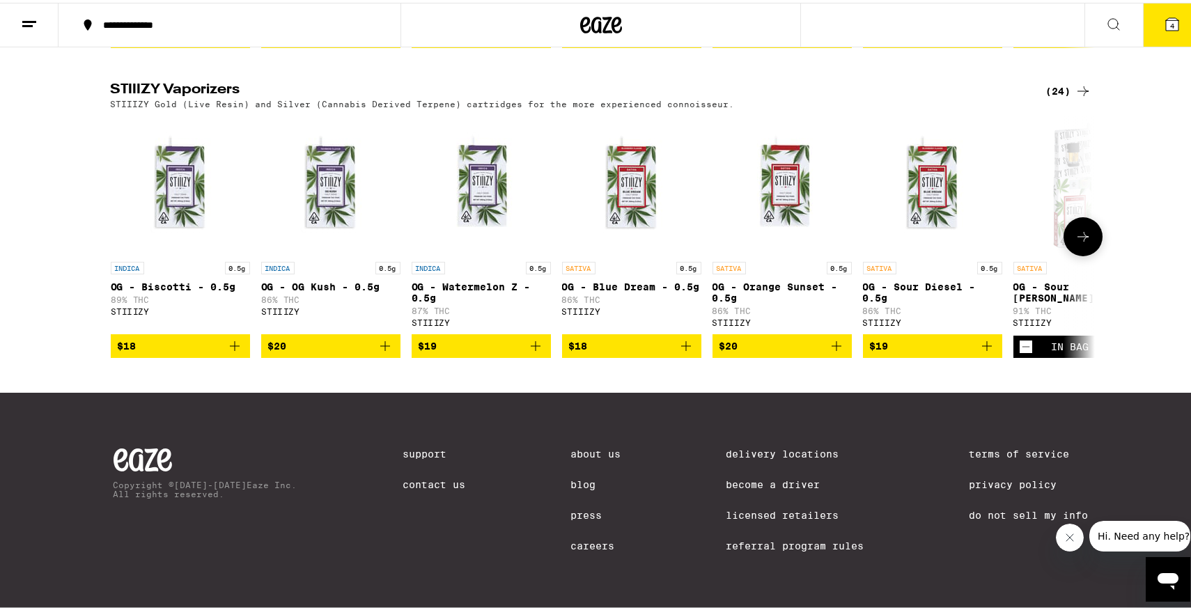
click at [1063, 253] on button at bounding box center [1082, 233] width 39 height 39
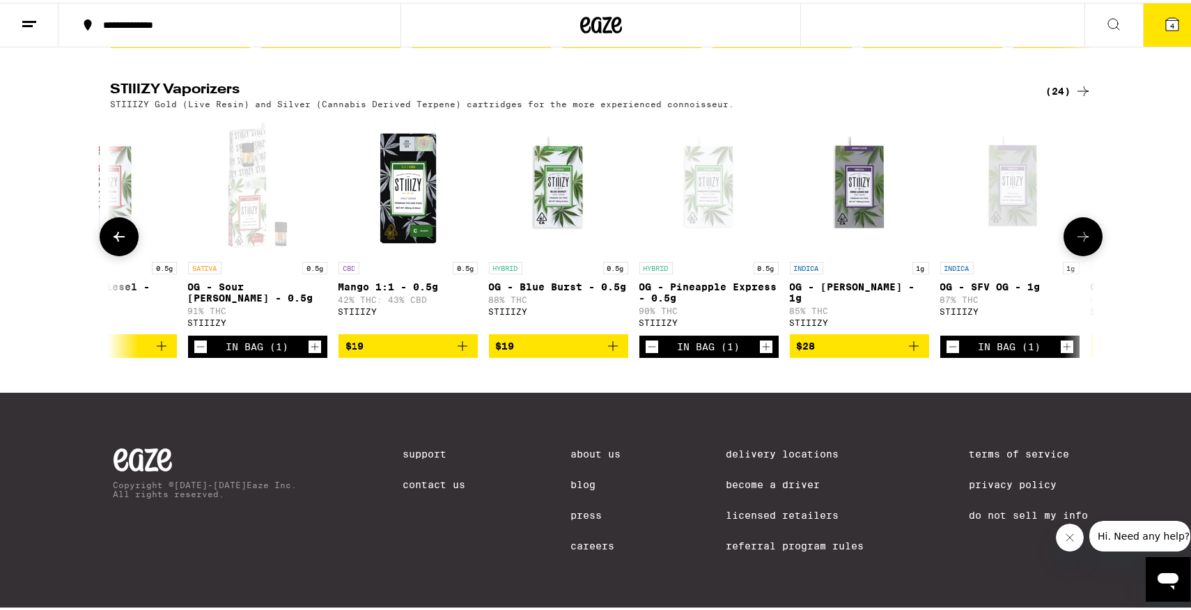
scroll to position [0, 829]
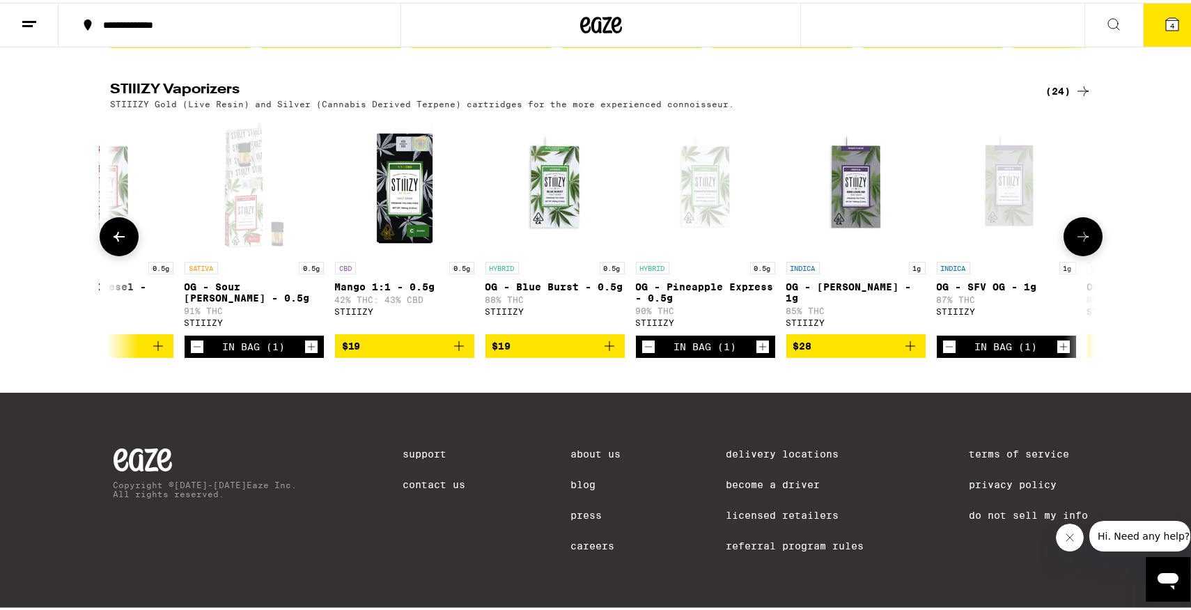
click at [644, 344] on icon "Decrement" at bounding box center [648, 344] width 8 height 0
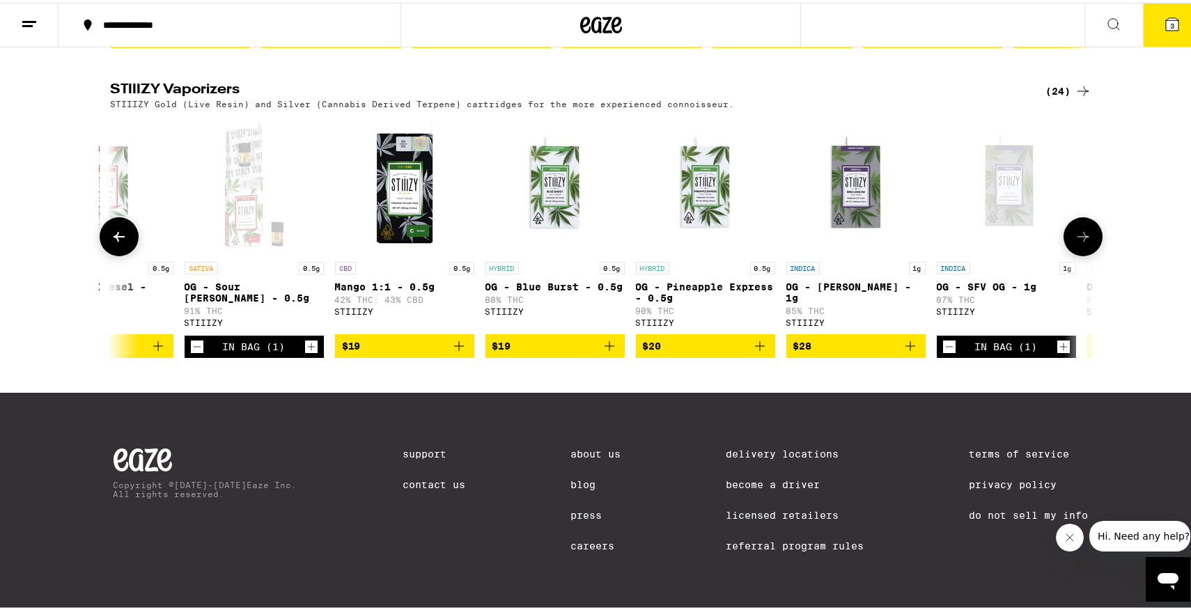
click at [197, 352] on icon "Decrement" at bounding box center [197, 344] width 13 height 17
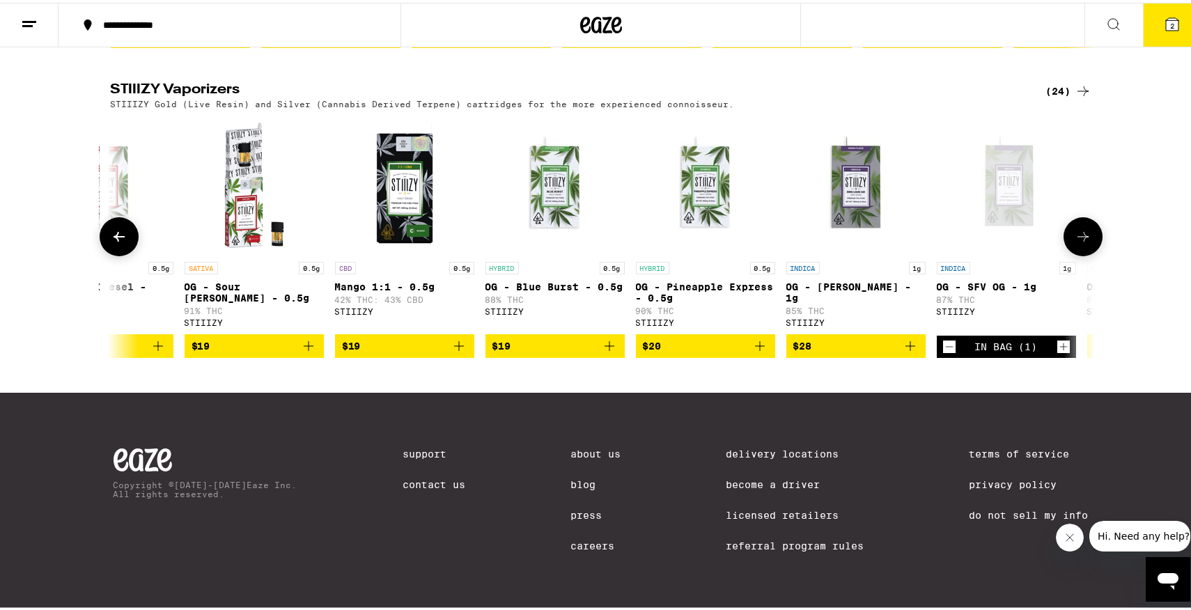
click at [937, 355] on div "In Bag (1)" at bounding box center [1006, 344] width 139 height 22
click at [1083, 242] on icon at bounding box center [1082, 234] width 17 height 17
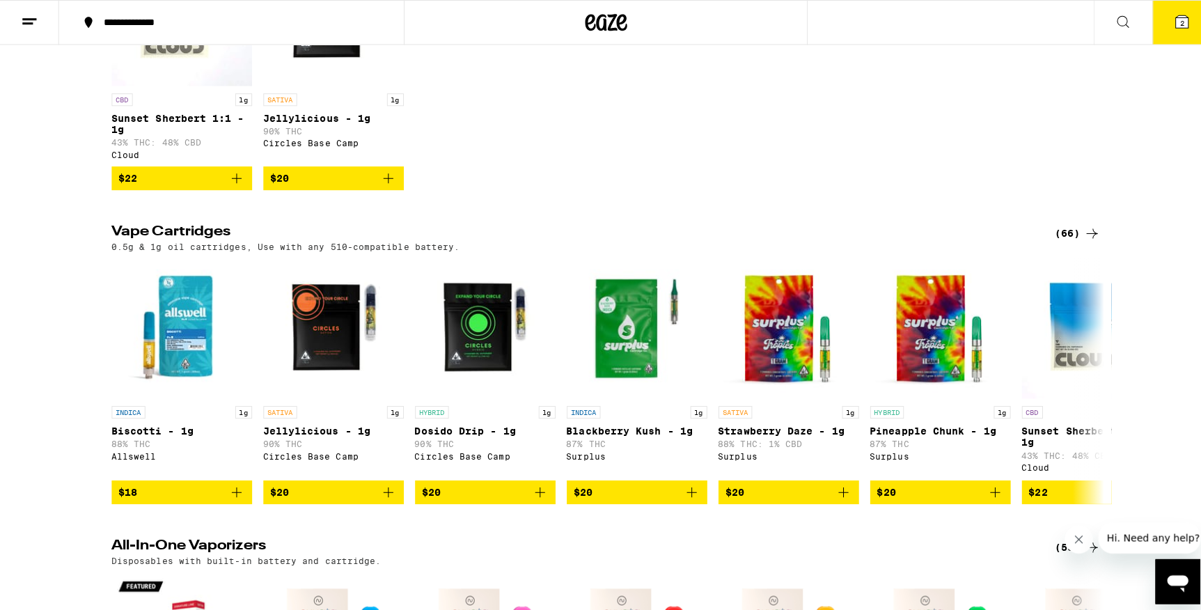
scroll to position [315, 0]
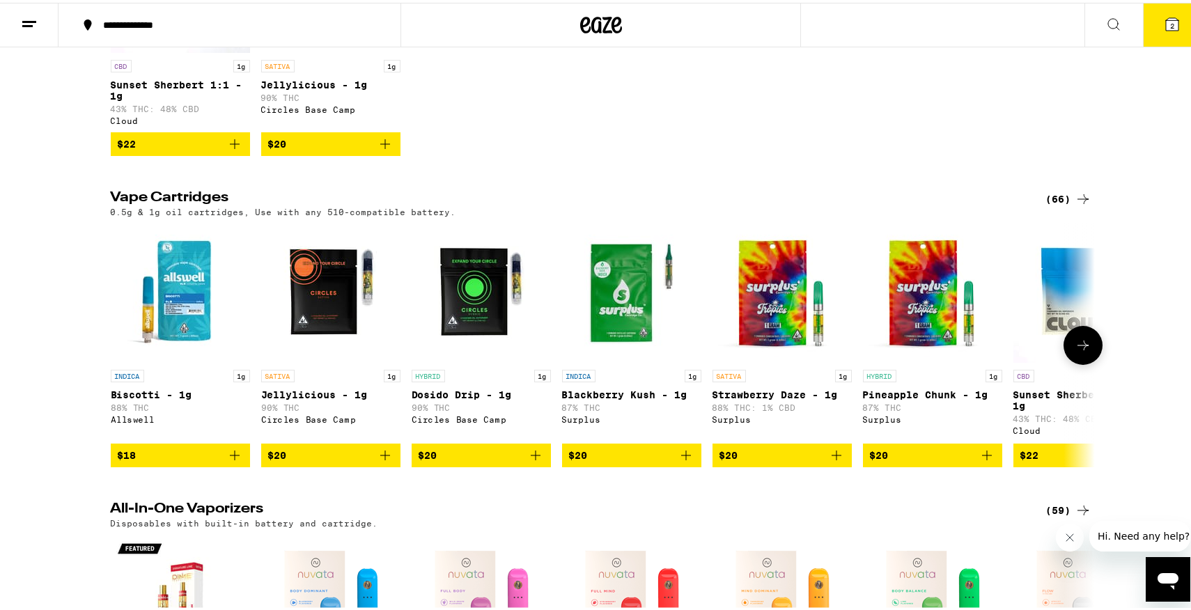
click at [529, 461] on icon "Add to bag" at bounding box center [535, 452] width 17 height 17
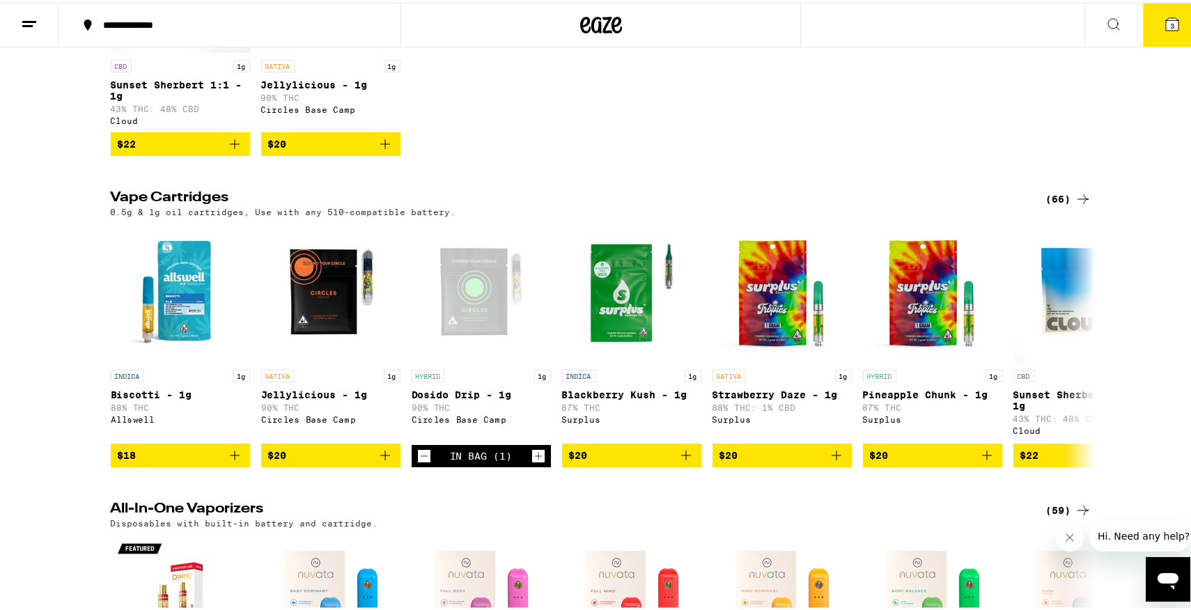
click at [1168, 17] on icon at bounding box center [1172, 21] width 17 height 17
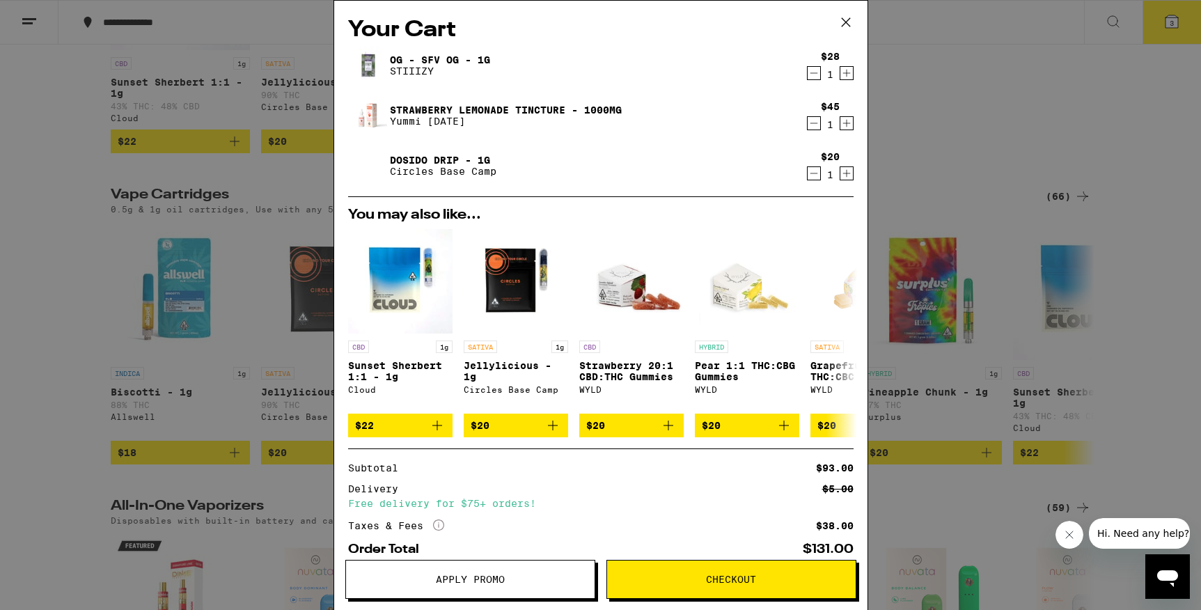
click at [808, 126] on icon "Decrement" at bounding box center [814, 123] width 13 height 17
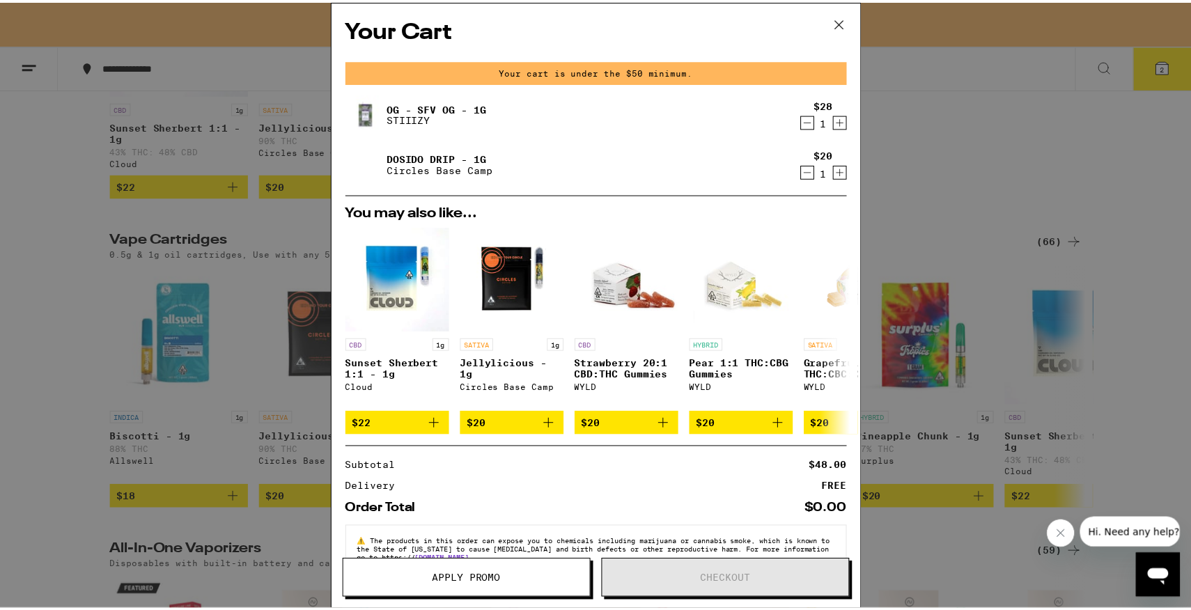
scroll to position [360, 0]
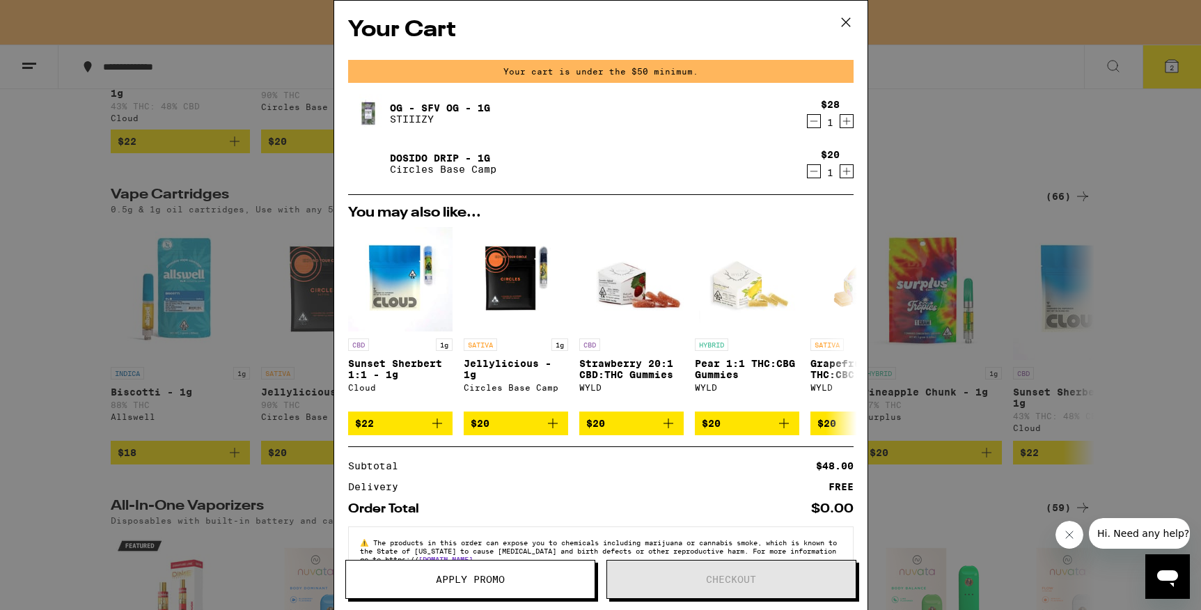
click at [297, 244] on div "Your Cart Your cart is under the $50 minimum. OG - SFV OG - 1g STIIIZY $28 1 Do…" at bounding box center [600, 305] width 1201 height 610
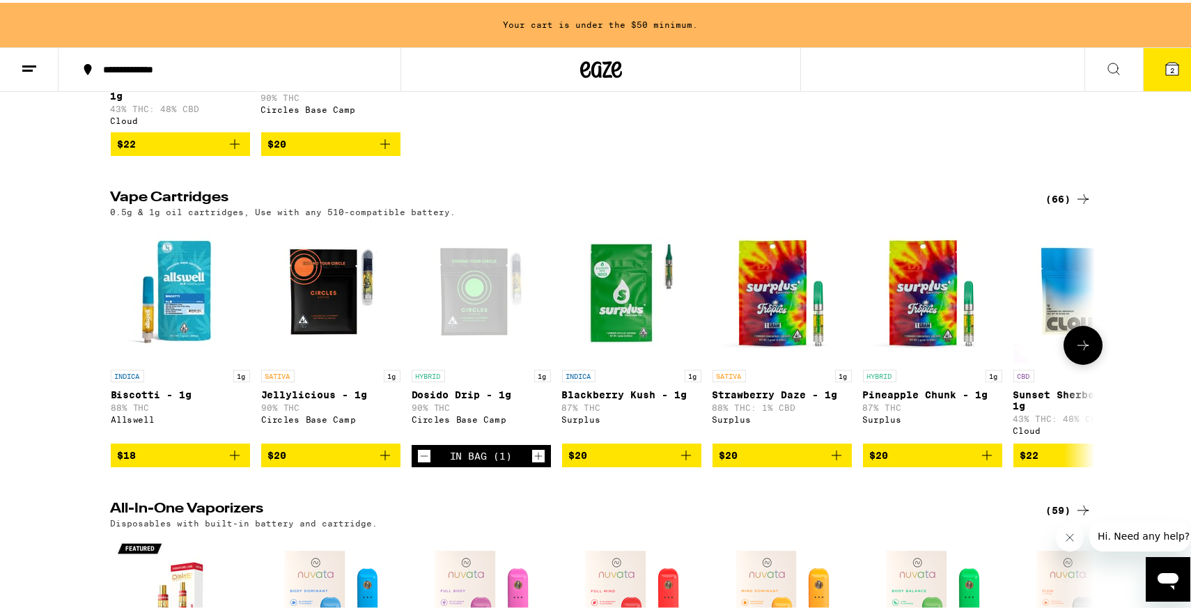
click at [382, 457] on icon "Add to bag" at bounding box center [385, 453] width 10 height 10
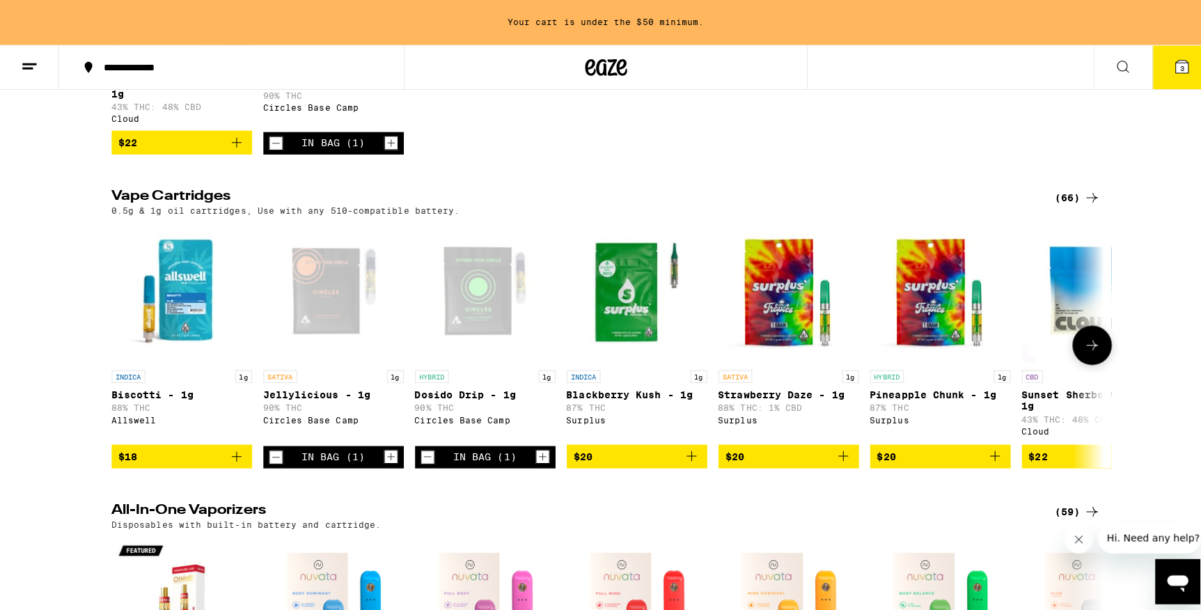
scroll to position [315, 0]
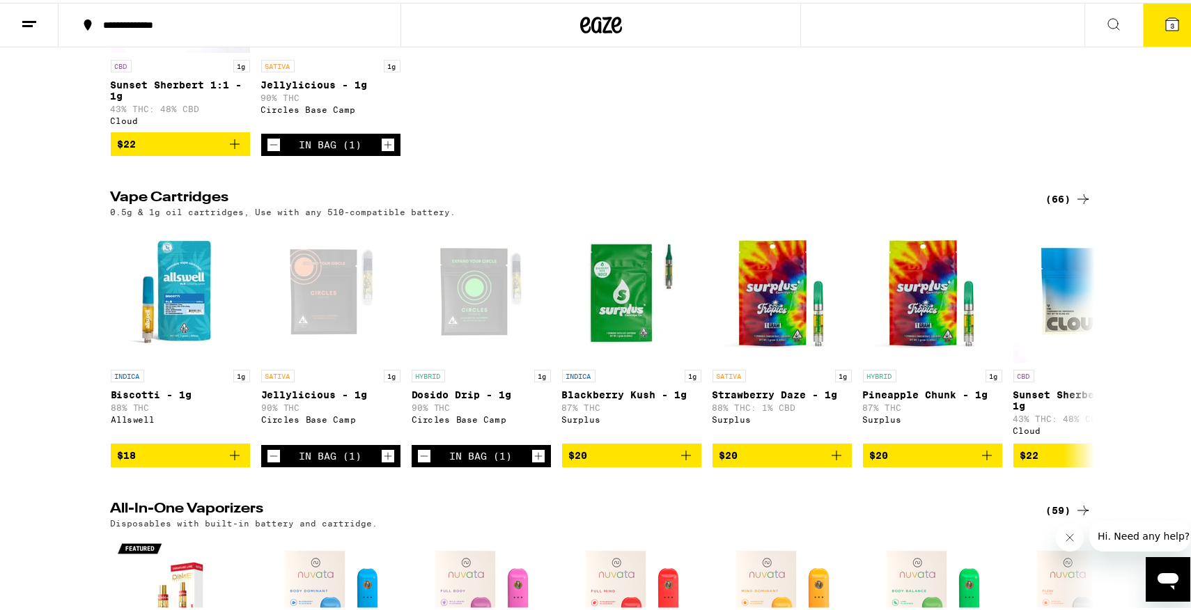
click at [1168, 29] on icon at bounding box center [1172, 21] width 17 height 17
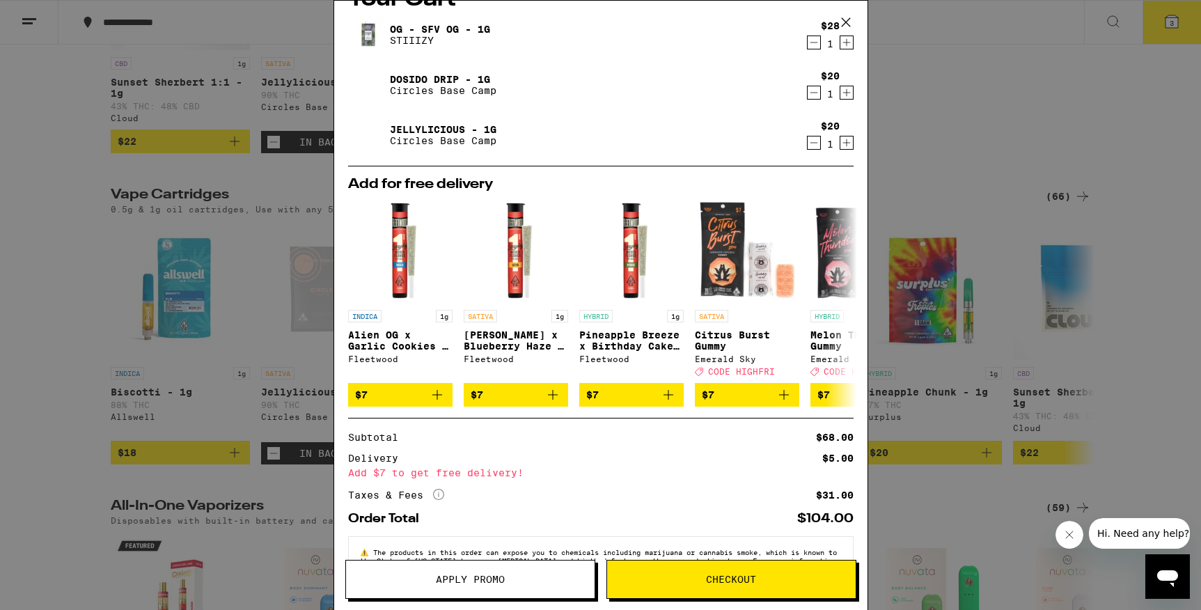
scroll to position [82, 0]
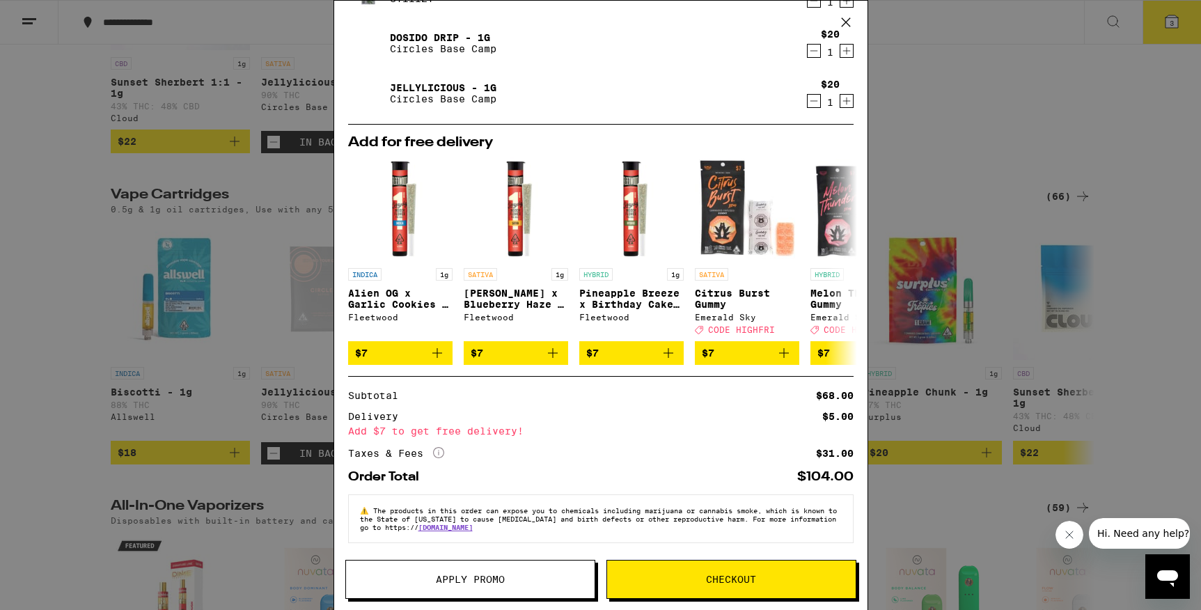
click at [764, 574] on button "Checkout" at bounding box center [731, 579] width 250 height 39
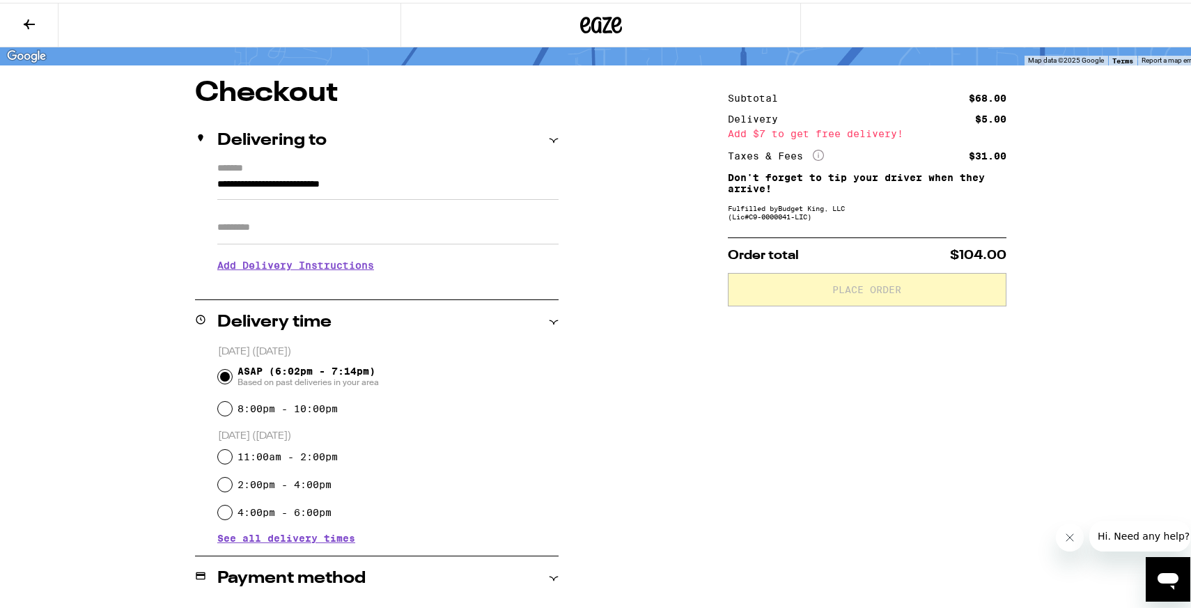
scroll to position [100, 0]
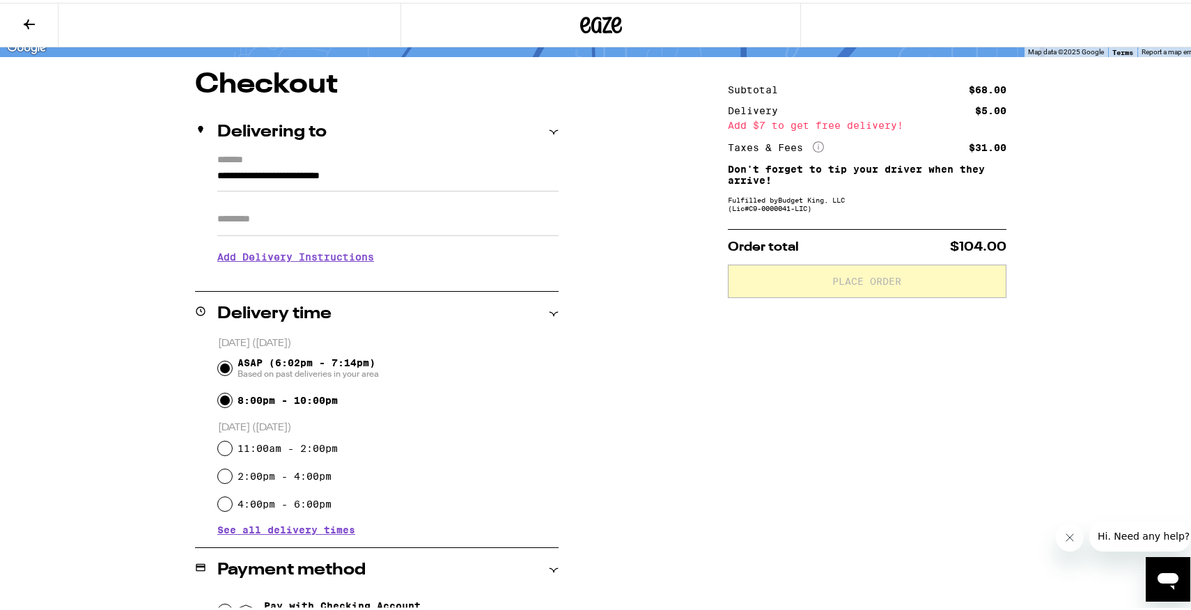
click at [223, 399] on input "8:00pm - 10:00pm" at bounding box center [225, 398] width 14 height 14
radio input "true"
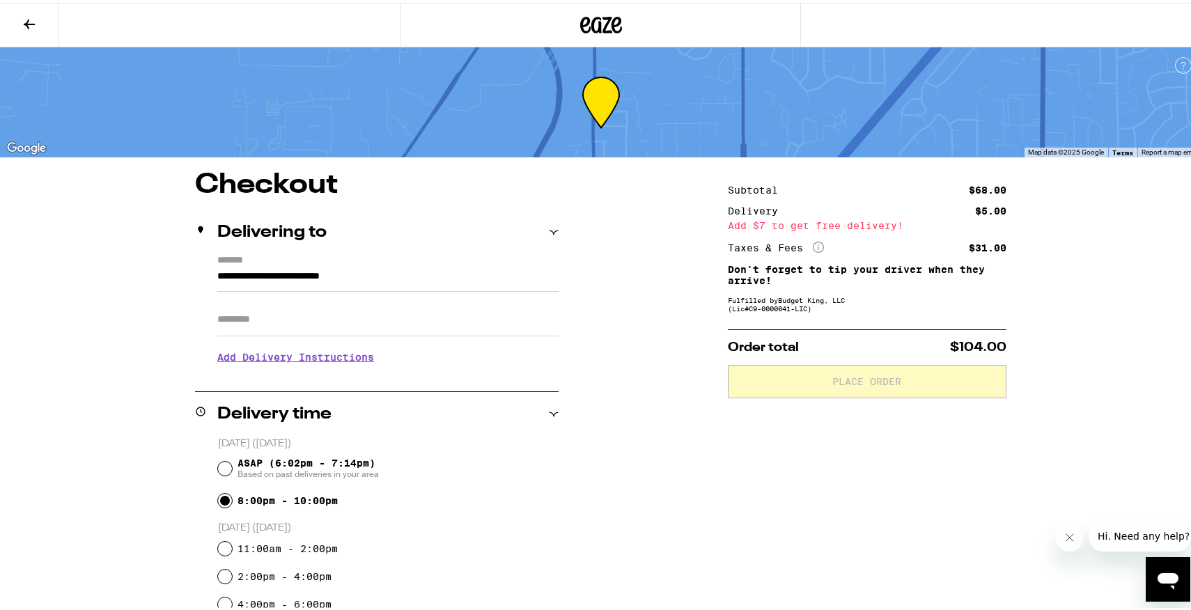
click at [338, 332] on input "Apt/Suite" at bounding box center [387, 316] width 341 height 33
type input "*******"
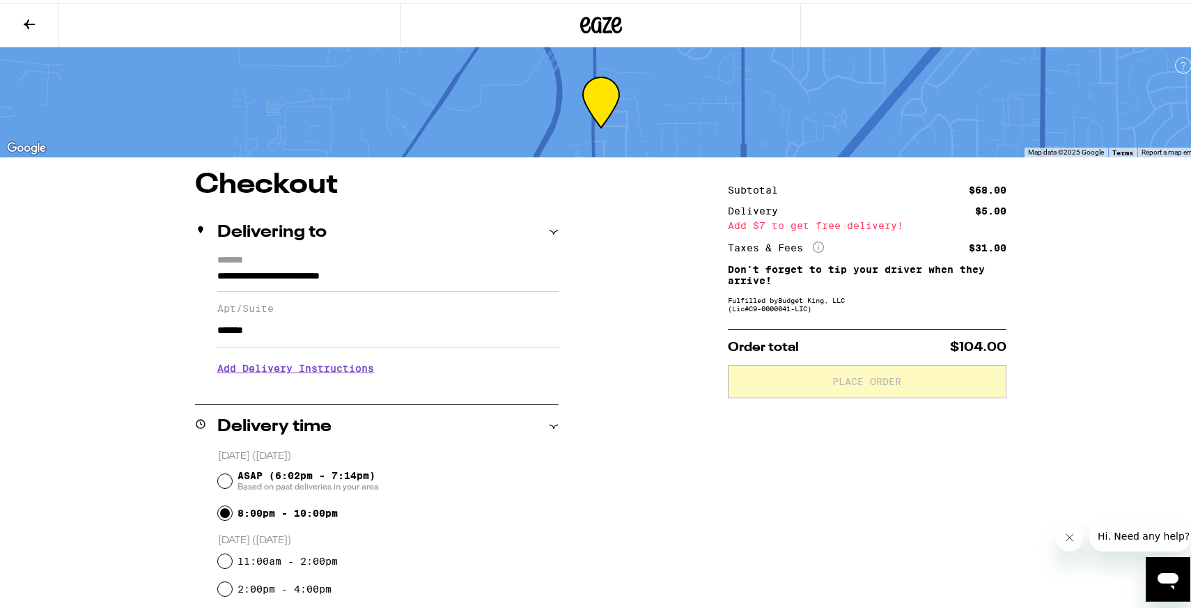
click at [123, 371] on div "**********" at bounding box center [601, 593] width 1003 height 848
click at [657, 363] on div "**********" at bounding box center [601, 593] width 1003 height 848
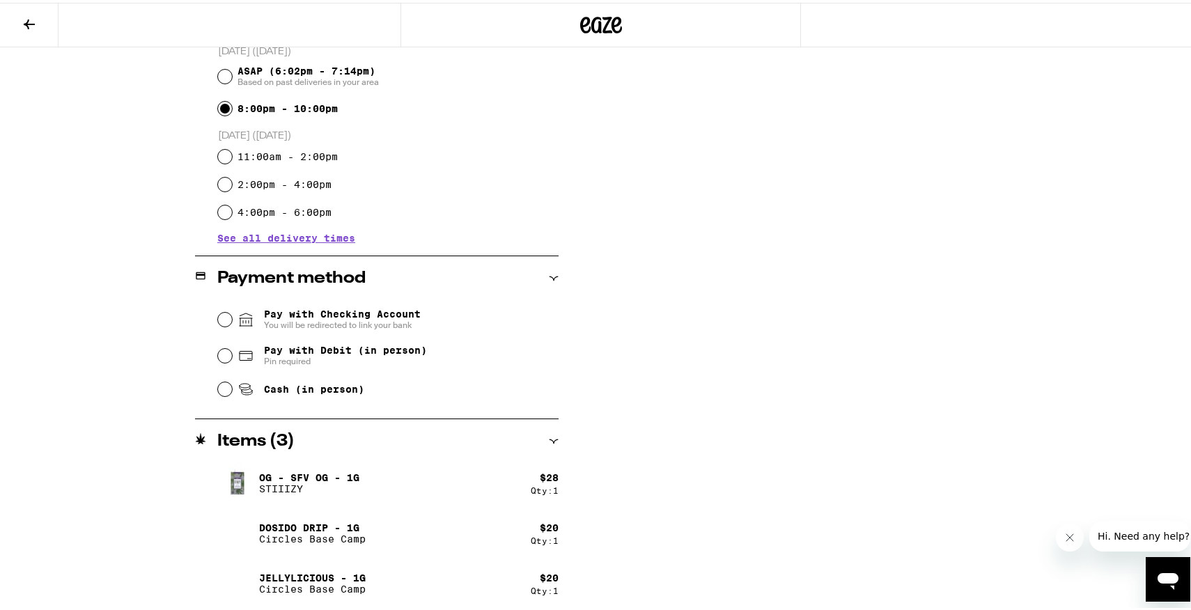
scroll to position [407, 0]
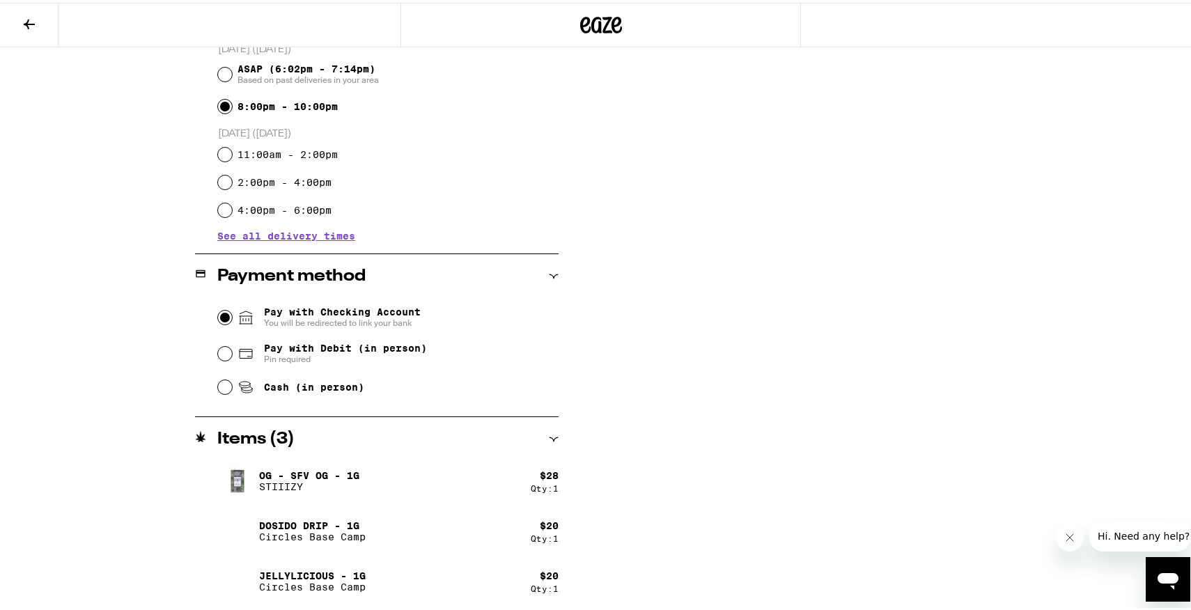
click at [218, 318] on input "Pay with Checking Account You will be redirected to link your bank" at bounding box center [225, 315] width 14 height 14
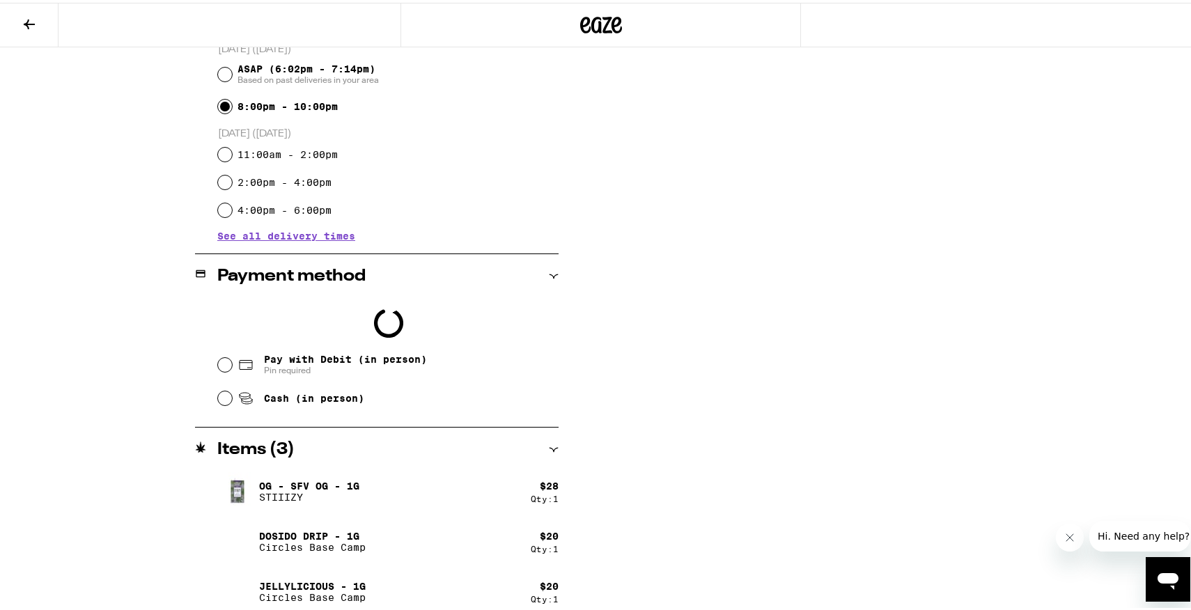
click at [224, 369] on div "Pay with Debit (in person) Pin required" at bounding box center [388, 362] width 340 height 36
click at [222, 366] on input "Pay with Debit (in person) Pin required" at bounding box center [225, 362] width 14 height 14
radio input "true"
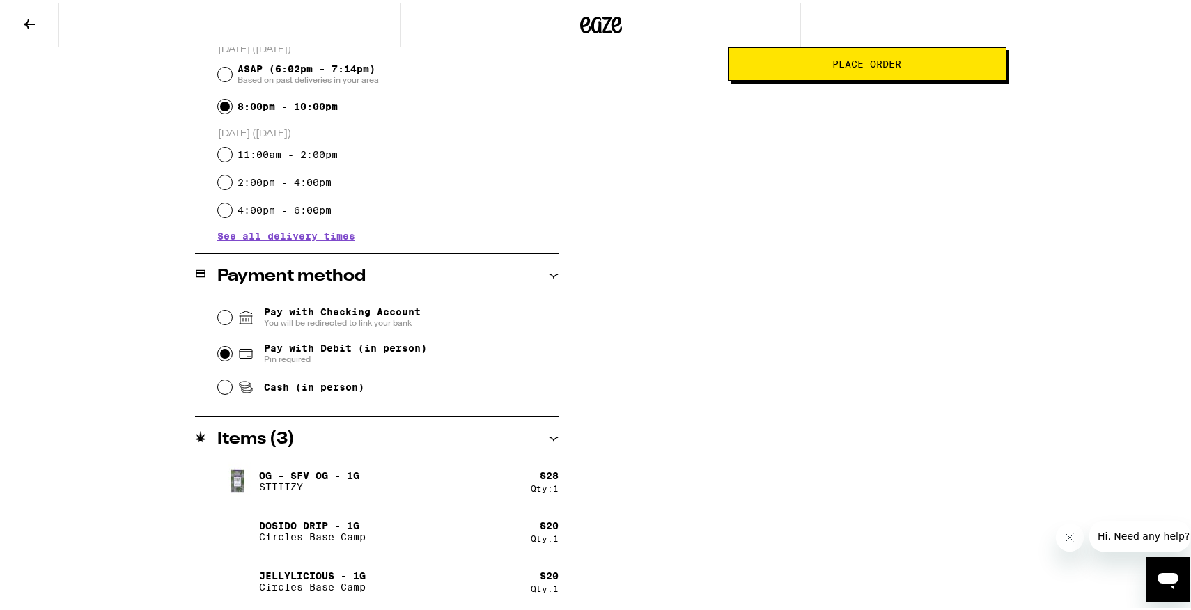
click at [613, 492] on div "**********" at bounding box center [601, 186] width 1003 height 848
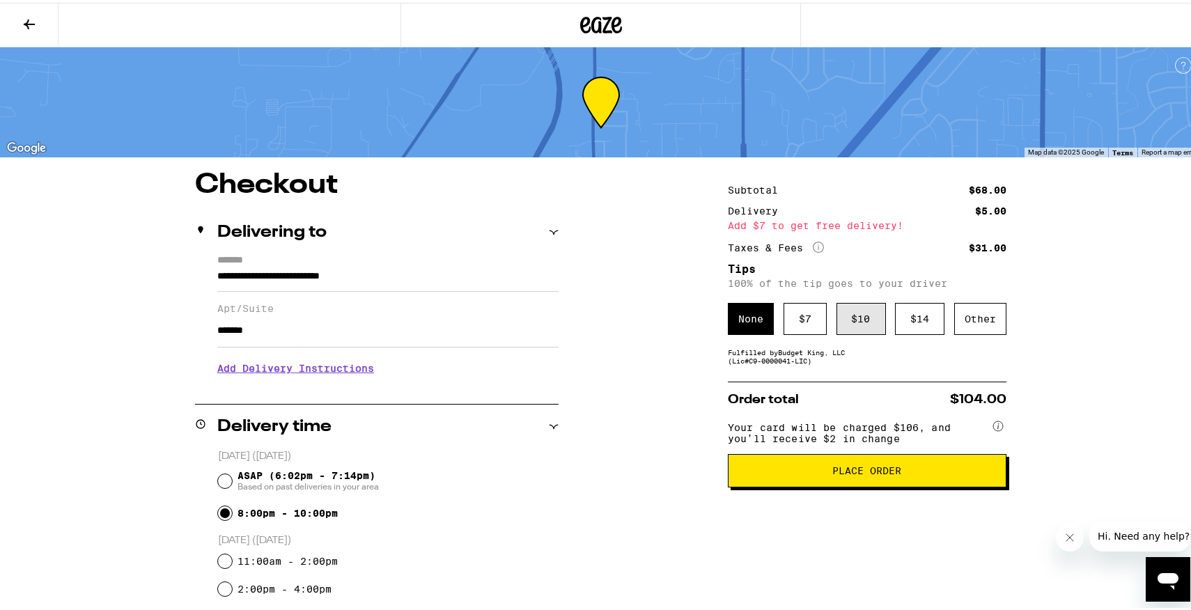
click at [866, 314] on div "$ 10" at bounding box center [860, 316] width 49 height 32
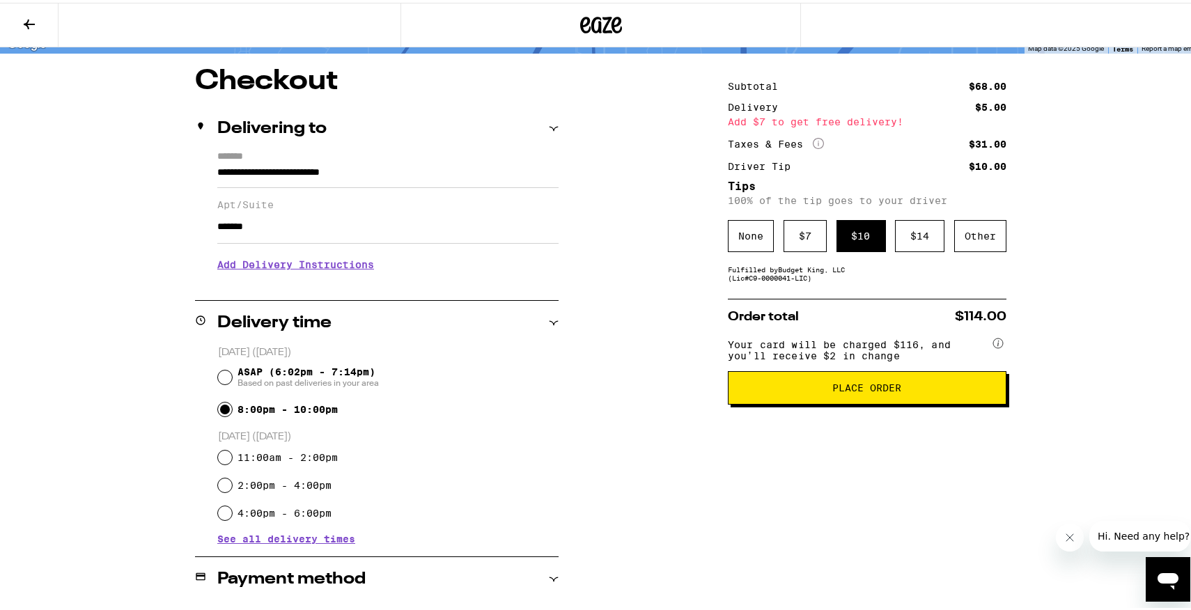
scroll to position [26, 0]
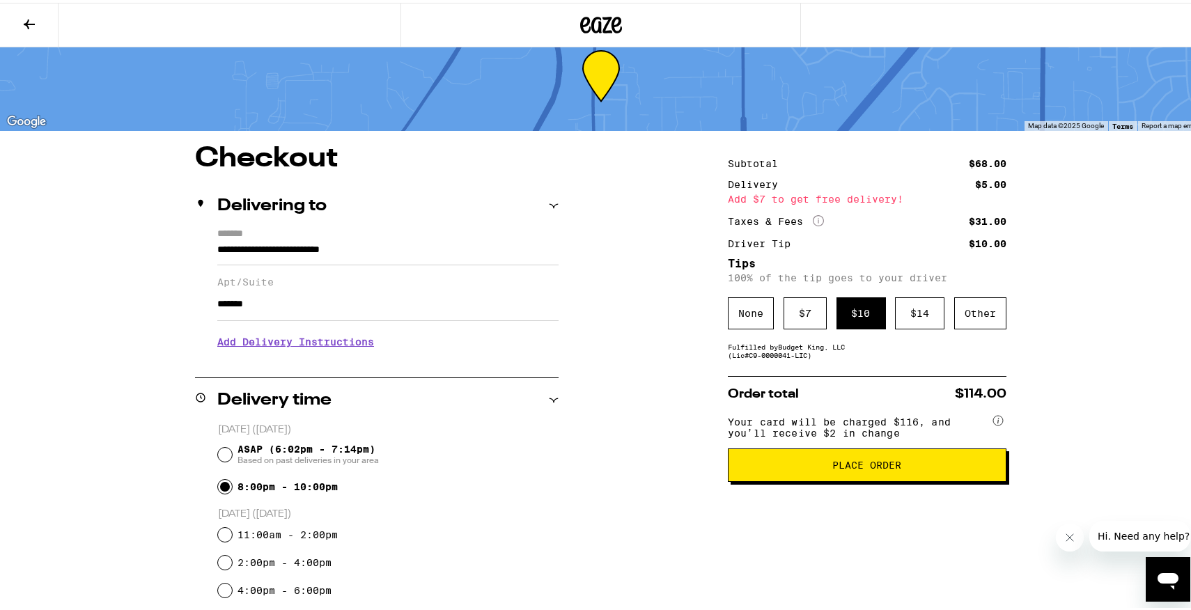
click at [307, 345] on h3 "Add Delivery Instructions" at bounding box center [387, 339] width 341 height 32
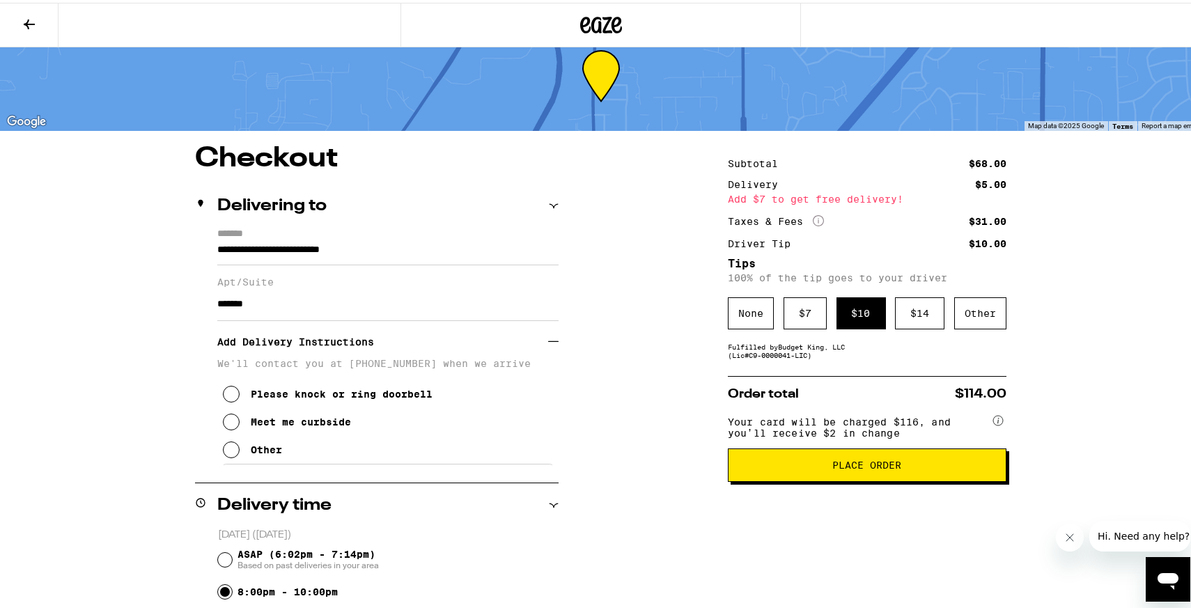
click at [326, 355] on h3 "Add Delivery Instructions" at bounding box center [382, 339] width 331 height 32
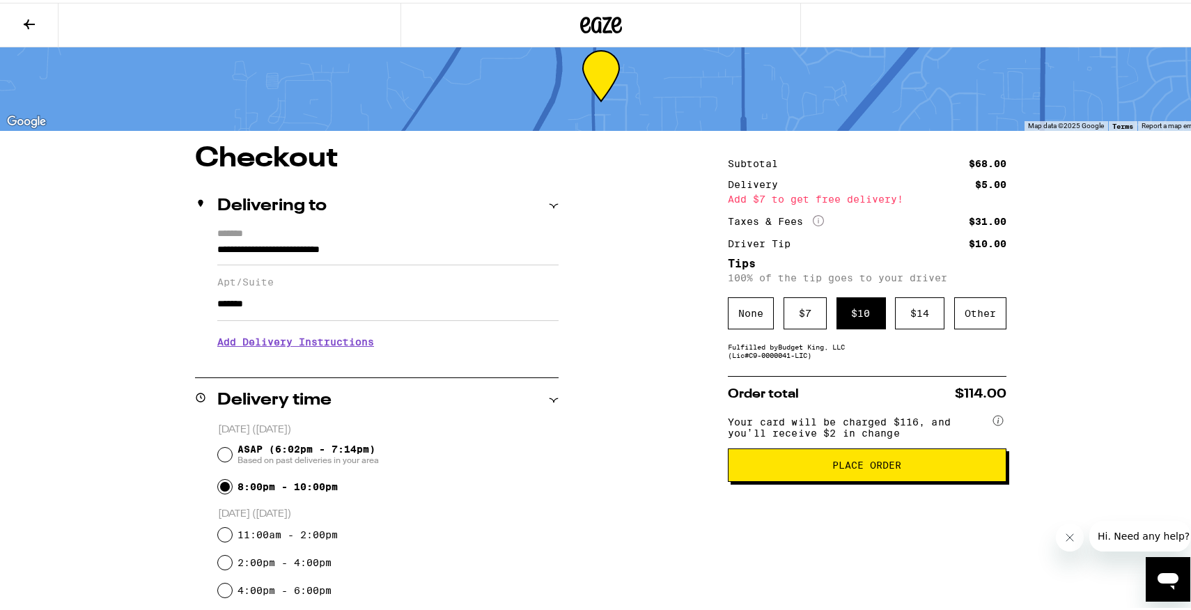
click at [323, 352] on h3 "Add Delivery Instructions" at bounding box center [387, 339] width 341 height 32
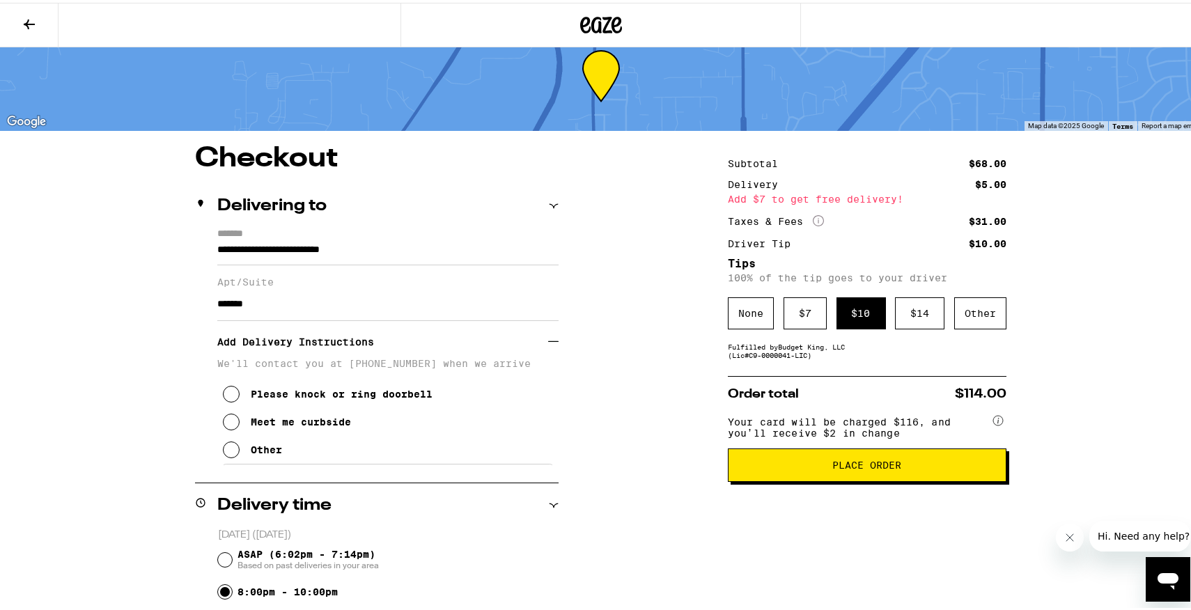
click at [464, 362] on p "We'll contact you at [PHONE_NUMBER] when we arrive" at bounding box center [387, 360] width 341 height 11
drag, startPoint x: 433, startPoint y: 371, endPoint x: 395, endPoint y: 370, distance: 38.3
click at [401, 366] on p "We'll contact you at [PHONE_NUMBER] when we arrive" at bounding box center [387, 360] width 341 height 11
click at [368, 366] on p "We'll contact you at [PHONE_NUMBER] when we arrive" at bounding box center [387, 360] width 341 height 11
click at [323, 345] on h3 "Add Delivery Instructions" at bounding box center [382, 339] width 331 height 32
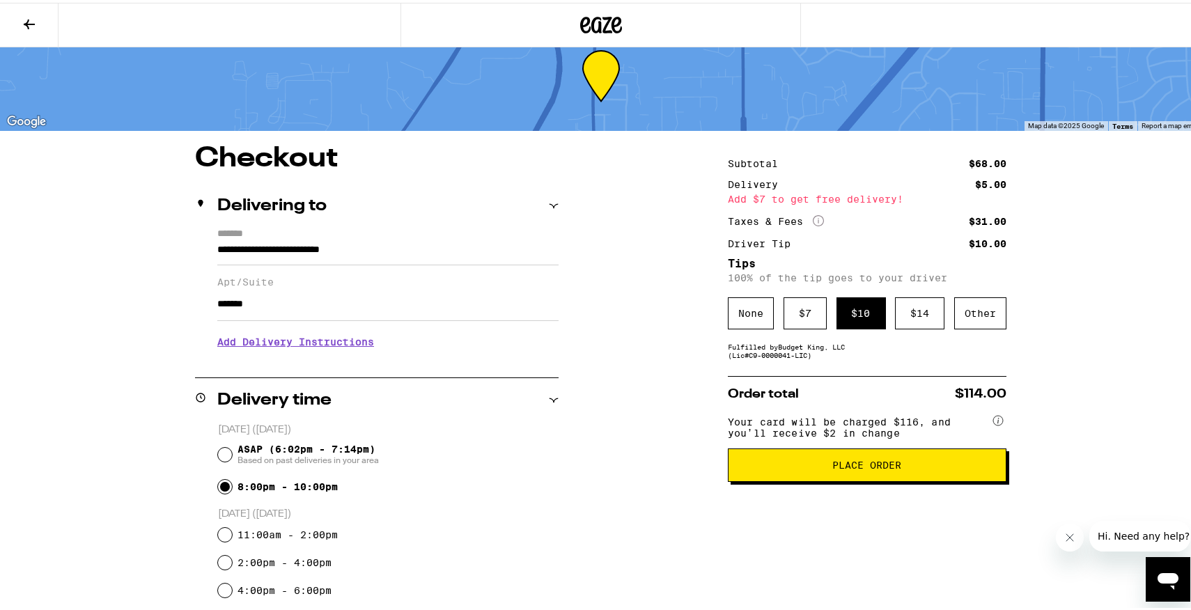
click at [905, 467] on span "Place Order" at bounding box center [866, 462] width 255 height 10
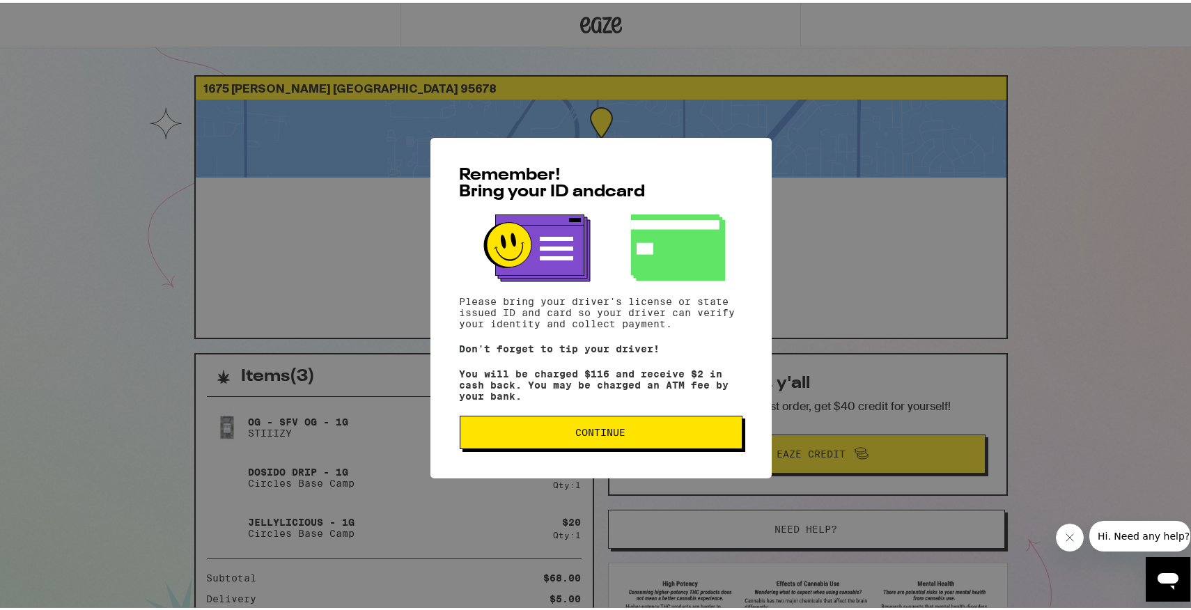
click at [680, 440] on button "Continue" at bounding box center [601, 429] width 283 height 33
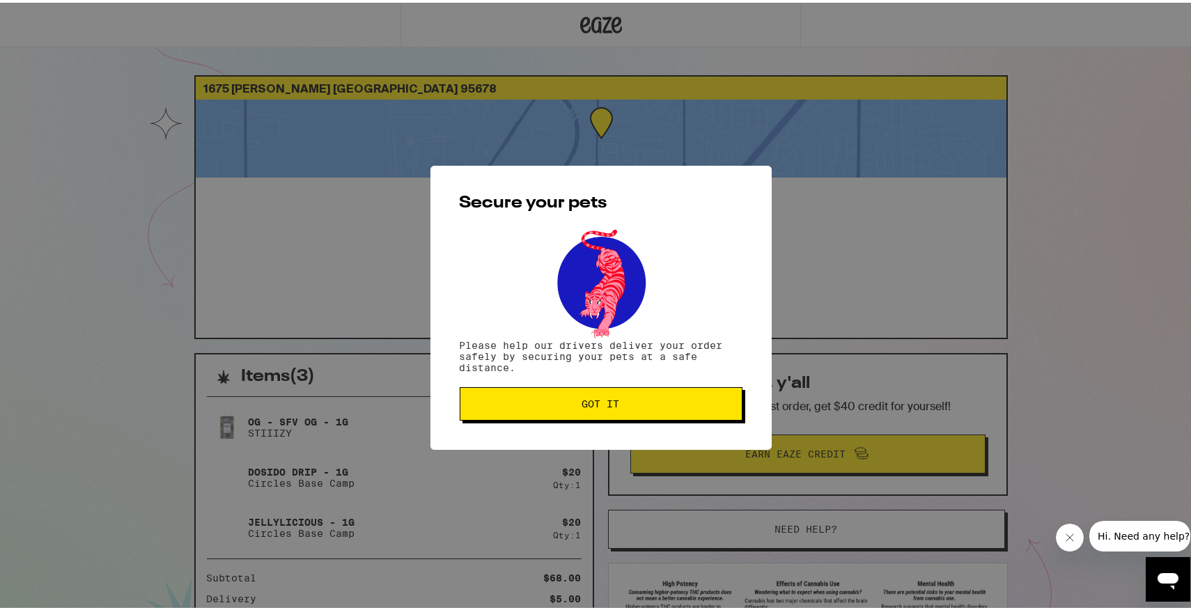
click at [672, 409] on button "Got it" at bounding box center [601, 400] width 283 height 33
